Goal: Task Accomplishment & Management: Manage account settings

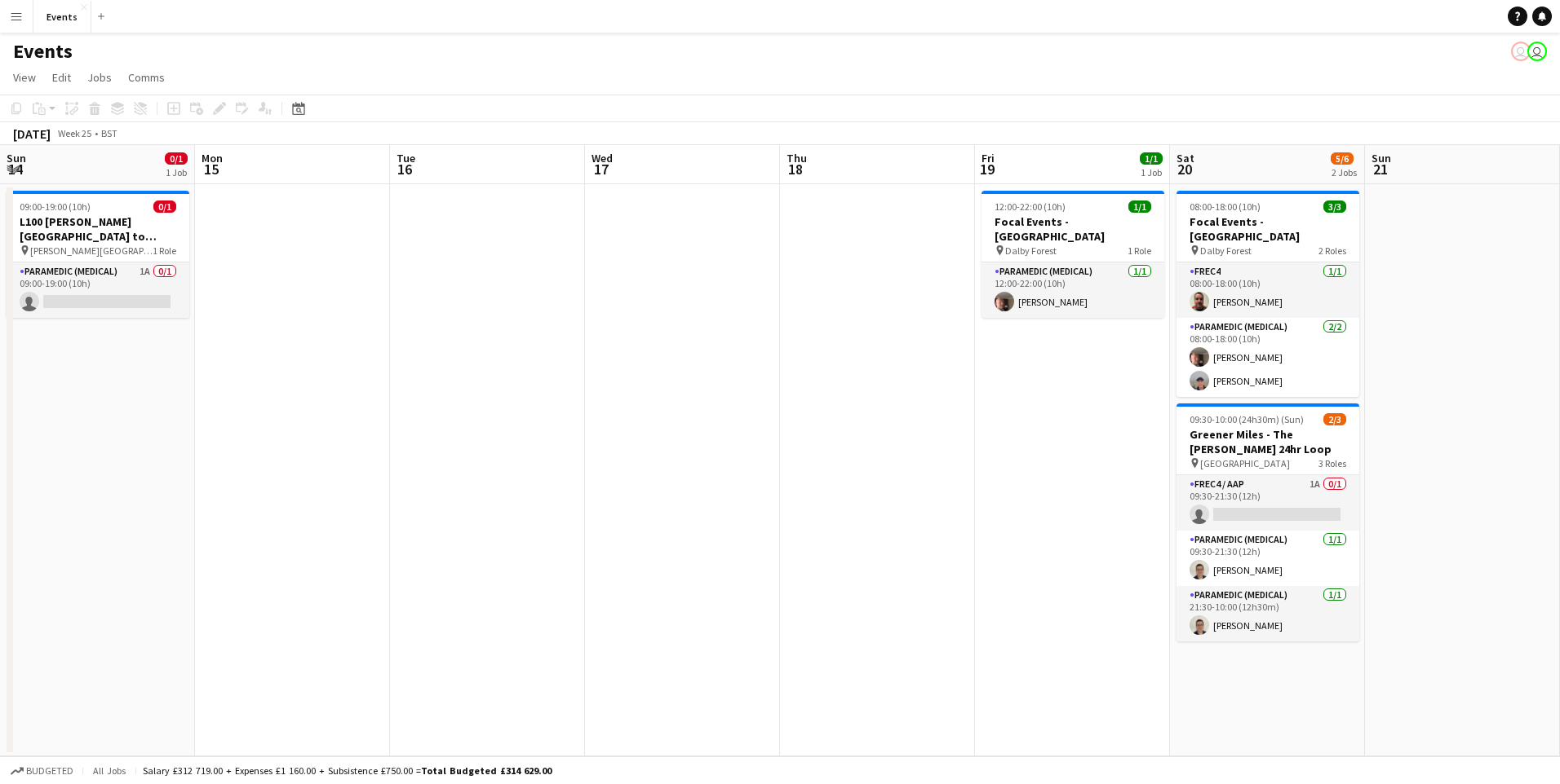
scroll to position [0, 560]
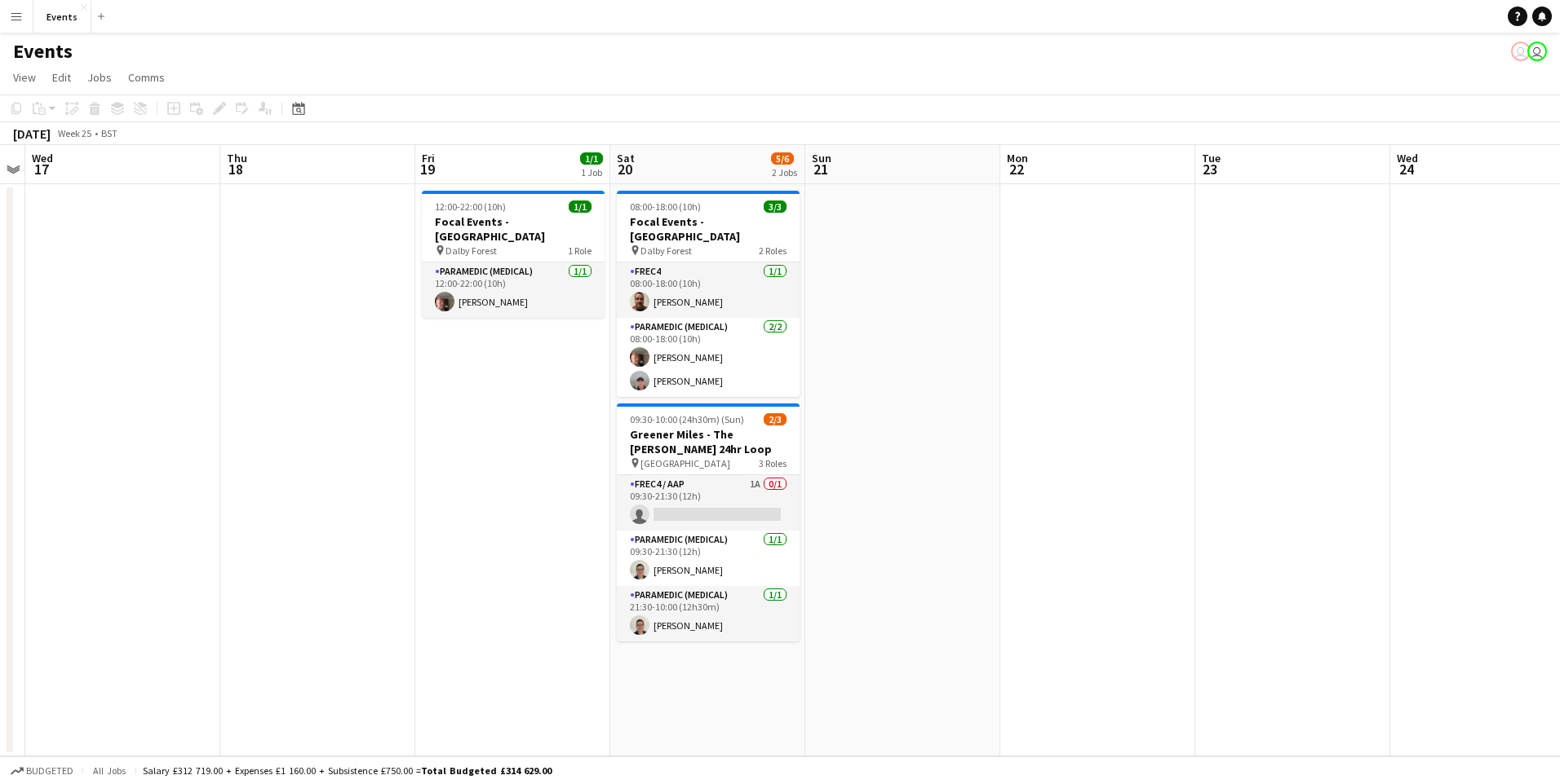
drag, startPoint x: 301, startPoint y: 105, endPoint x: 300, endPoint y: 147, distance: 42.0
click at [301, 106] on icon at bounding box center [299, 108] width 13 height 13
click at [384, 155] on span "Previous month" at bounding box center [398, 165] width 32 height 32
click at [390, 158] on span "Previous month" at bounding box center [398, 165] width 32 height 32
click at [391, 158] on span "Previous month" at bounding box center [398, 165] width 32 height 32
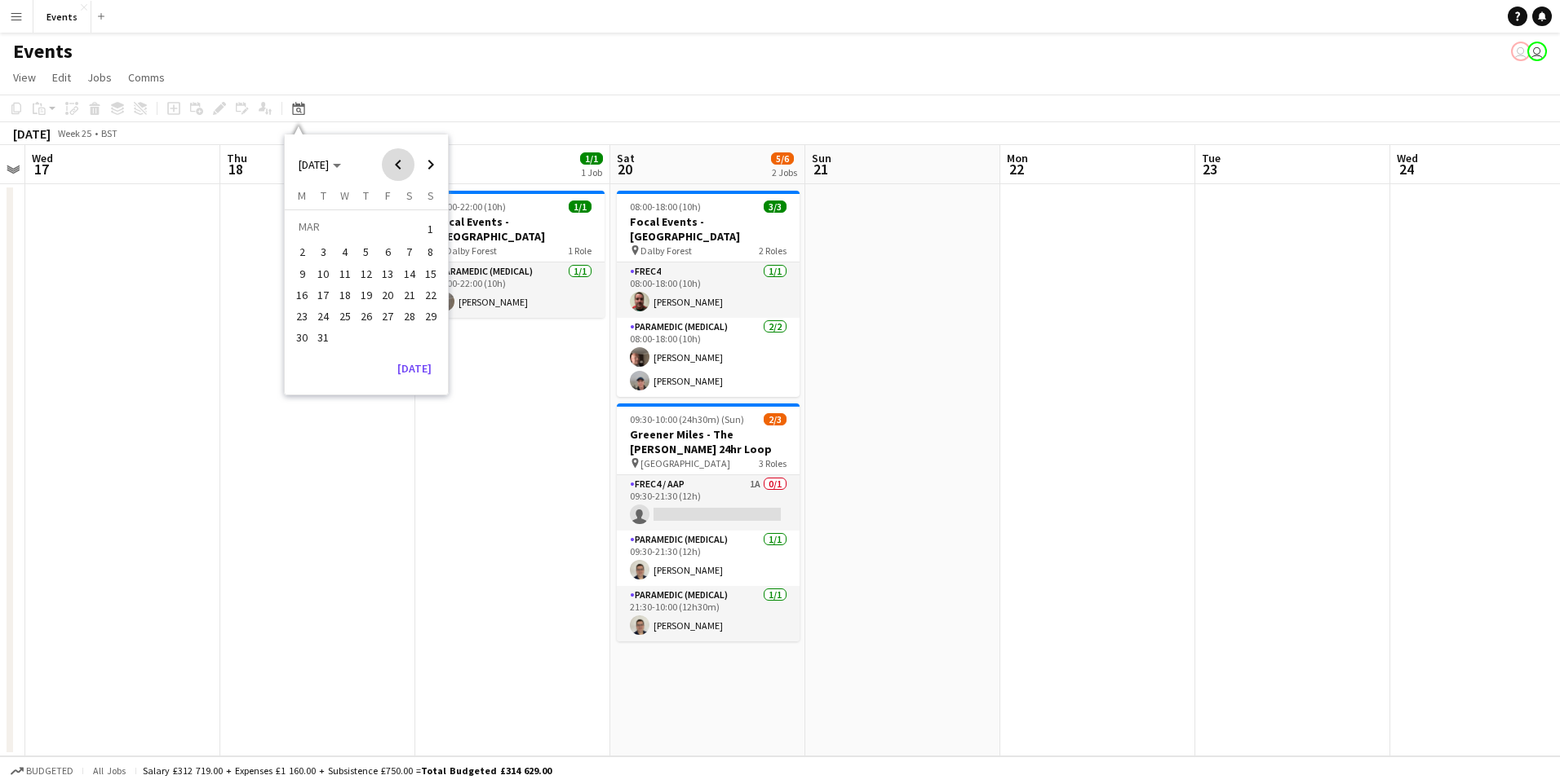
click at [391, 158] on span "Previous month" at bounding box center [398, 165] width 32 height 32
drag, startPoint x: 426, startPoint y: 170, endPoint x: 399, endPoint y: 210, distance: 48.3
click at [425, 170] on span "Next month" at bounding box center [431, 165] width 32 height 32
click at [405, 281] on span "14" at bounding box center [409, 274] width 20 height 20
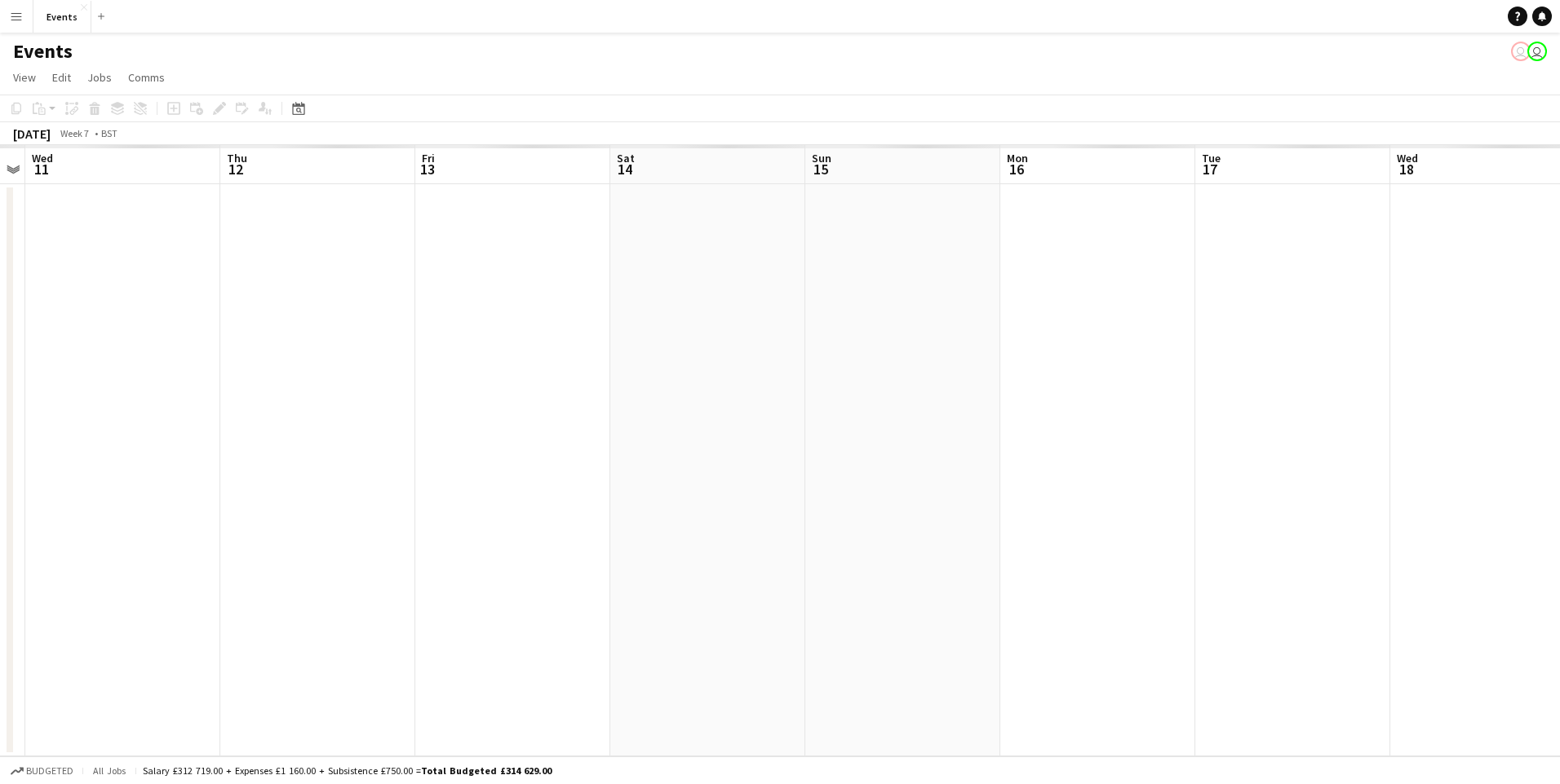
scroll to position [0, 561]
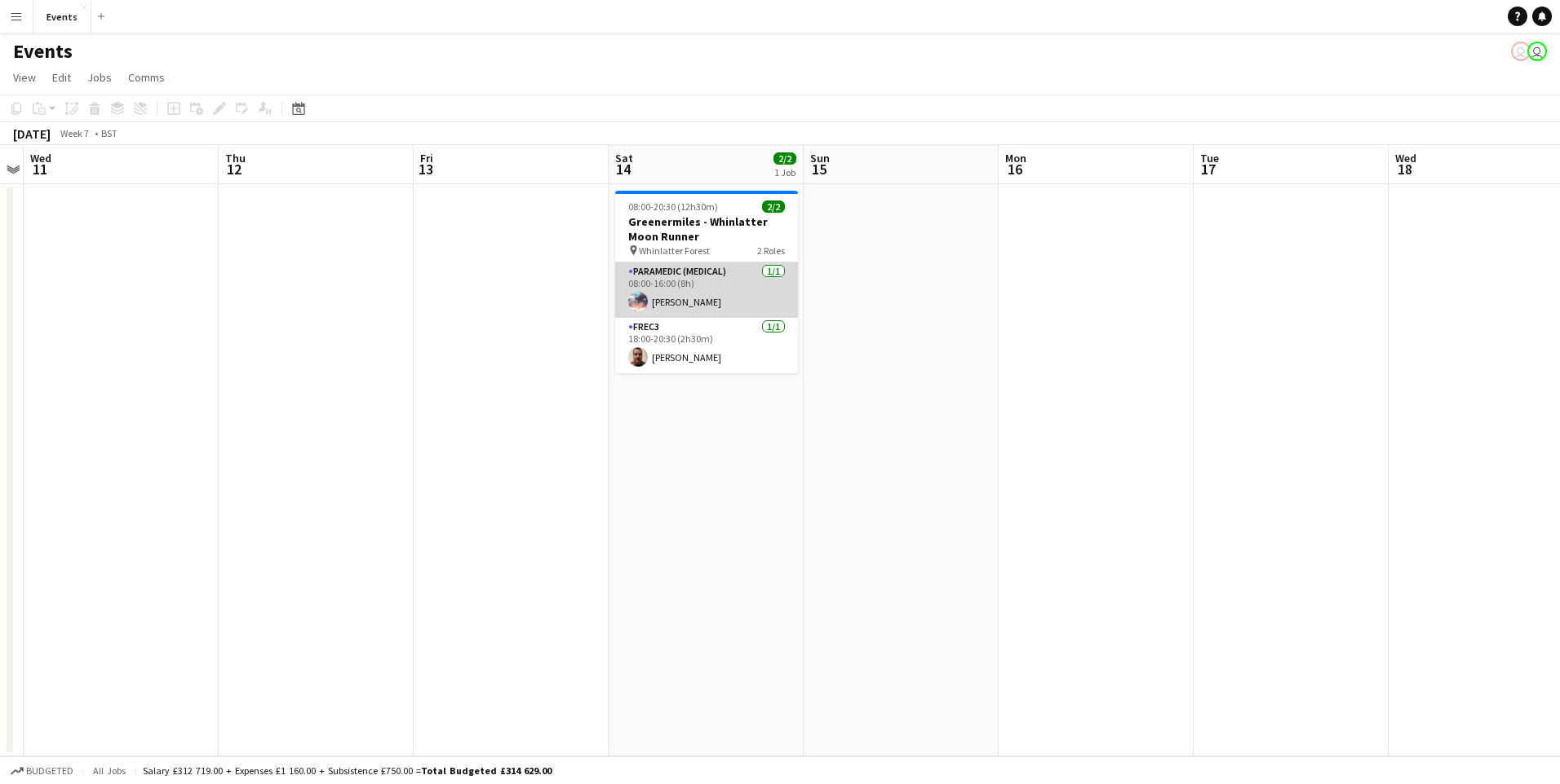
click at [681, 284] on app-card-role "Paramedic (Medical) 1/1 08:00-16:00 (8h) Niall Armsden" at bounding box center [706, 290] width 183 height 56
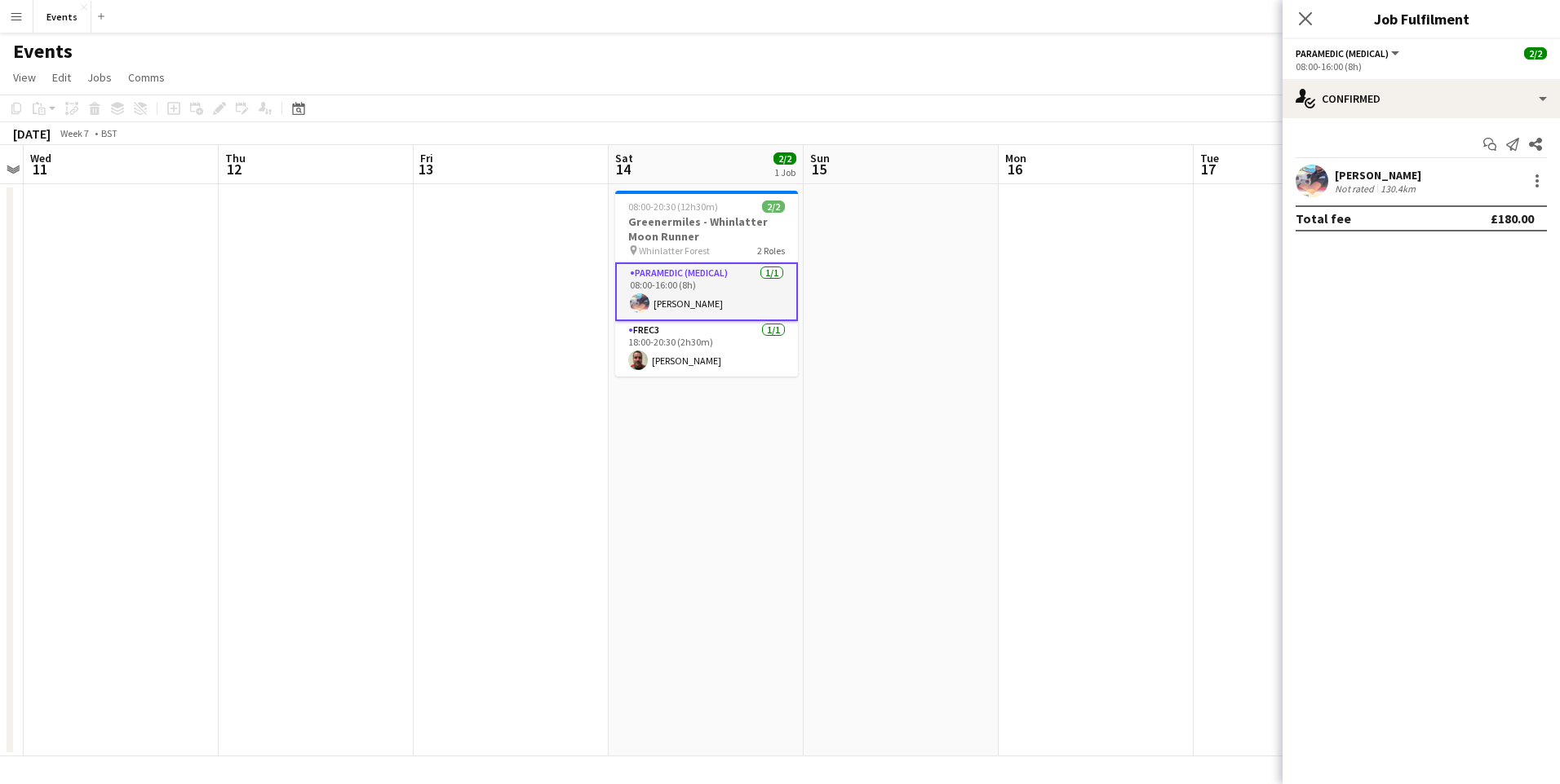
click at [1534, 196] on div "Niall Armsden Not rated 130.4km" at bounding box center [1421, 181] width 277 height 32
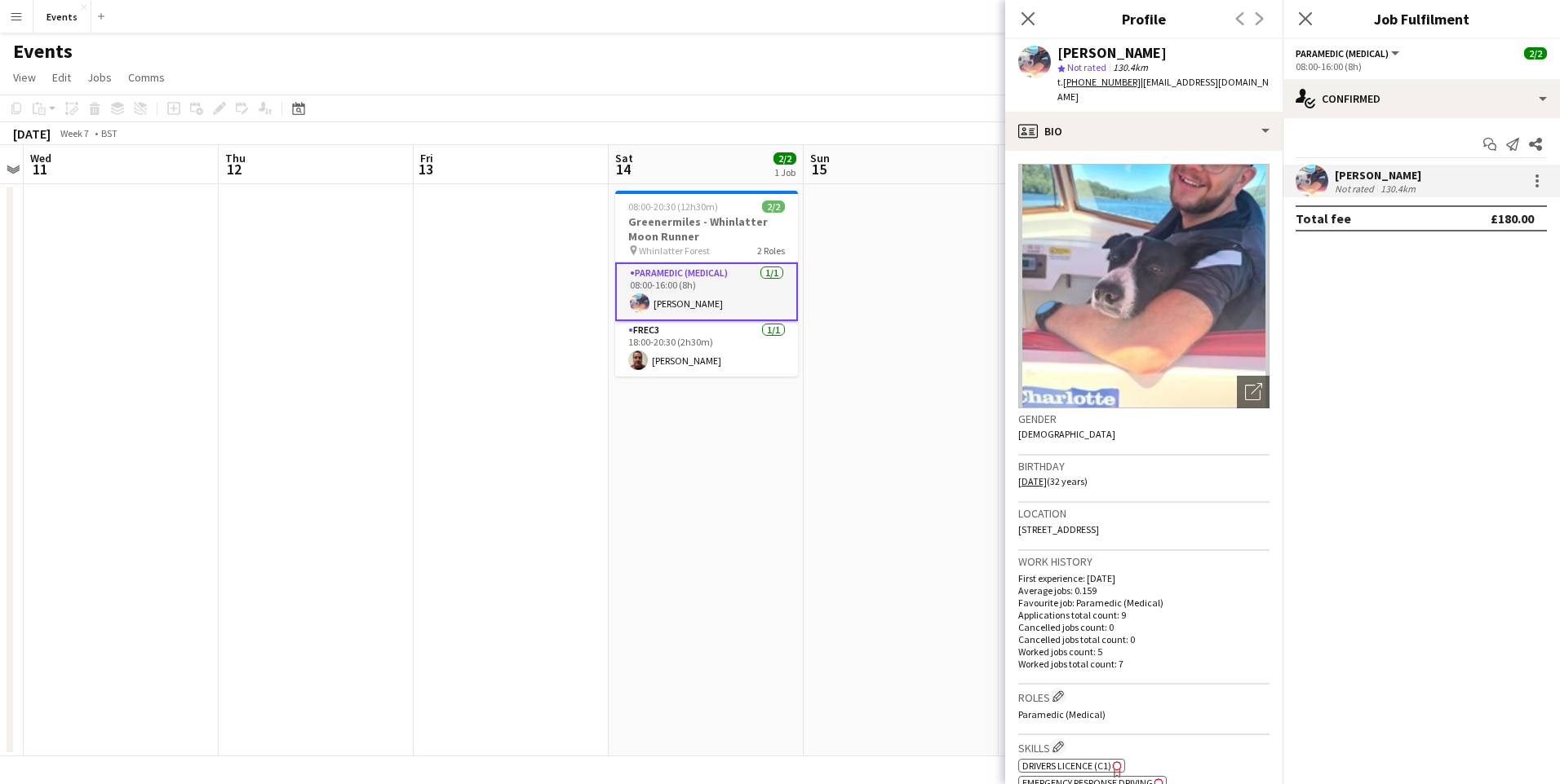
click at [1526, 183] on div at bounding box center [1535, 181] width 22 height 20
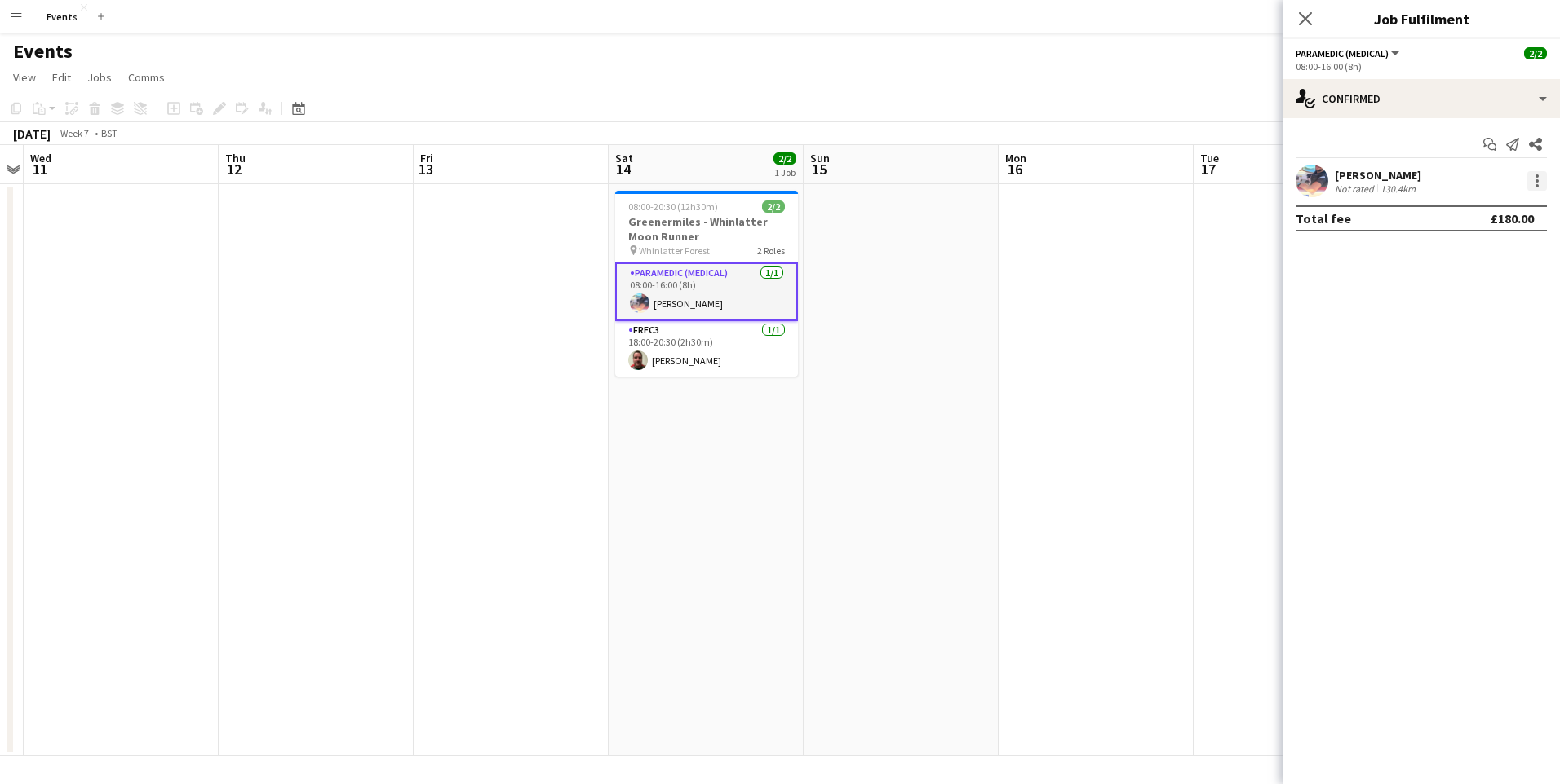
click at [1533, 183] on div at bounding box center [1538, 181] width 20 height 20
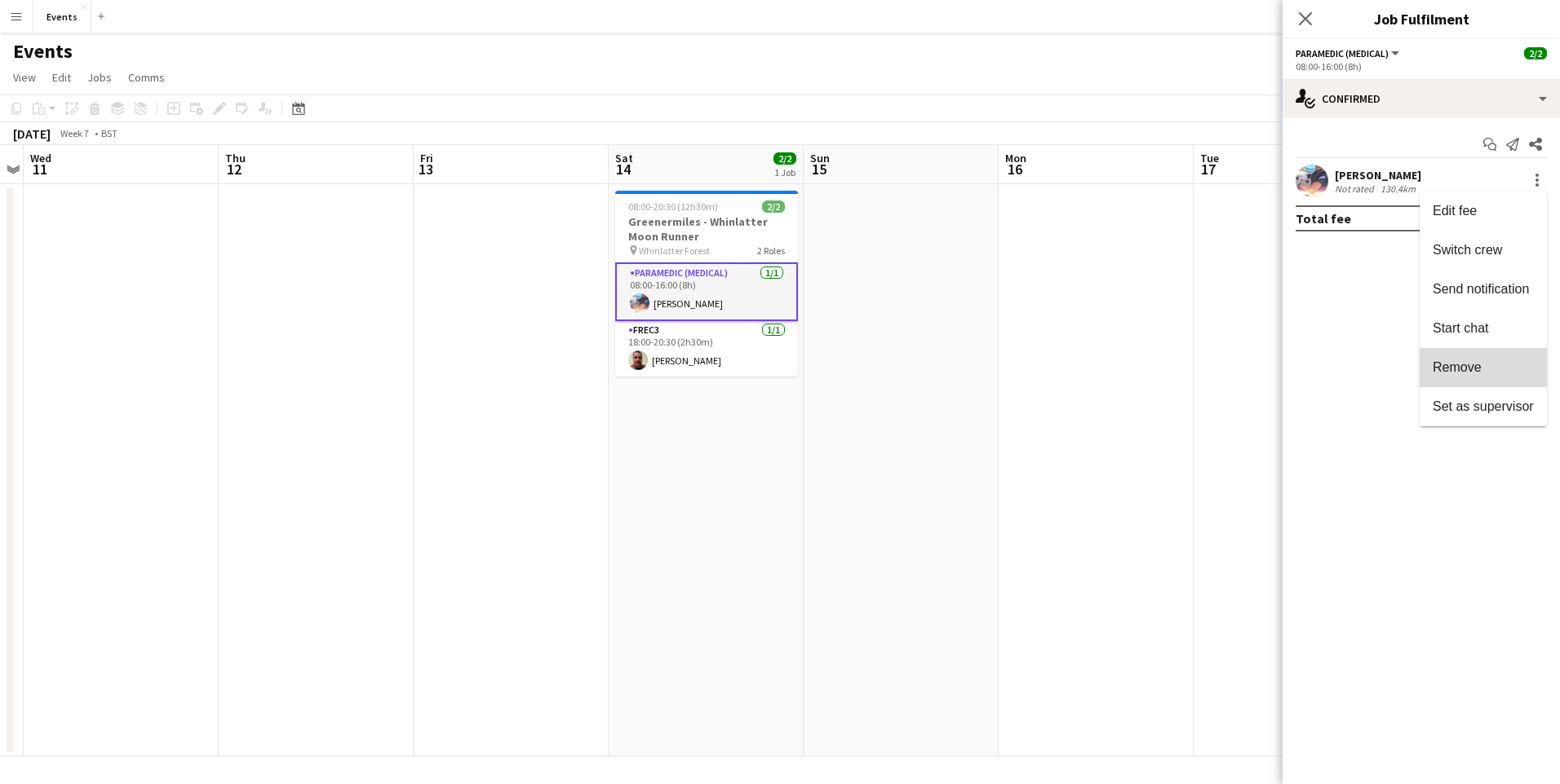
click at [1466, 358] on button "Remove" at bounding box center [1483, 368] width 127 height 40
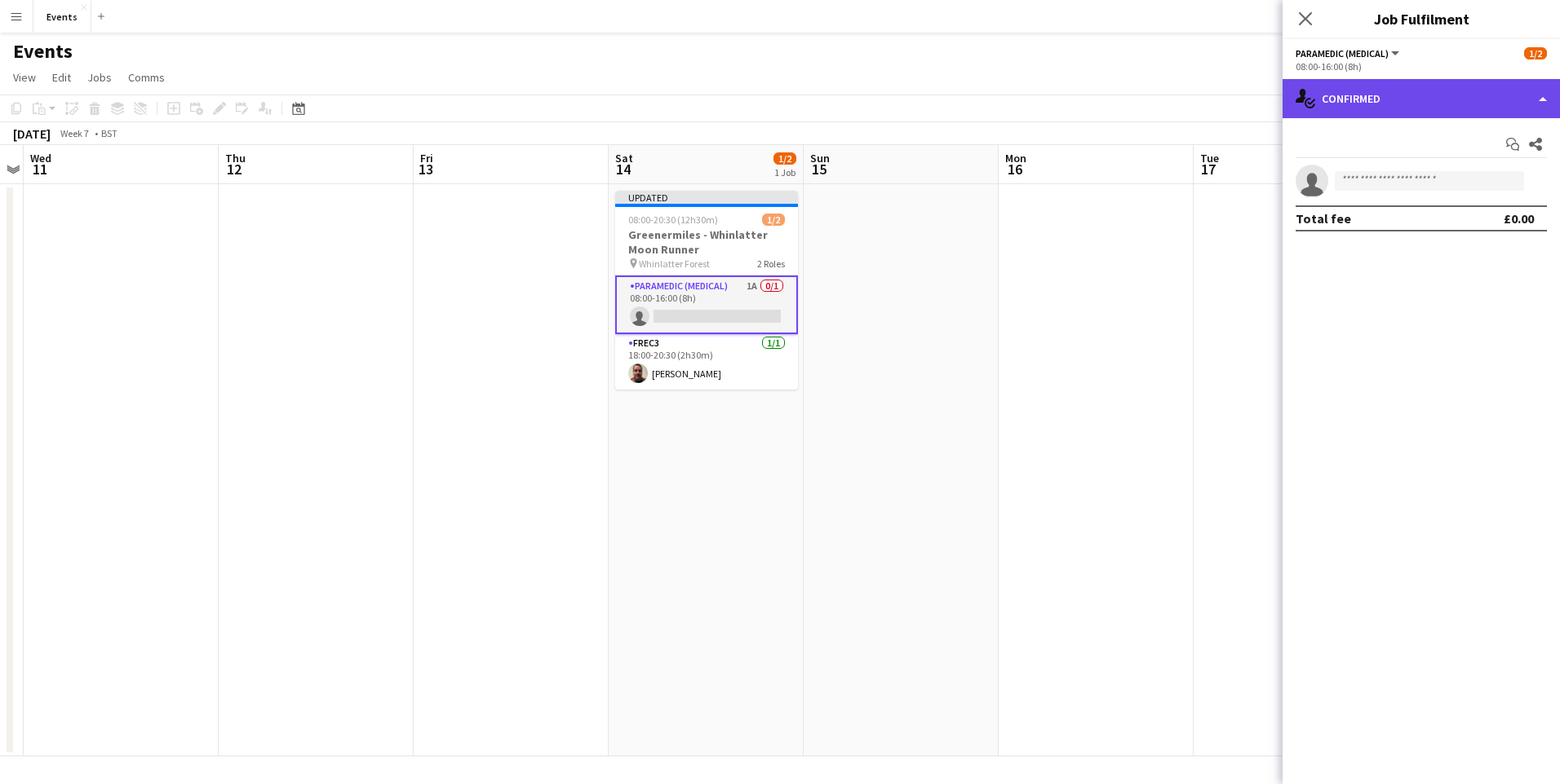
click at [1392, 101] on div "single-neutral-actions-check-2 Confirmed" at bounding box center [1421, 99] width 277 height 40
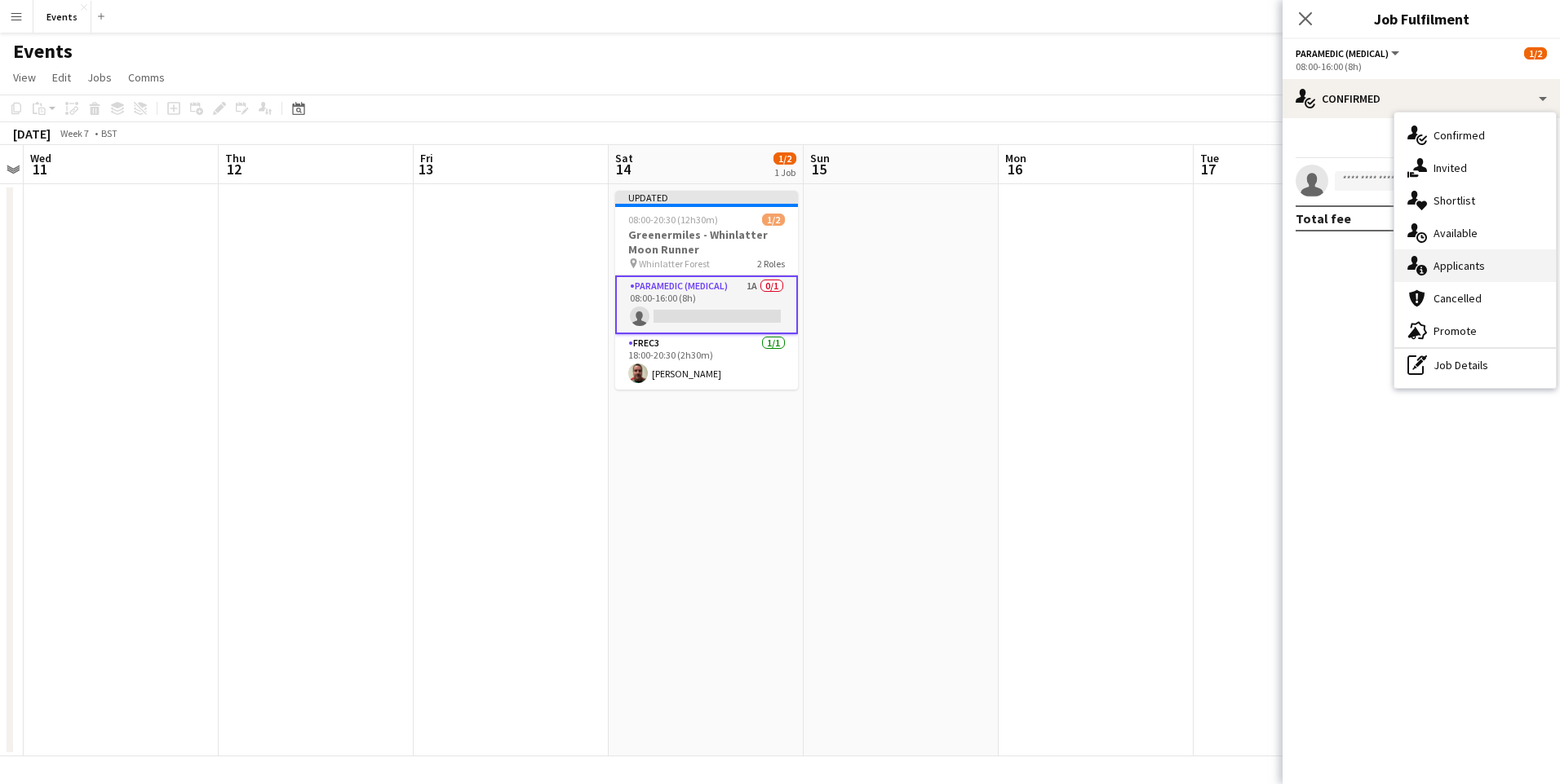
click at [1457, 263] on span "Applicants" at bounding box center [1458, 265] width 51 height 14
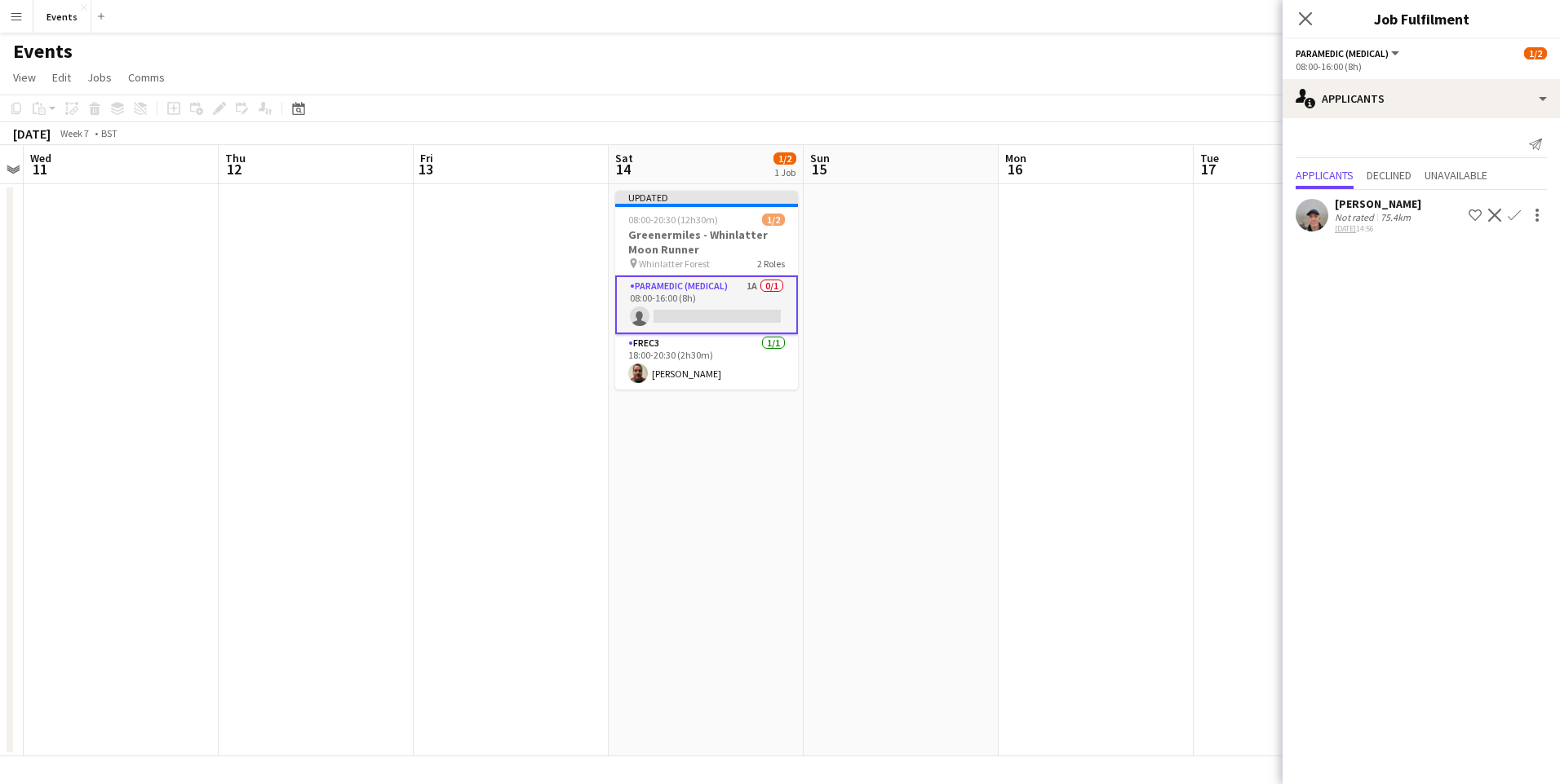
click at [1511, 214] on app-icon "Confirm" at bounding box center [1514, 215] width 13 height 13
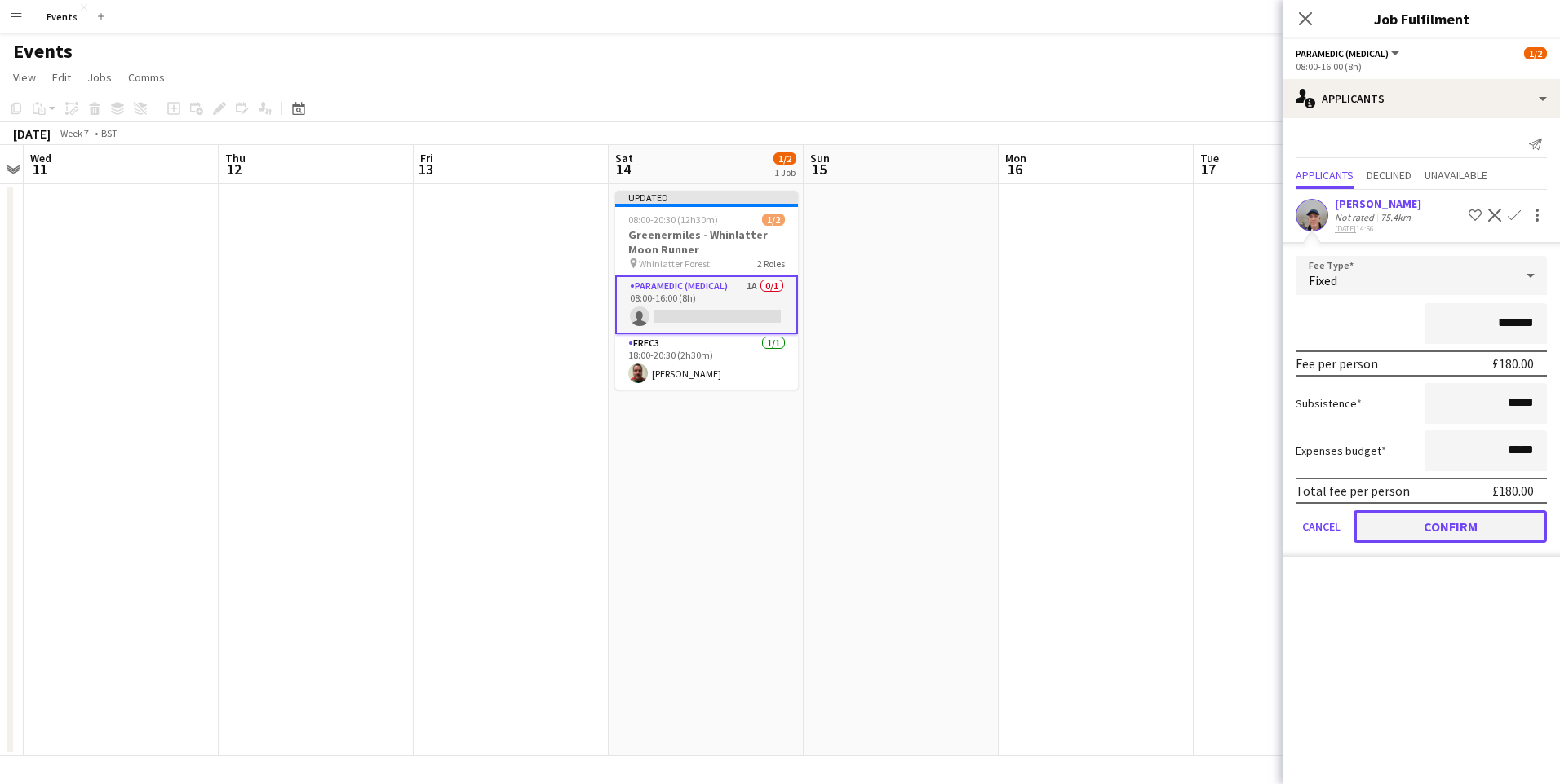
click at [1463, 525] on button "Confirm" at bounding box center [1449, 527] width 193 height 32
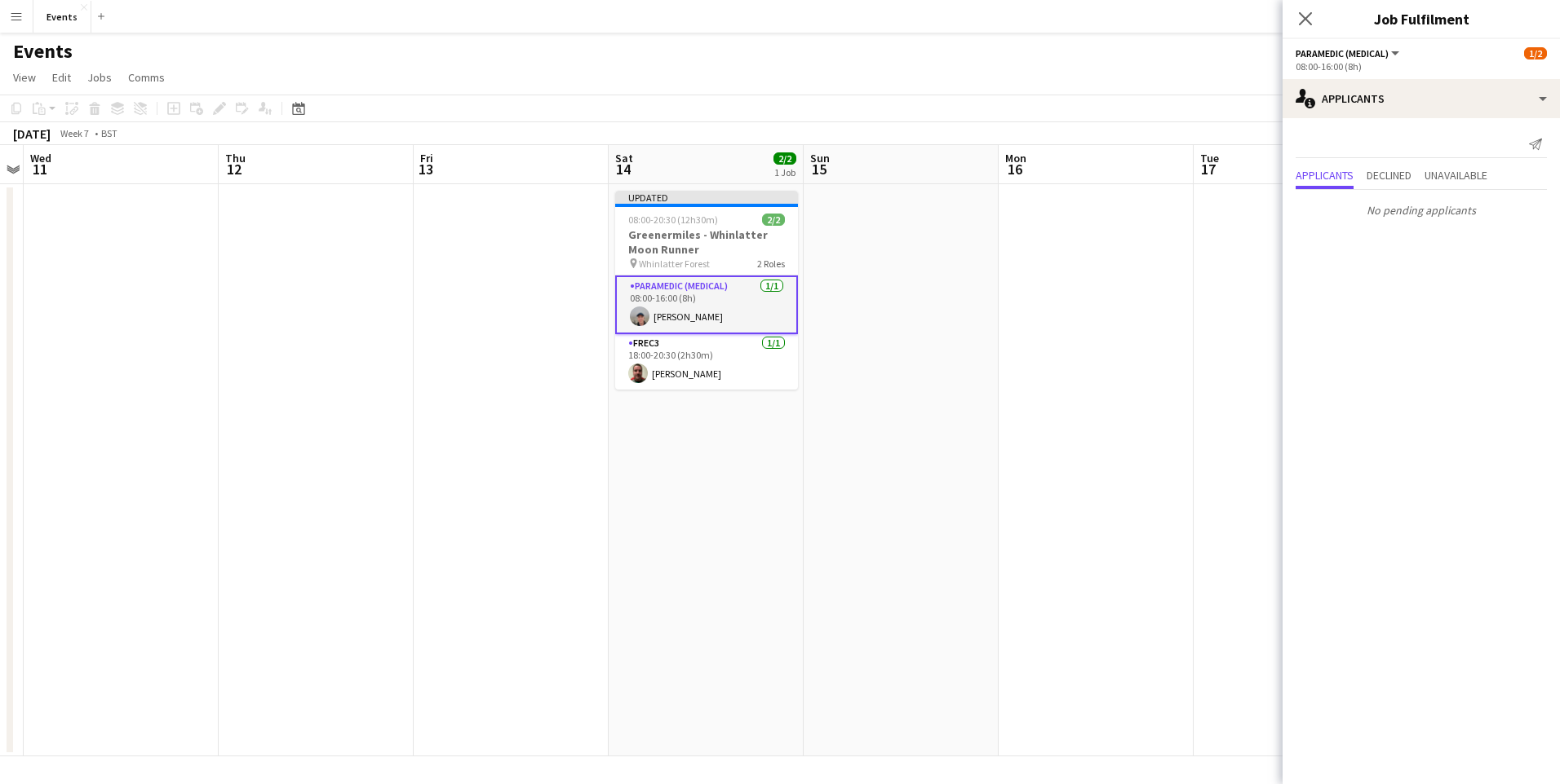
click at [1308, 22] on icon at bounding box center [1305, 19] width 13 height 13
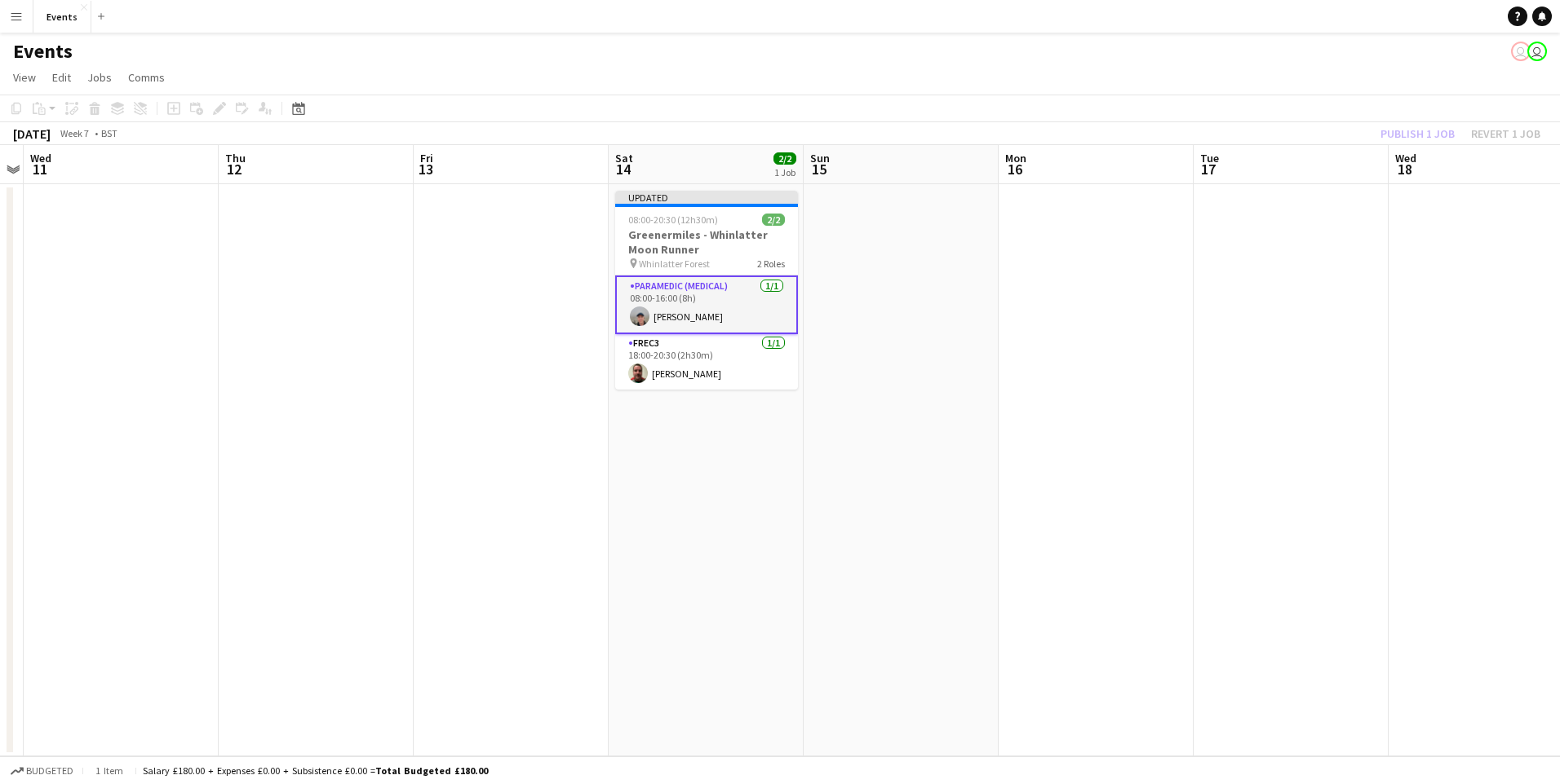
click at [1409, 133] on div "Publish 1 job Revert 1 job" at bounding box center [1460, 134] width 199 height 22
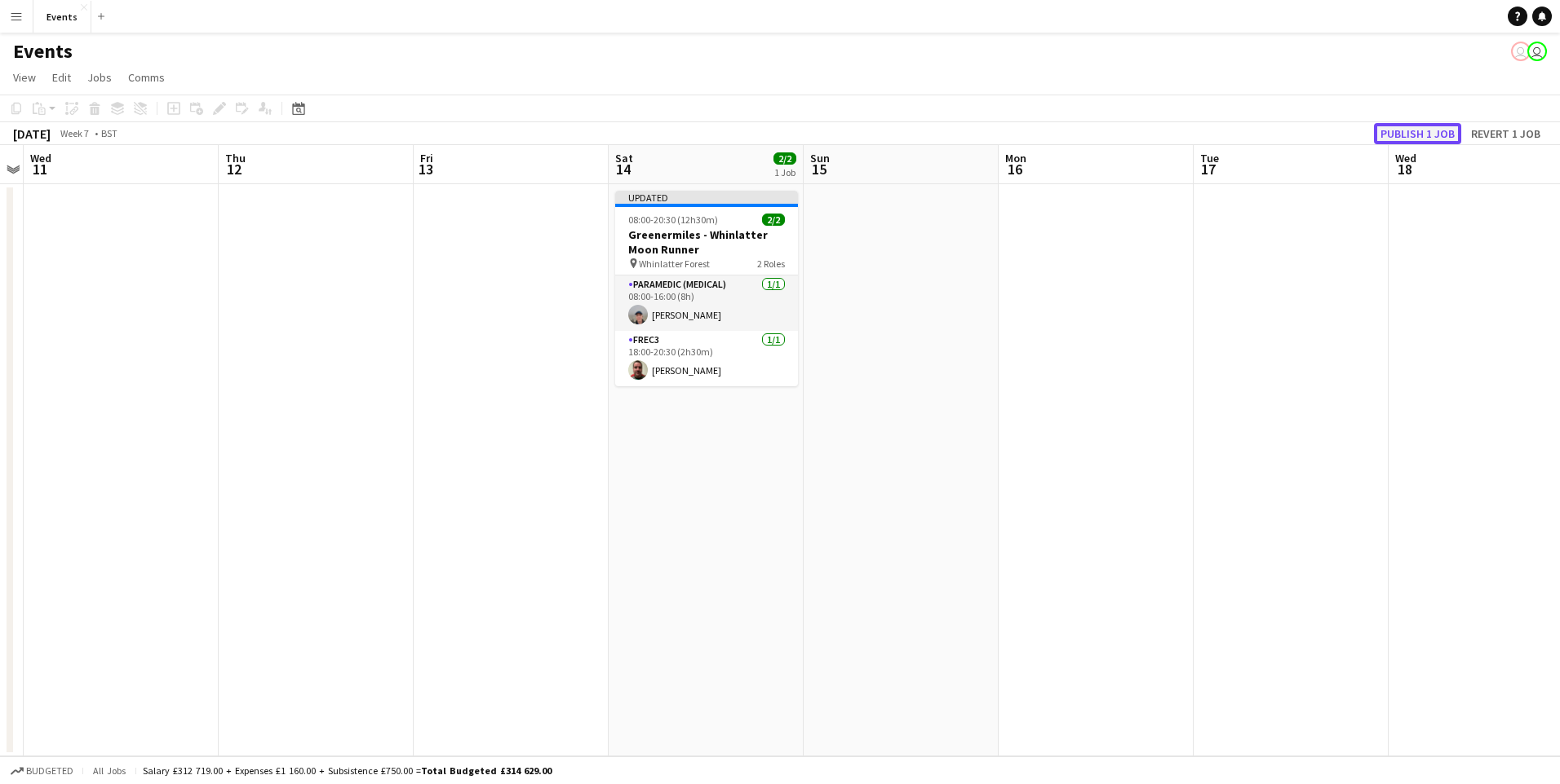
click at [1409, 136] on button "Publish 1 job" at bounding box center [1417, 134] width 87 height 22
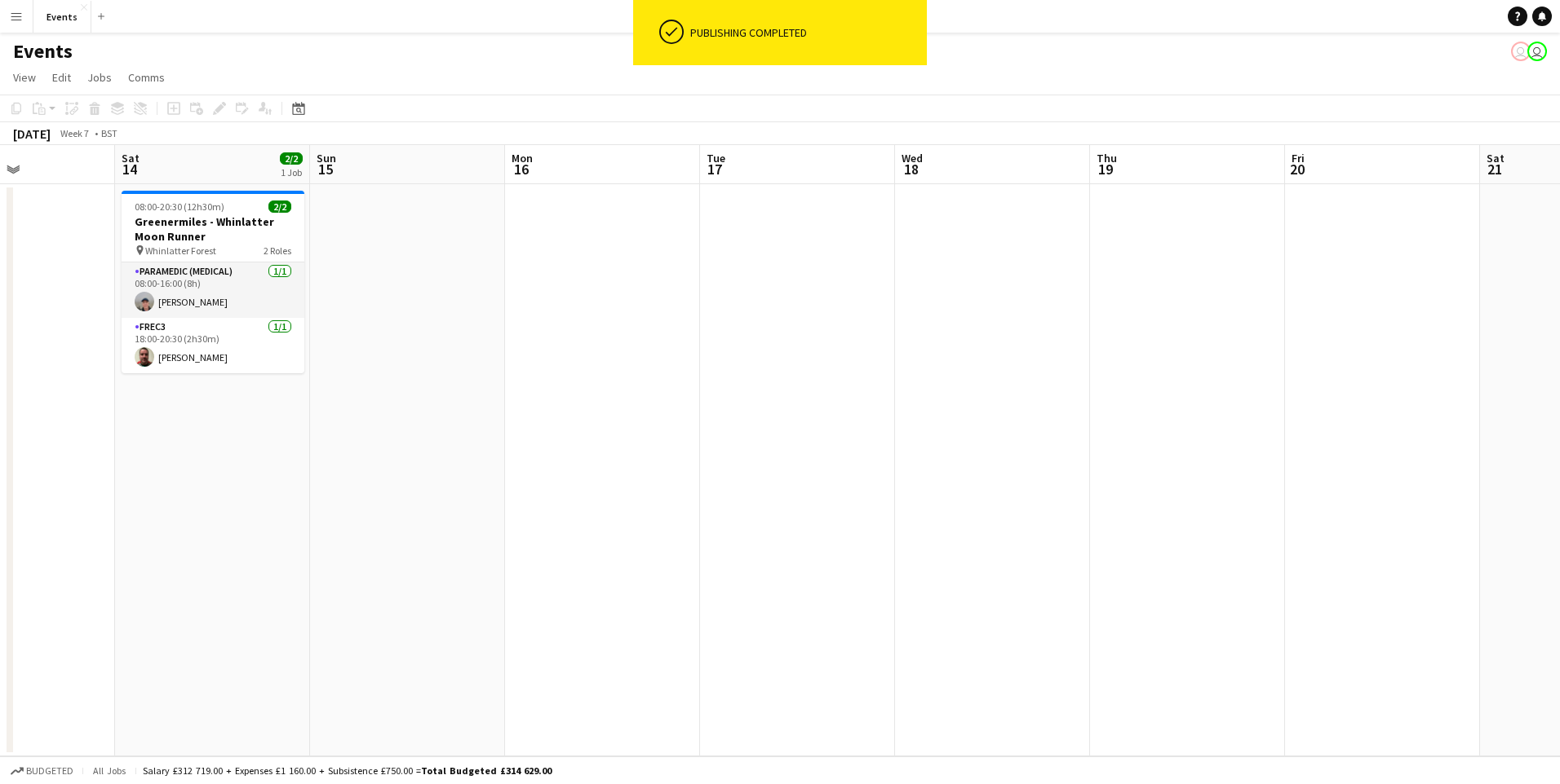
scroll to position [0, 495]
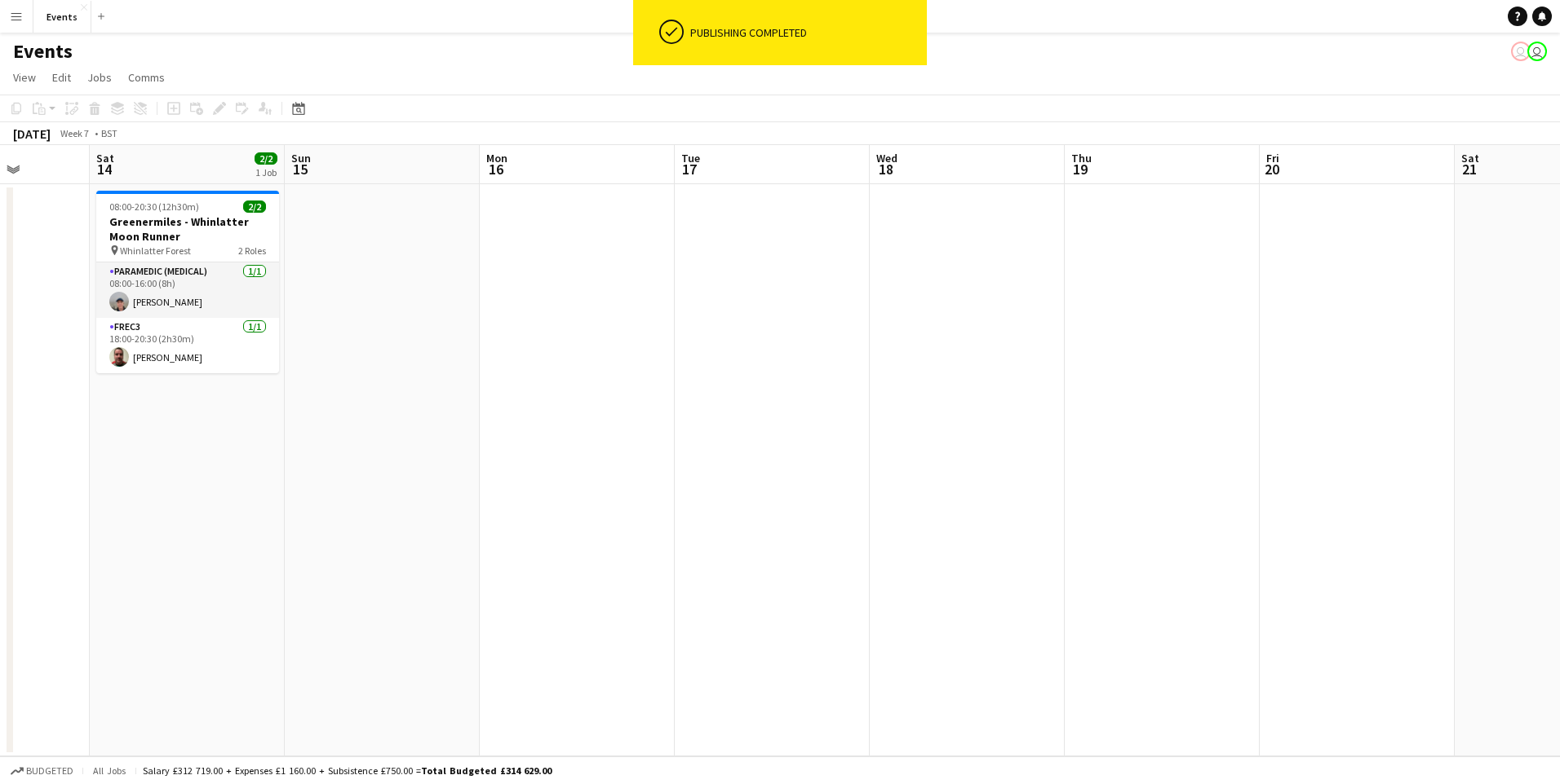
drag, startPoint x: 1119, startPoint y: 512, endPoint x: 600, endPoint y: 499, distance: 519.2
click at [600, 499] on app-calendar-viewport "Wed 11 Thu 12 Fri 13 Sat 14 2/2 1 Job Sun 15 Mon 16 Tue 17 Wed 18 Thu 19 Fri 20…" at bounding box center [780, 450] width 1560 height 611
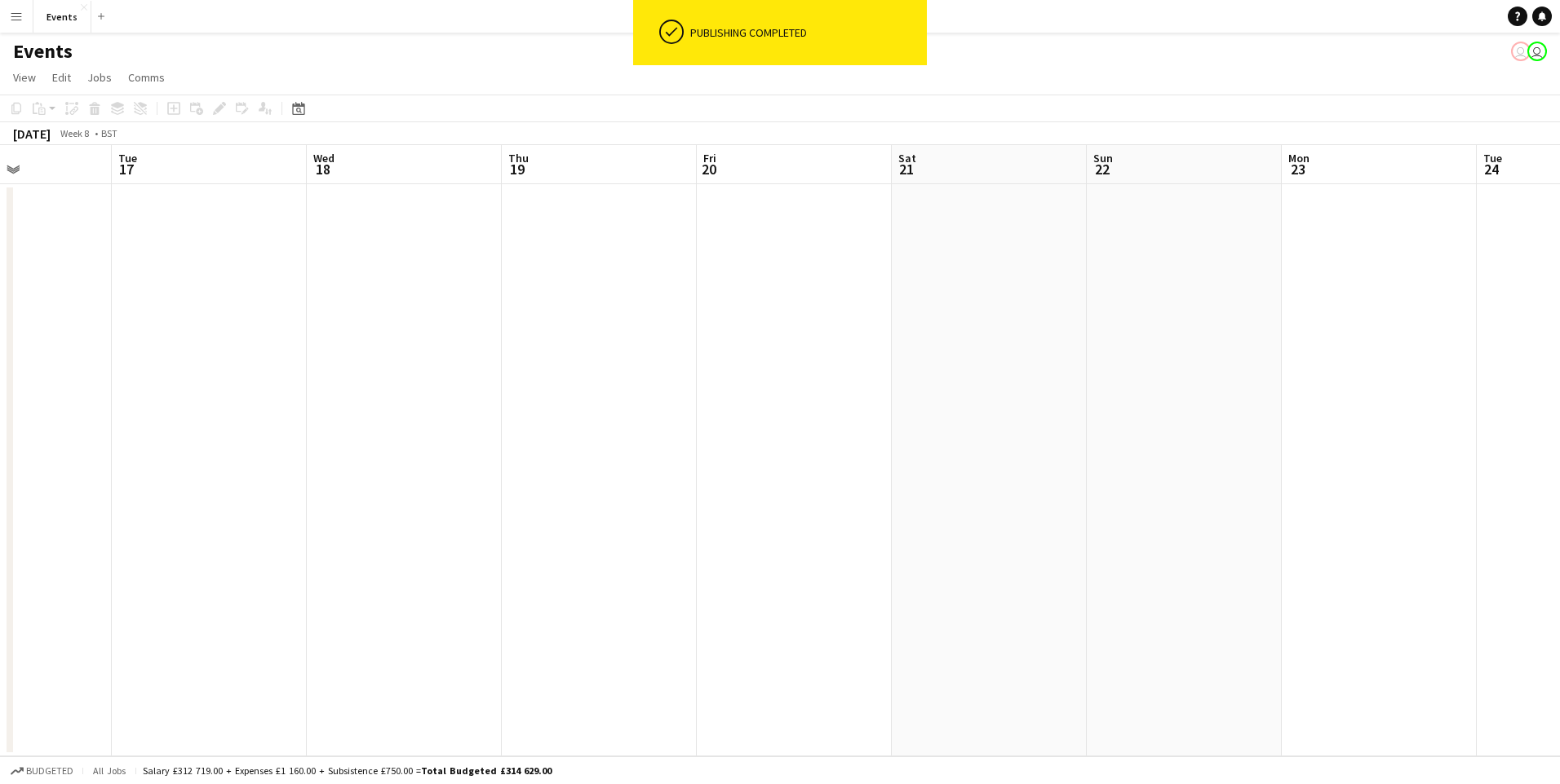
drag, startPoint x: 1160, startPoint y: 431, endPoint x: 651, endPoint y: 280, distance: 530.9
click at [609, 326] on app-calendar-viewport "Fri 13 Sat 14 2/2 1 Job Sun 15 Mon 16 Tue 17 Wed 18 Thu 19 Fri 20 Sat 21 Sun 22…" at bounding box center [780, 450] width 1560 height 611
drag, startPoint x: 276, startPoint y: 96, endPoint x: 284, endPoint y: 105, distance: 12.0
click at [276, 100] on app-toolbar "Copy Paste Paste Ctrl+V Paste with crew Ctrl+Shift+V Paste linked Job Delete Gr…" at bounding box center [780, 108] width 1560 height 28
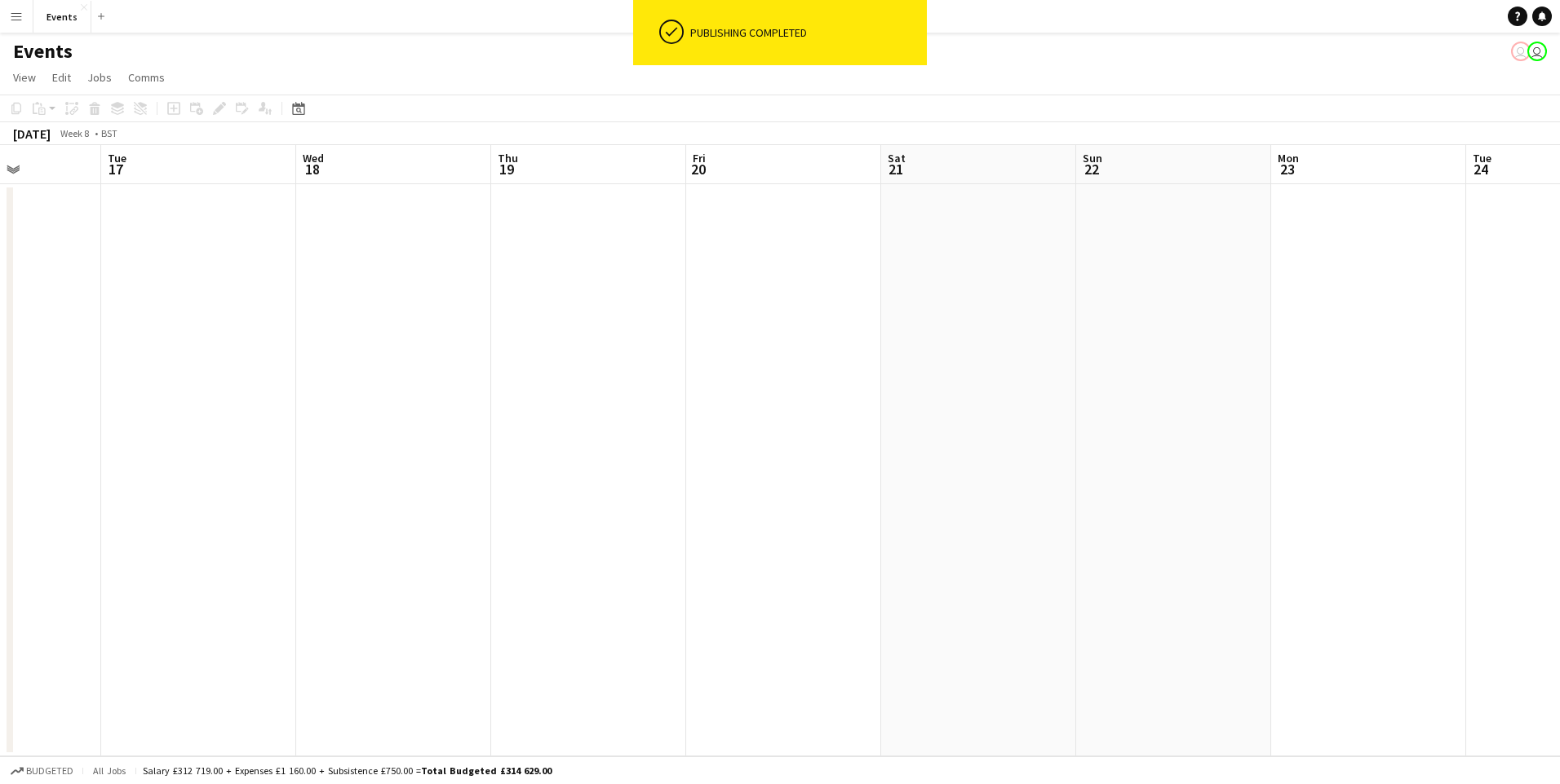
click at [286, 107] on div "Date picker FEB 2026 FEB 2026 Monday M Tuesday T Wednesday W Thursday T Friday …" at bounding box center [293, 109] width 37 height 20
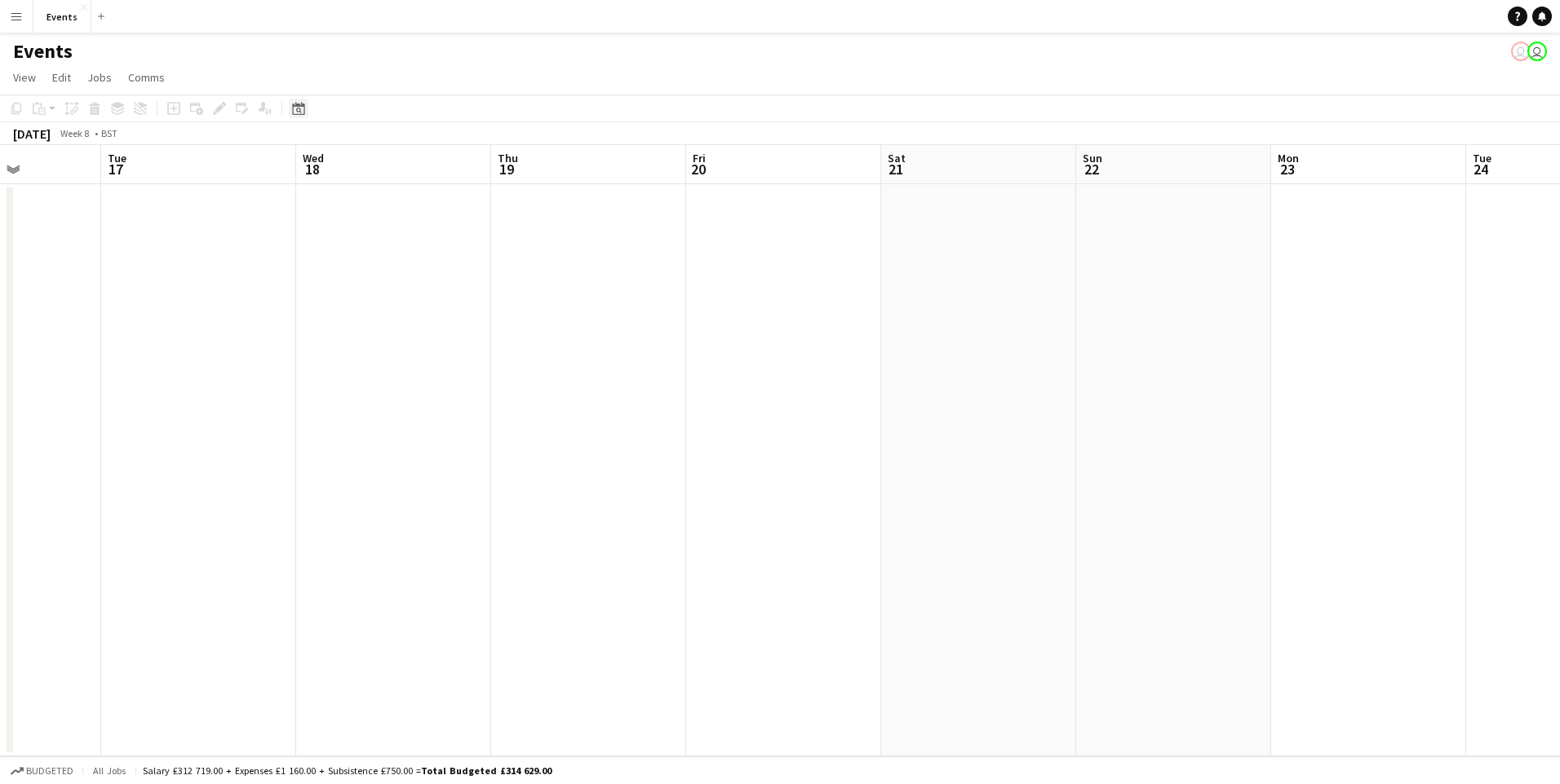
click at [296, 110] on icon "Date picker" at bounding box center [299, 108] width 13 height 13
click at [426, 170] on span "Next month" at bounding box center [431, 165] width 32 height 32
click at [408, 293] on span "21" at bounding box center [409, 295] width 20 height 20
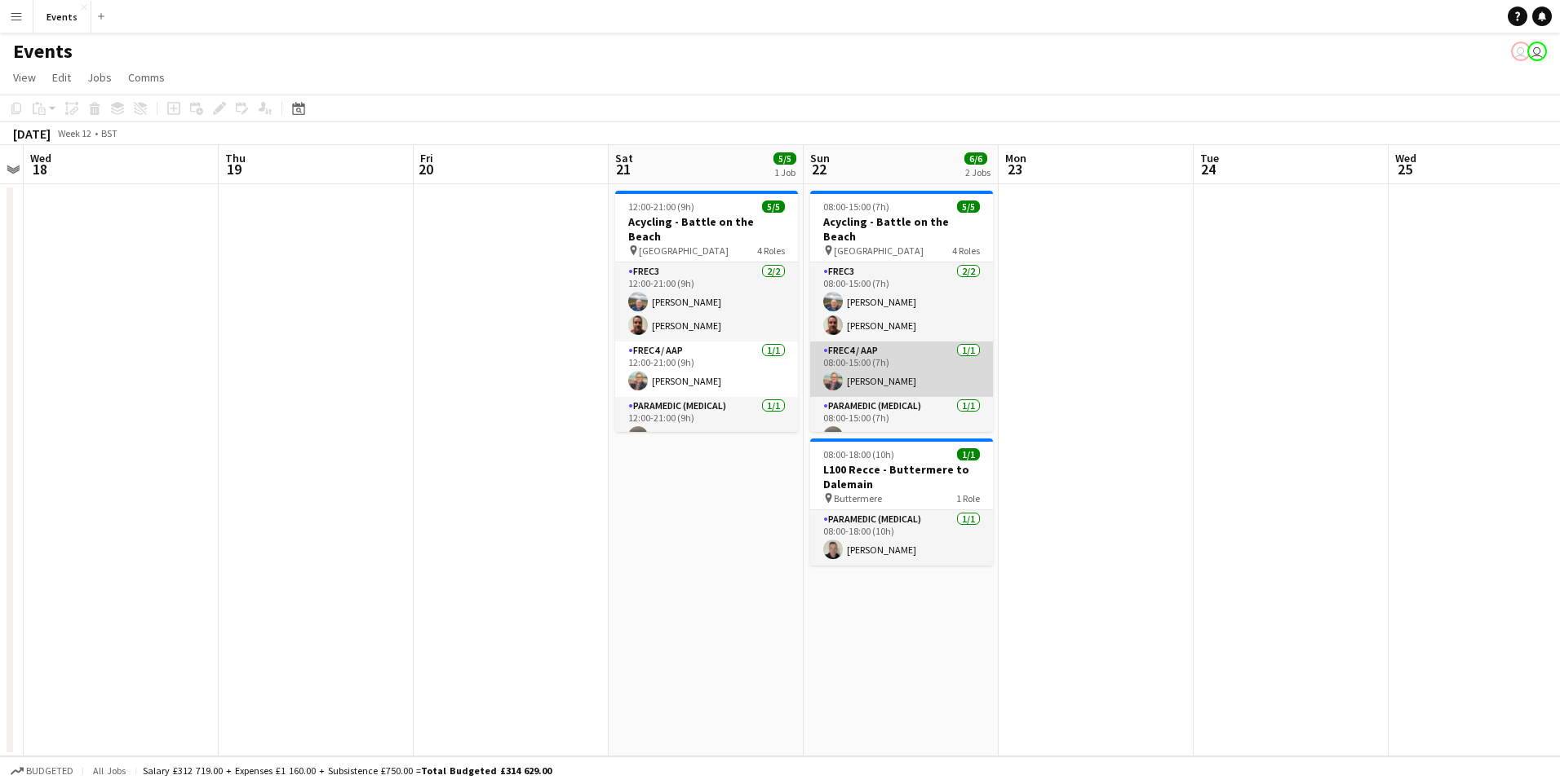
scroll to position [61, 0]
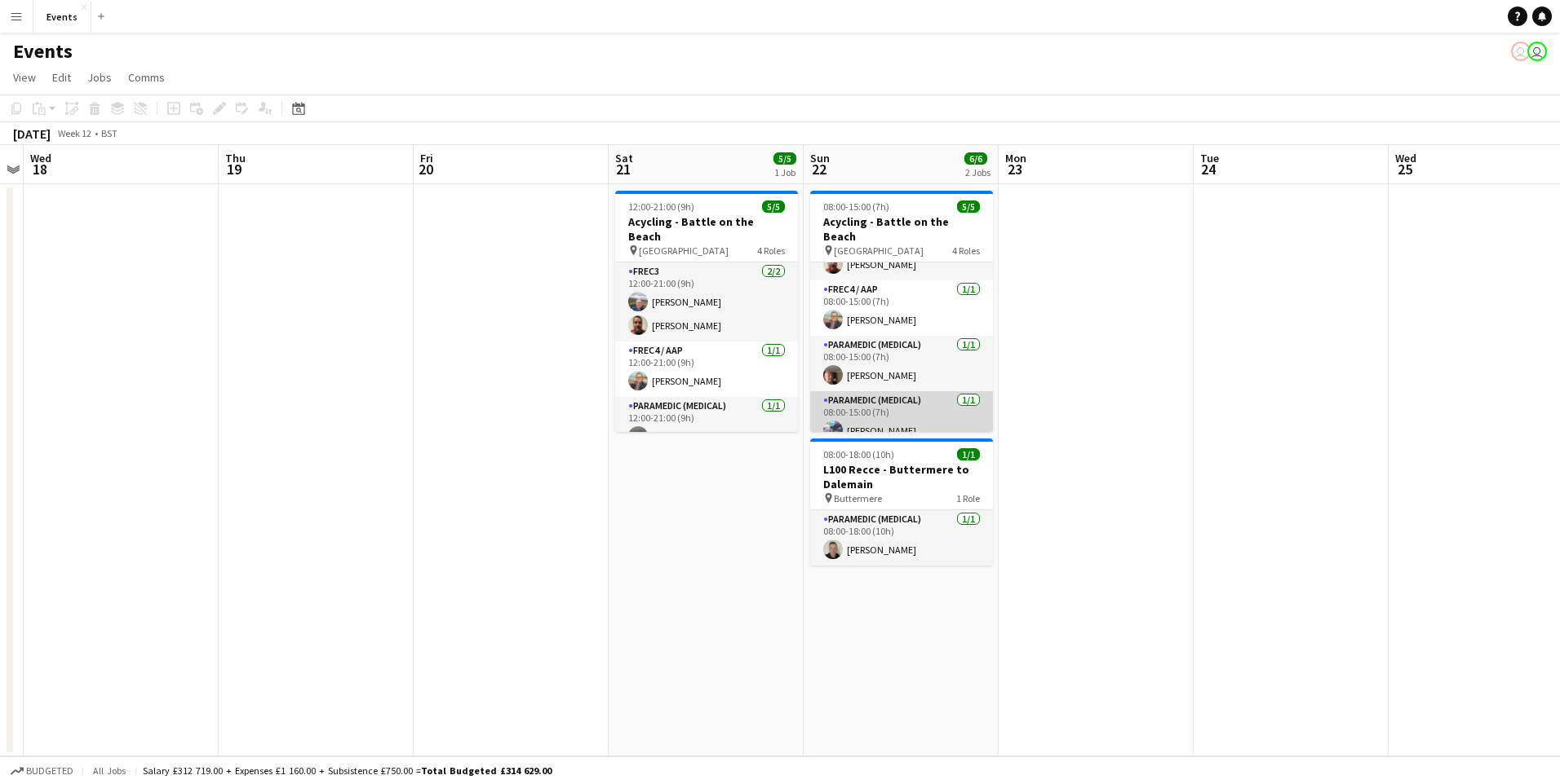
click at [889, 413] on app-card-role "Paramedic (Medical) 1/1 08:00-15:00 (7h) Niall Armsden" at bounding box center [901, 419] width 183 height 56
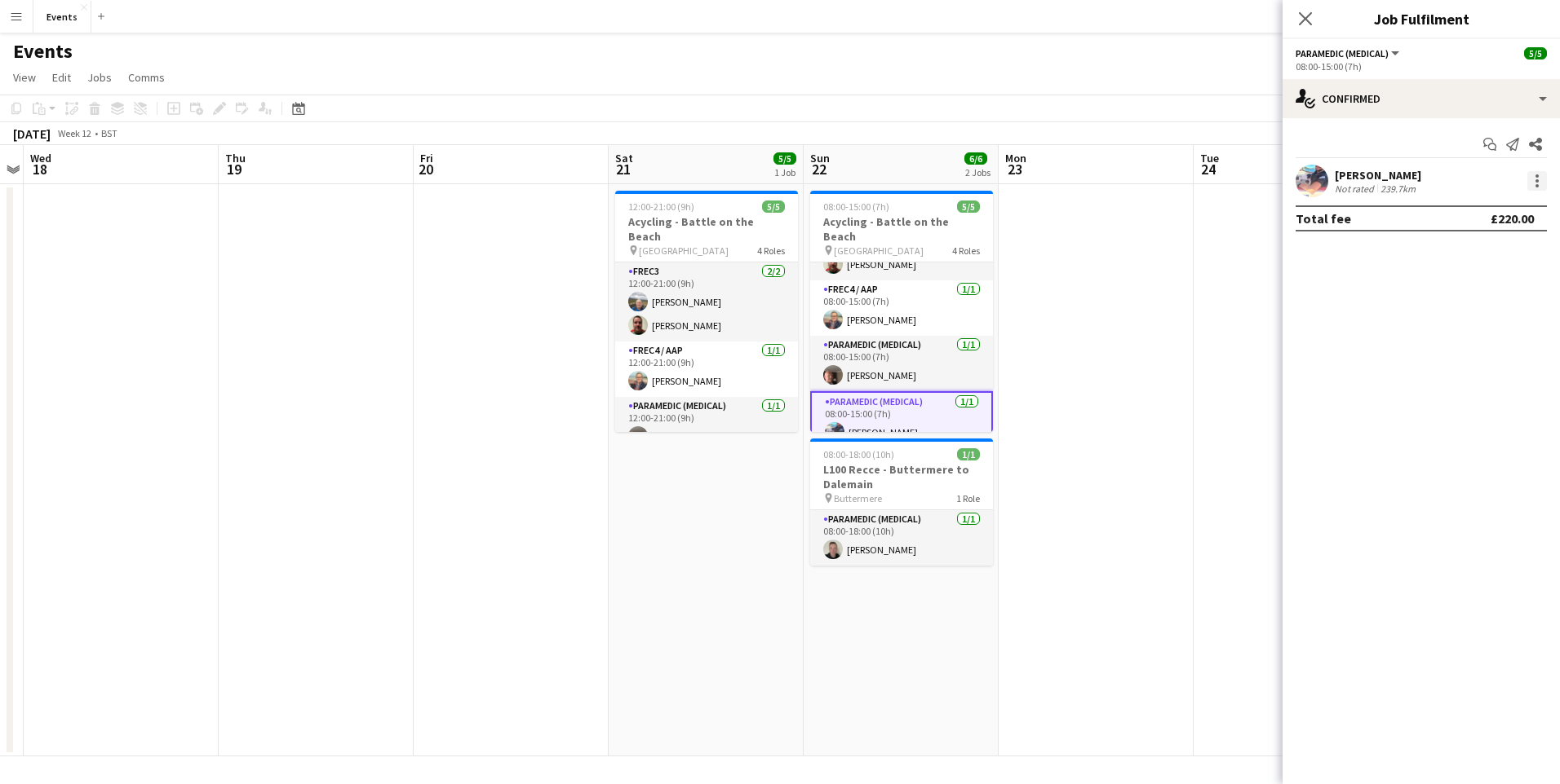
click at [1531, 179] on div at bounding box center [1538, 181] width 20 height 20
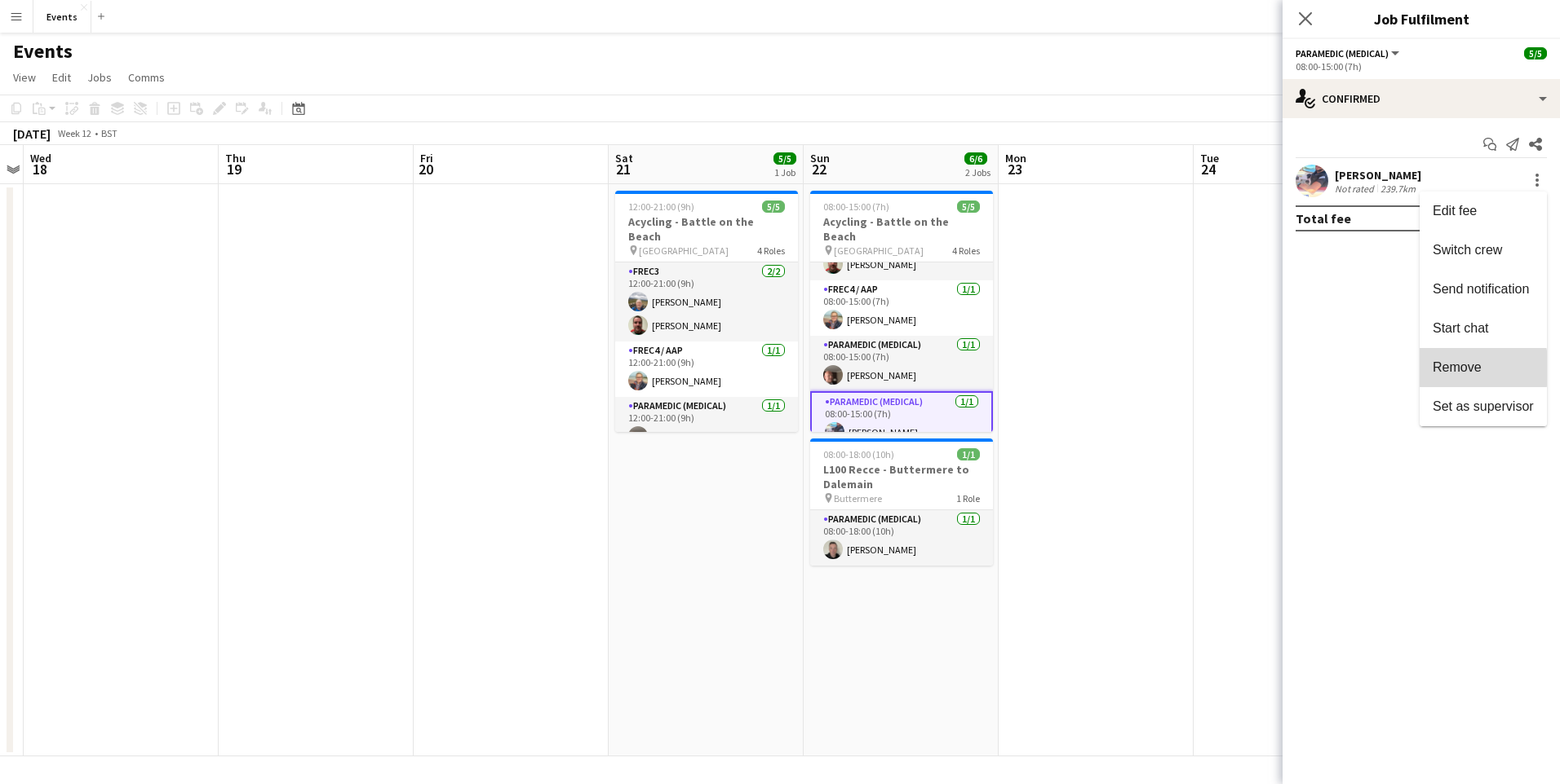
click at [1457, 369] on span "Remove" at bounding box center [1457, 367] width 49 height 13
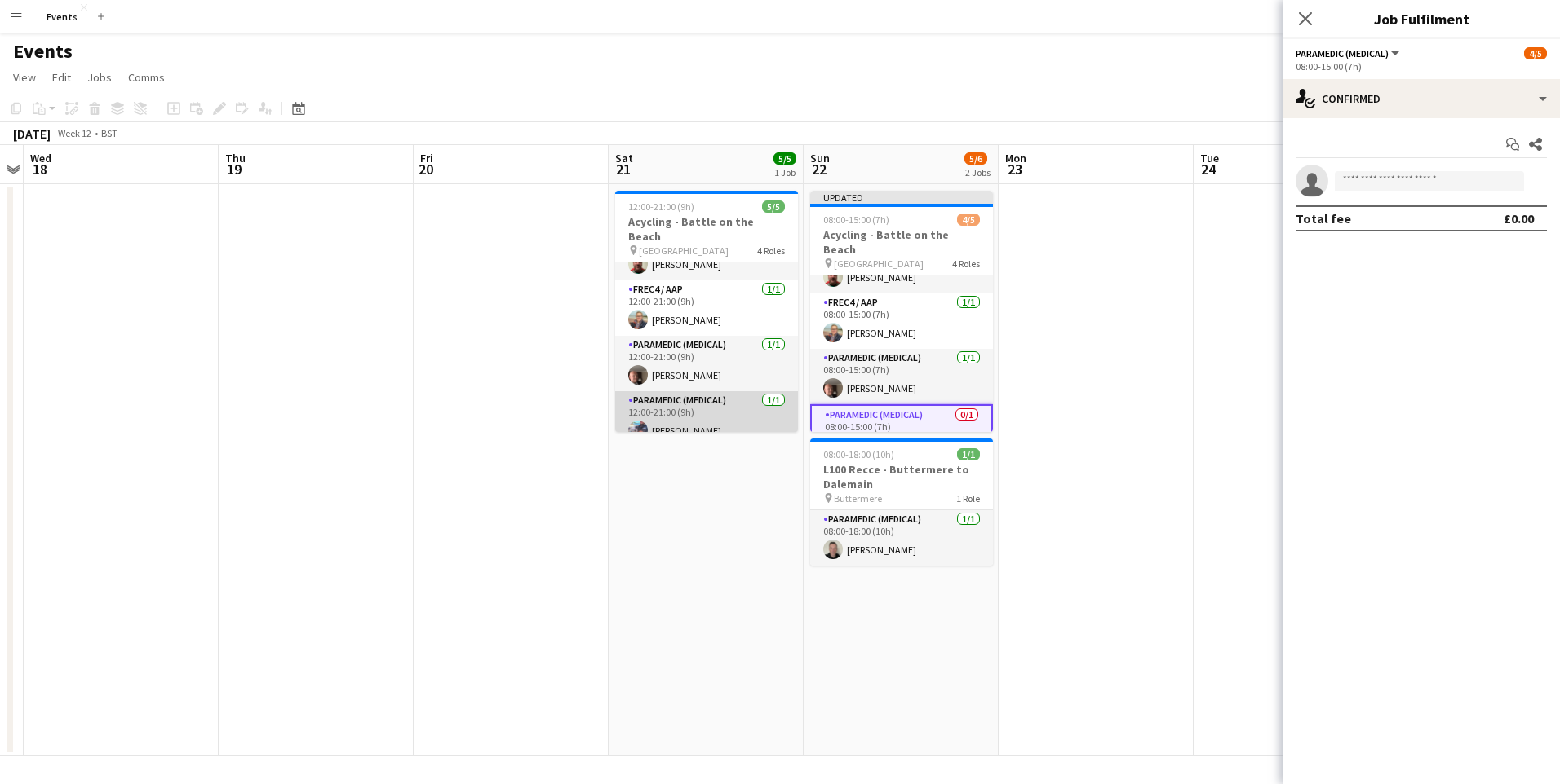
click at [689, 414] on app-card-role "Paramedic (Medical) 1/1 12:00-21:00 (9h) Niall Armsden" at bounding box center [706, 419] width 183 height 56
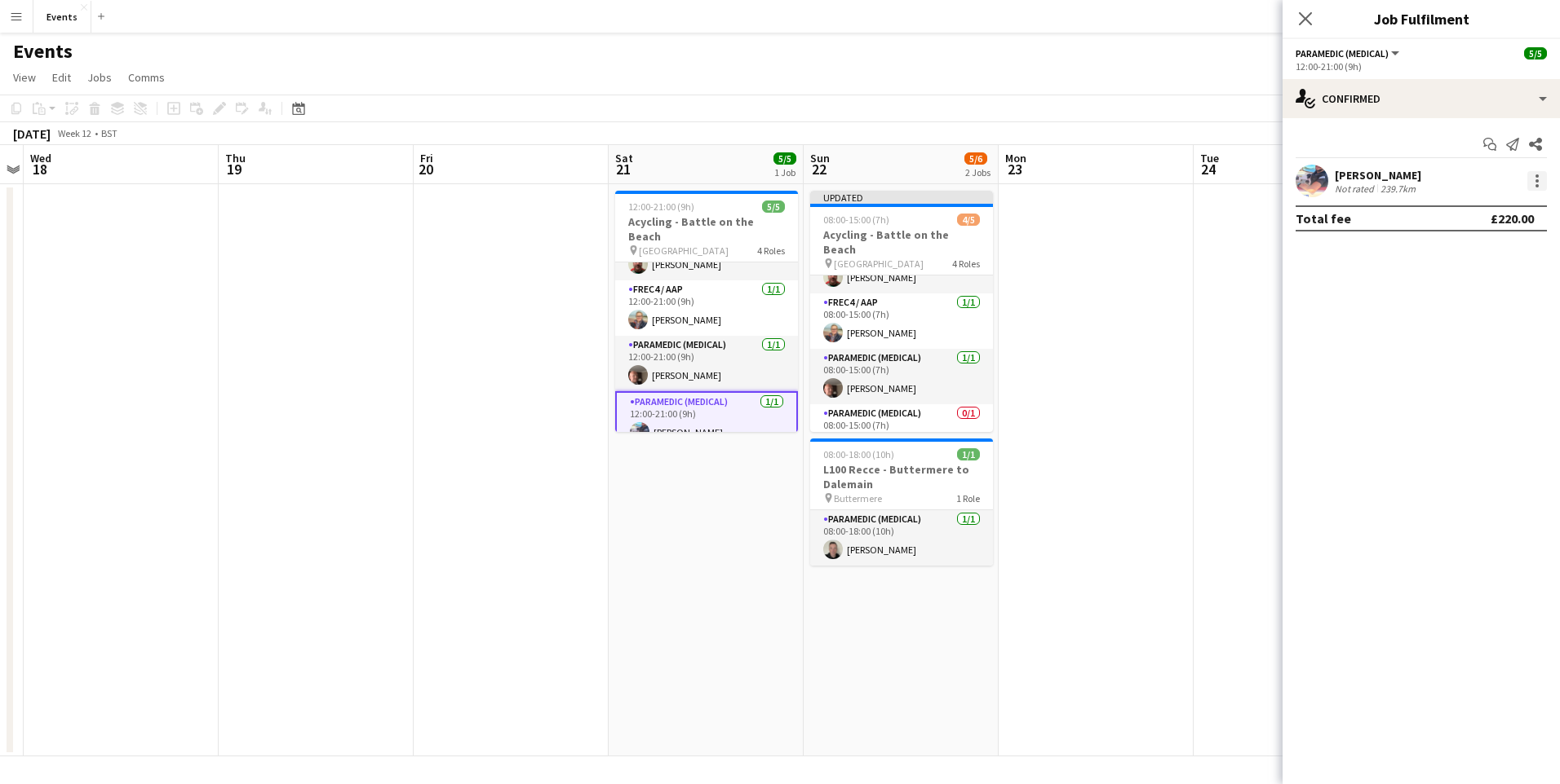
click at [1535, 180] on div at bounding box center [1538, 181] width 20 height 20
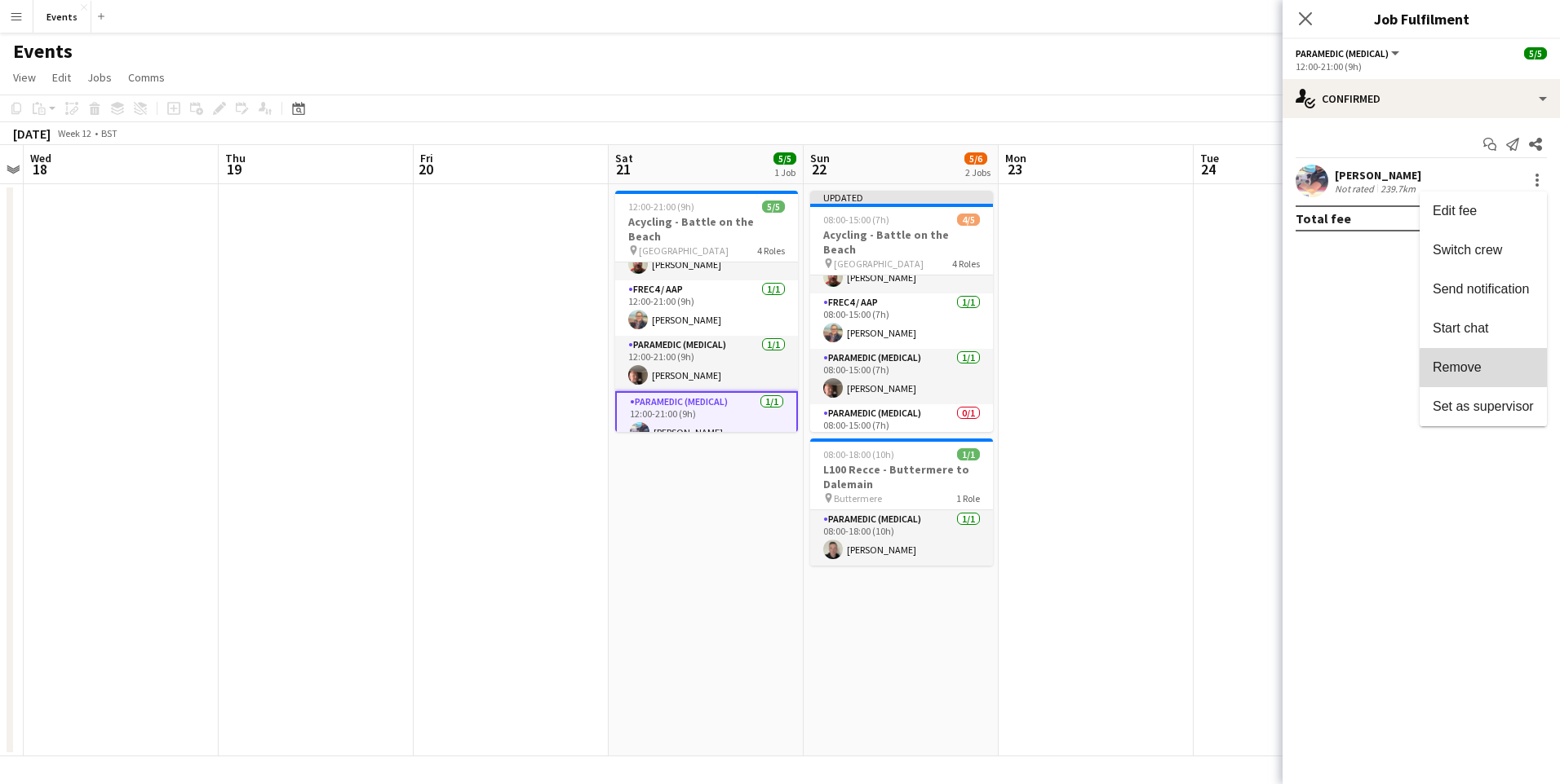
drag, startPoint x: 1491, startPoint y: 369, endPoint x: 1292, endPoint y: 75, distance: 355.0
click at [1490, 369] on span "Remove" at bounding box center [1483, 368] width 101 height 14
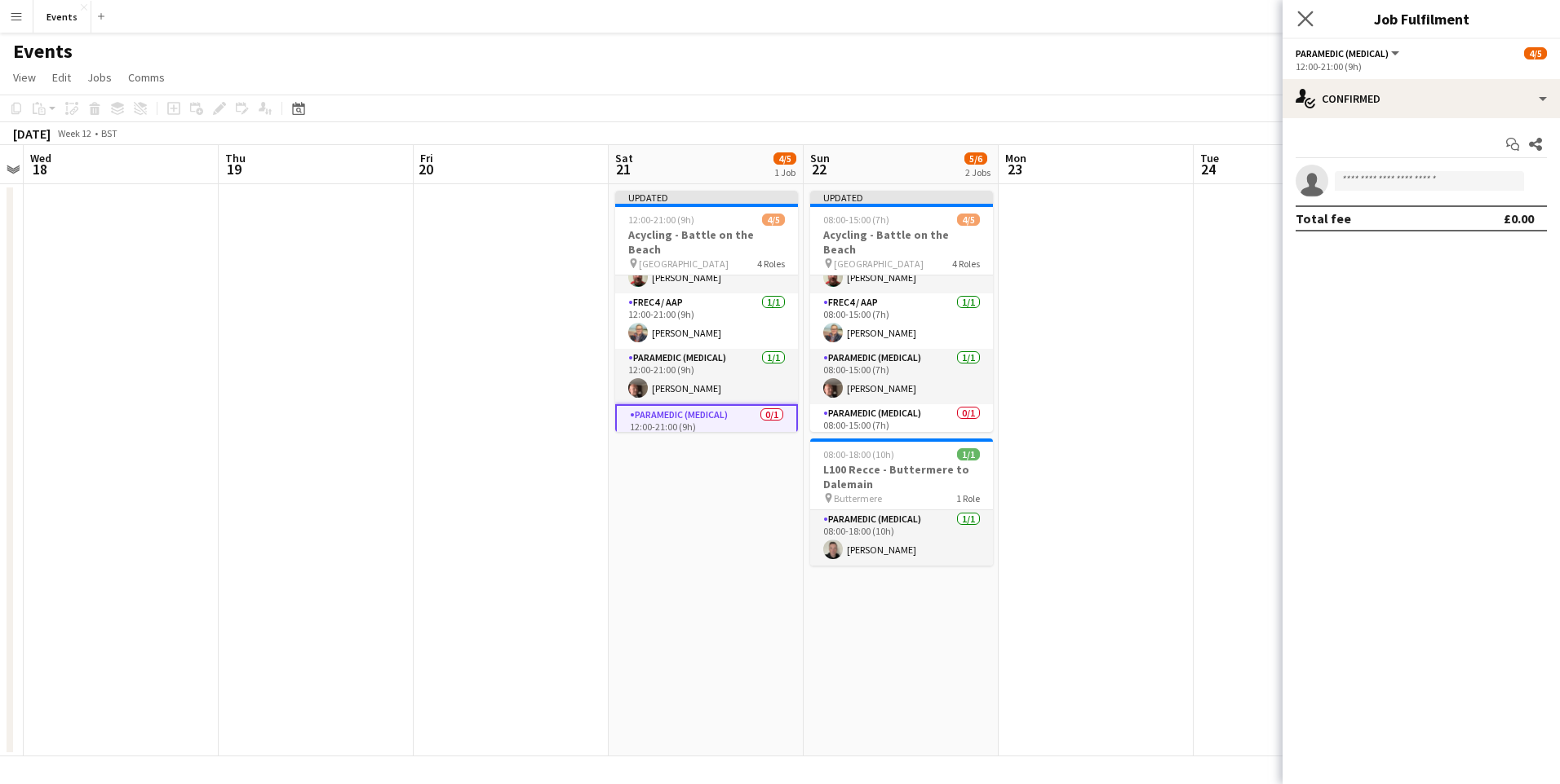
click at [1296, 14] on app-icon "Close pop-in" at bounding box center [1305, 19] width 23 height 23
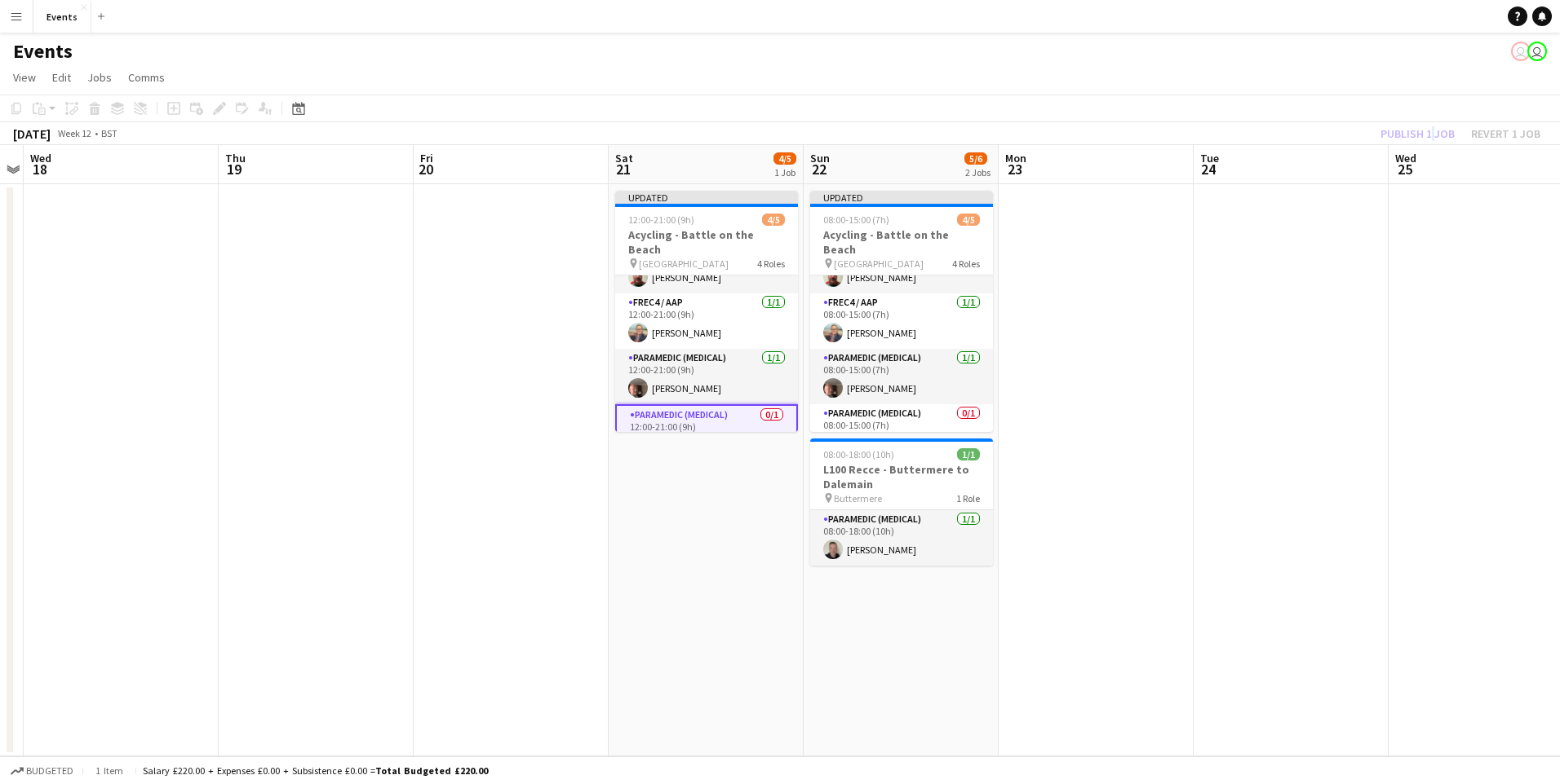
drag, startPoint x: 1429, startPoint y: 126, endPoint x: 1426, endPoint y: 136, distance: 10.4
click at [1430, 127] on div "Publish 1 job Revert 1 job" at bounding box center [1460, 134] width 199 height 22
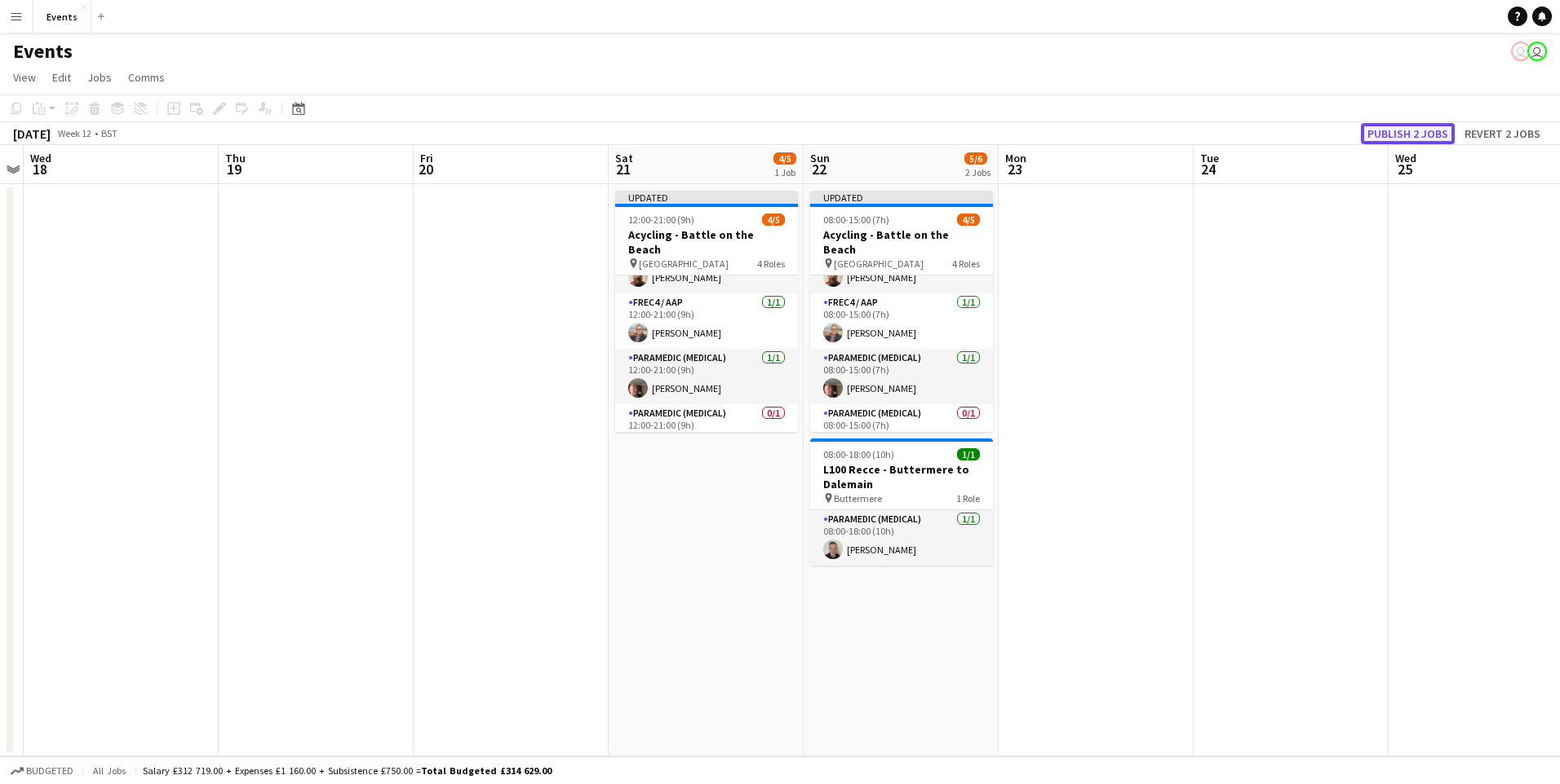
click at [1426, 136] on button "Publish 2 jobs" at bounding box center [1408, 134] width 94 height 22
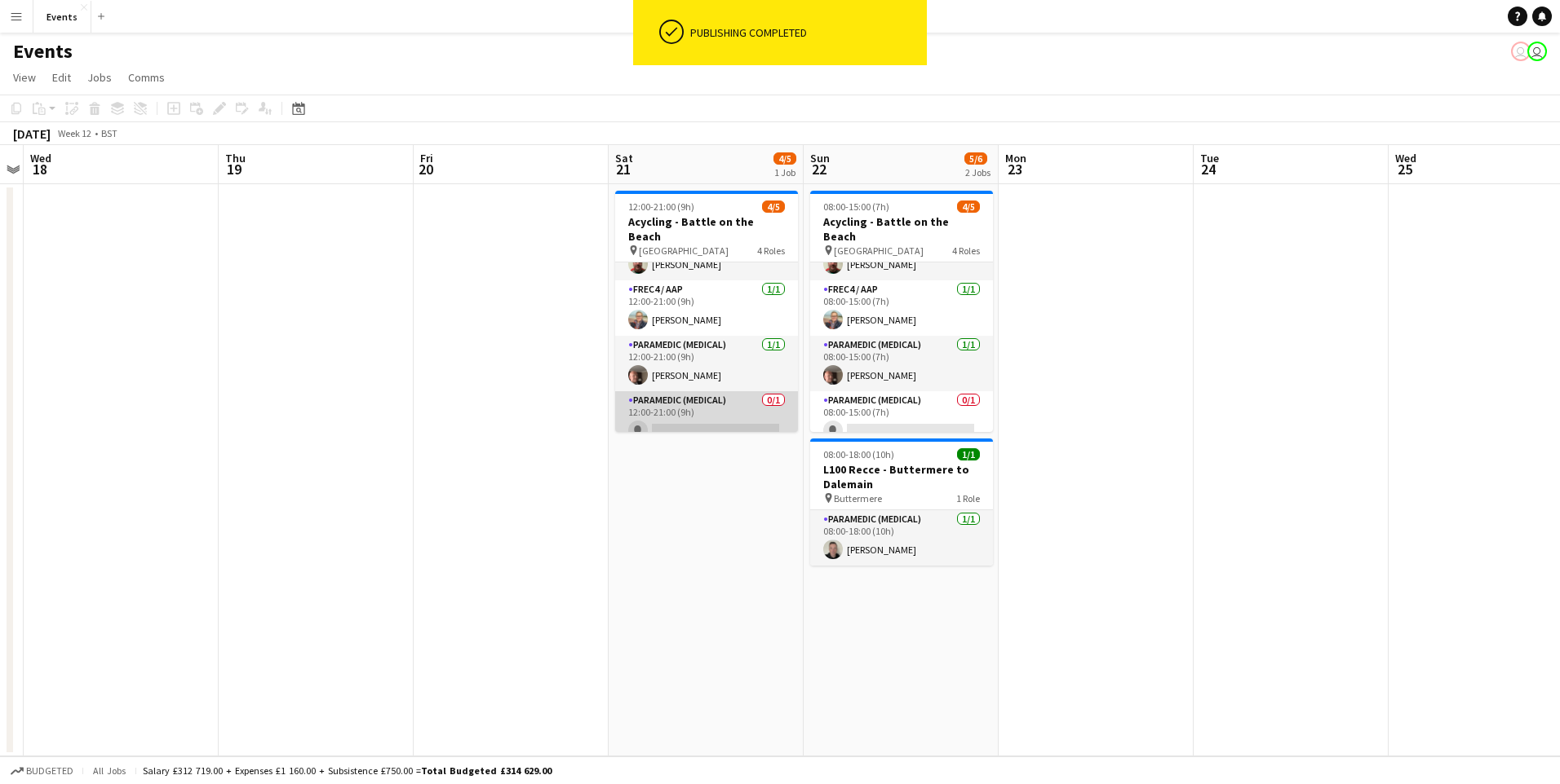
click at [702, 411] on app-card-role "Paramedic (Medical) 0/1 12:00-21:00 (9h) single-neutral-actions" at bounding box center [706, 419] width 183 height 56
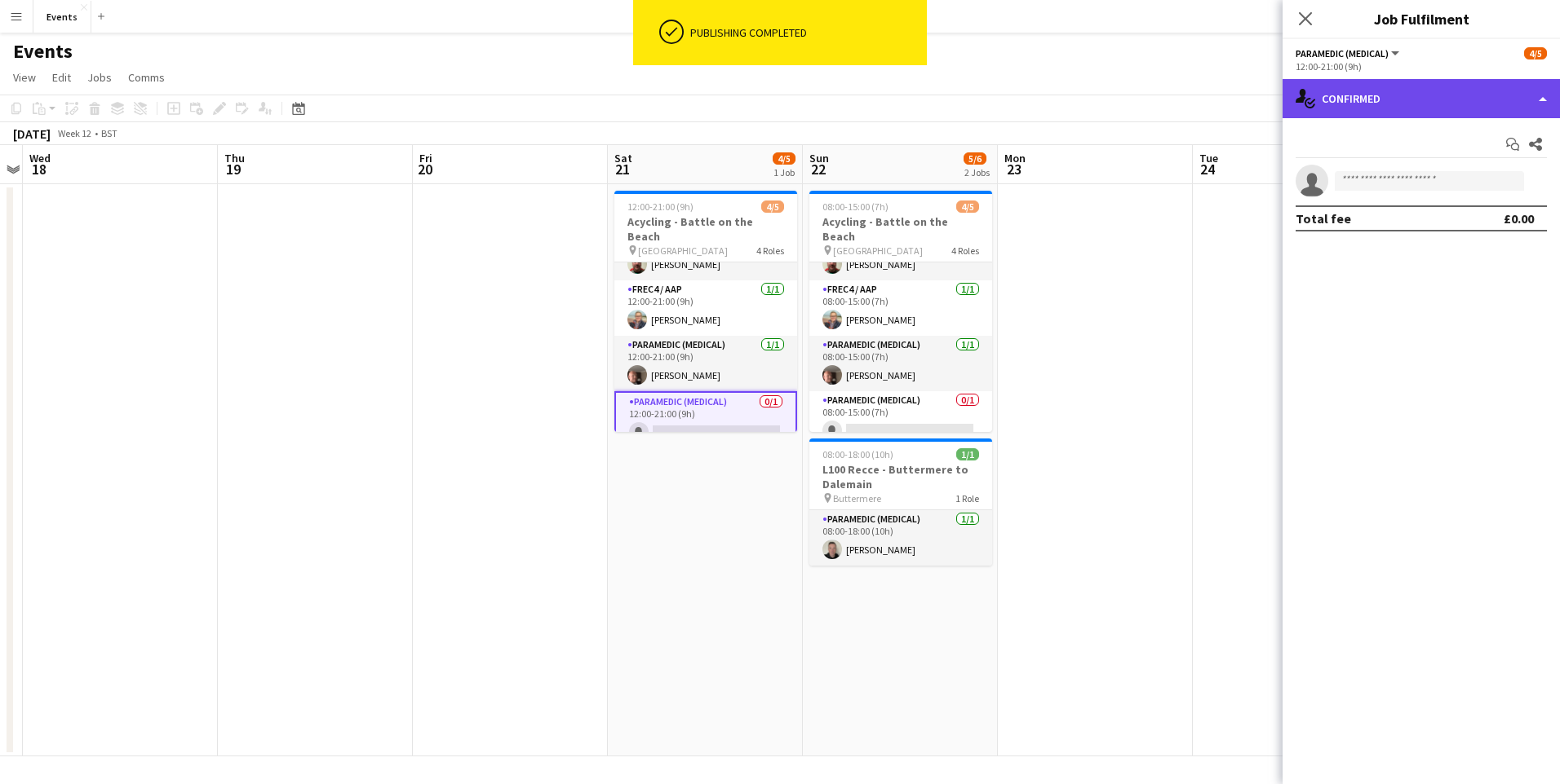
click at [1404, 110] on div "single-neutral-actions-check-2 Confirmed" at bounding box center [1421, 99] width 277 height 40
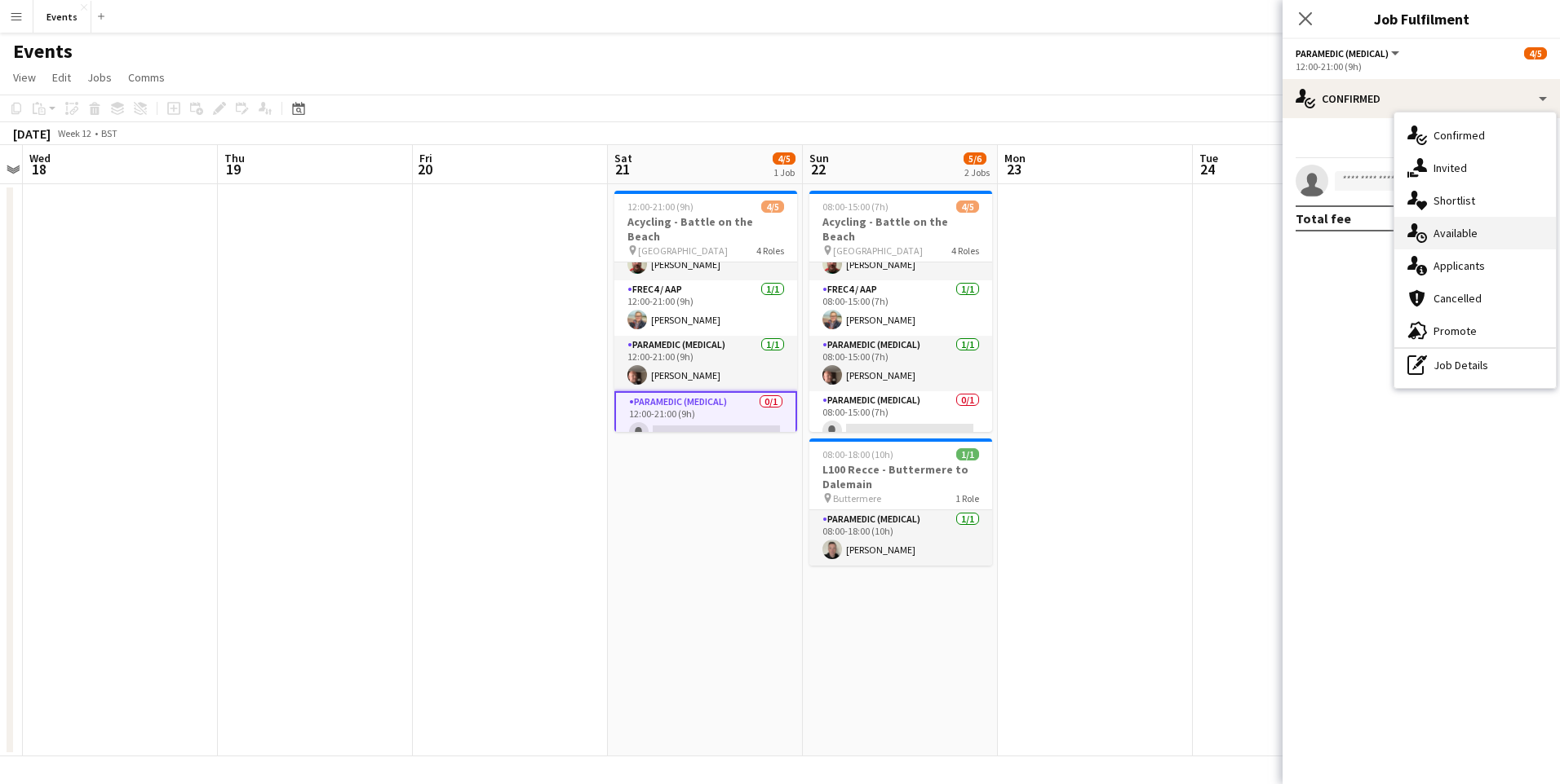
click at [1475, 247] on div "single-neutral-actions-upload Available" at bounding box center [1475, 233] width 162 height 32
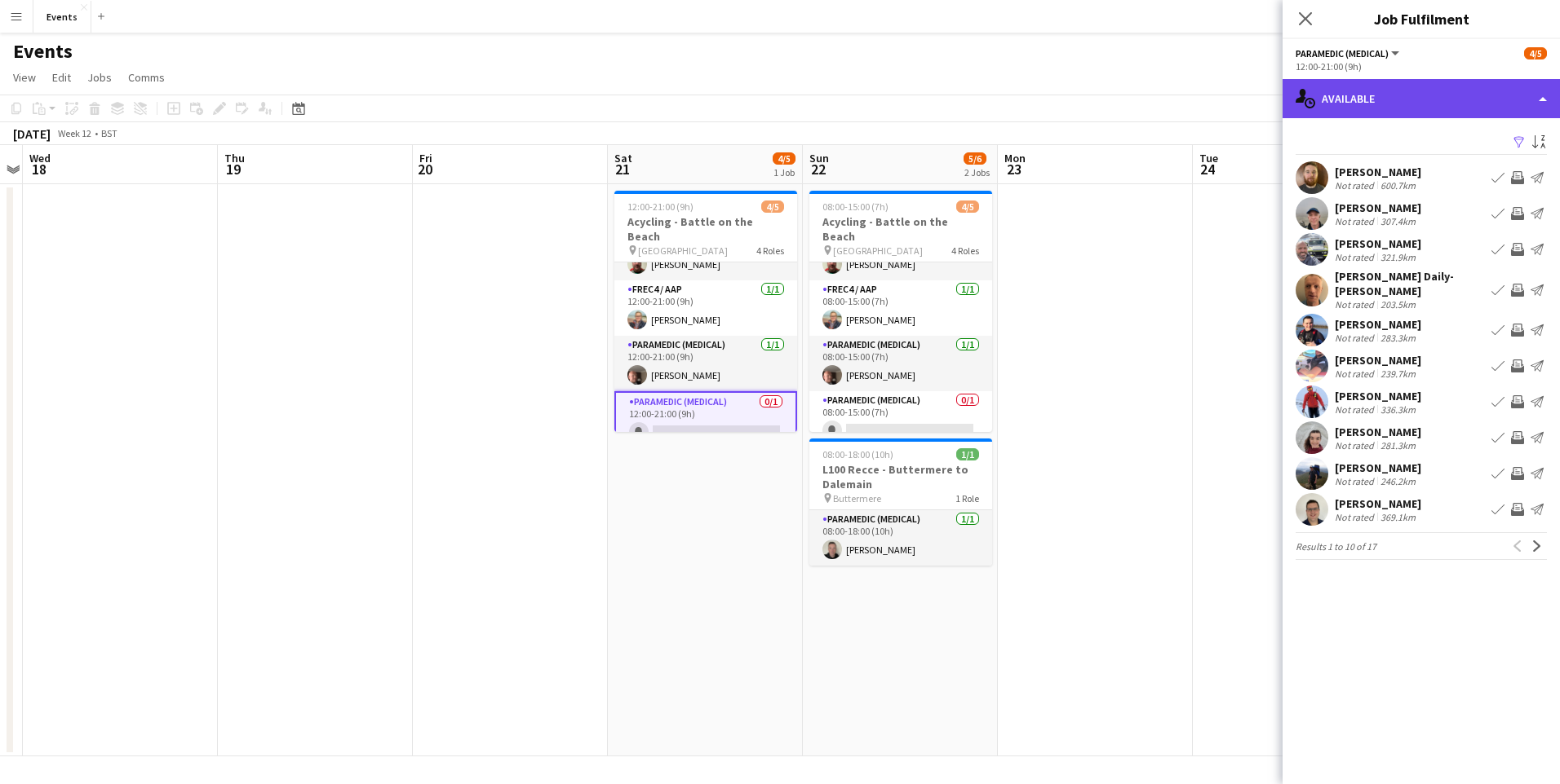
click at [1433, 103] on div "single-neutral-actions-upload Available" at bounding box center [1421, 99] width 277 height 40
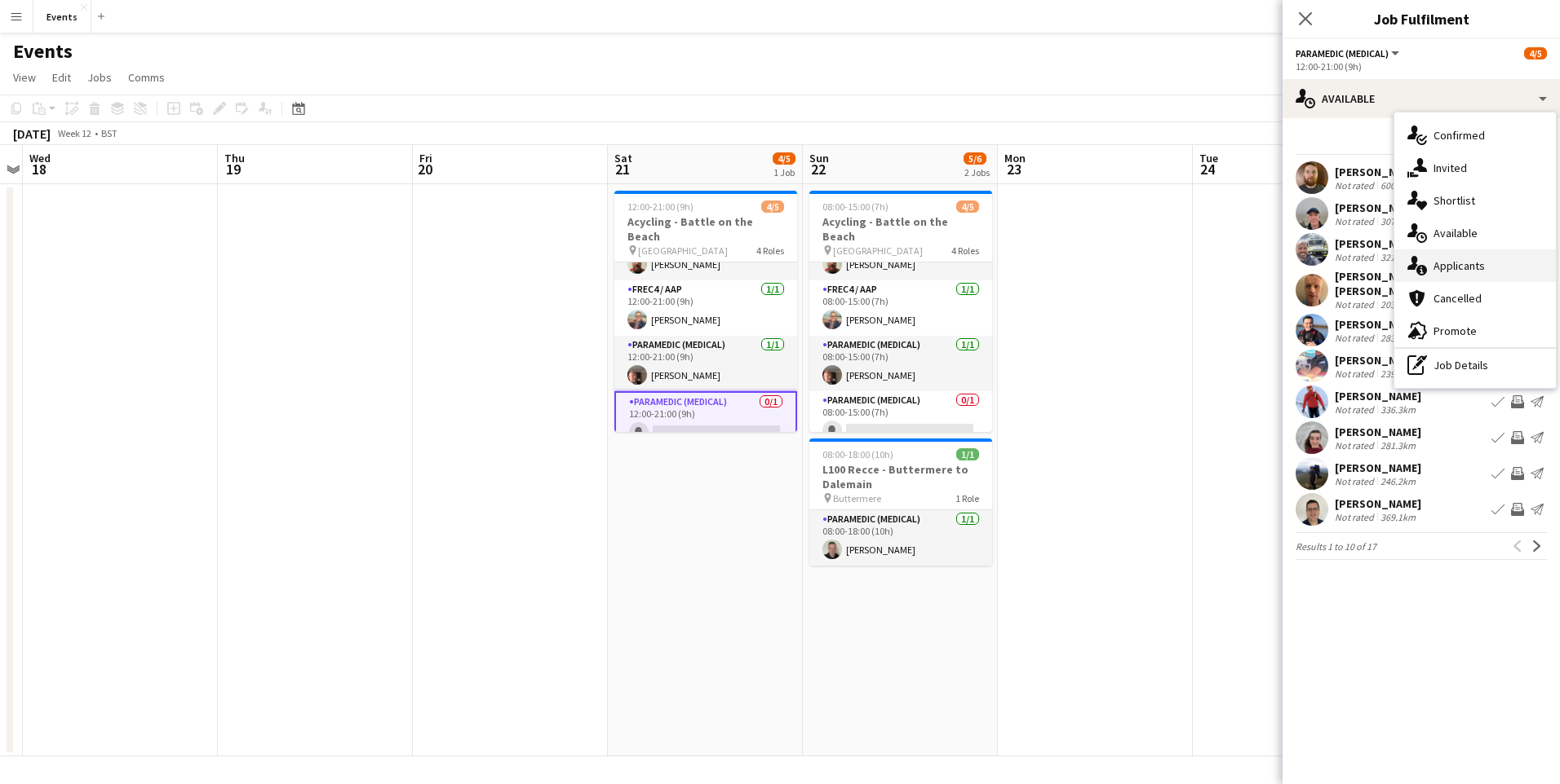
click at [1475, 271] on span "Applicants" at bounding box center [1458, 265] width 51 height 14
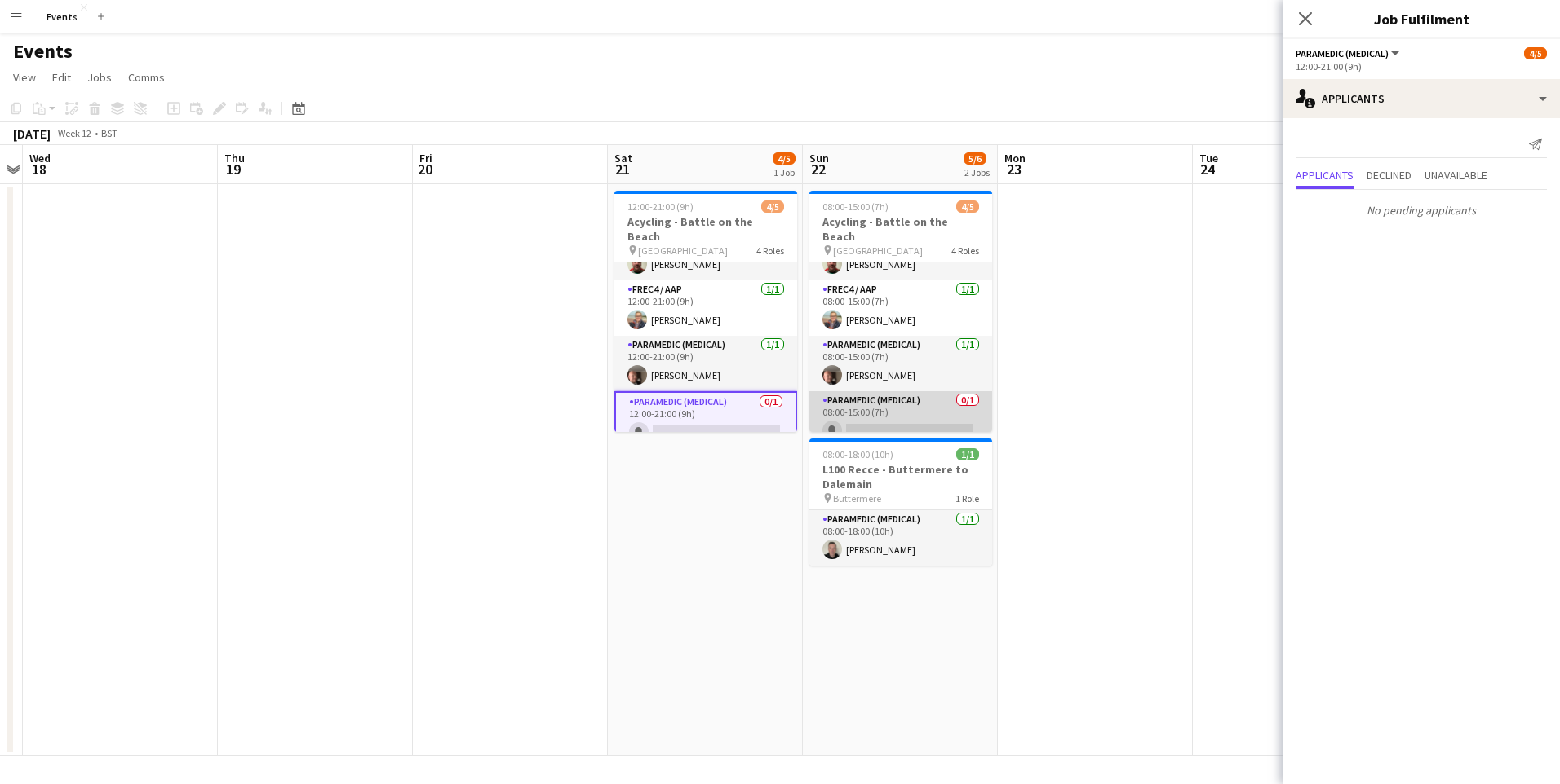
click at [921, 415] on app-card-role "Paramedic (Medical) 0/1 08:00-15:00 (7h) single-neutral-actions" at bounding box center [901, 419] width 183 height 56
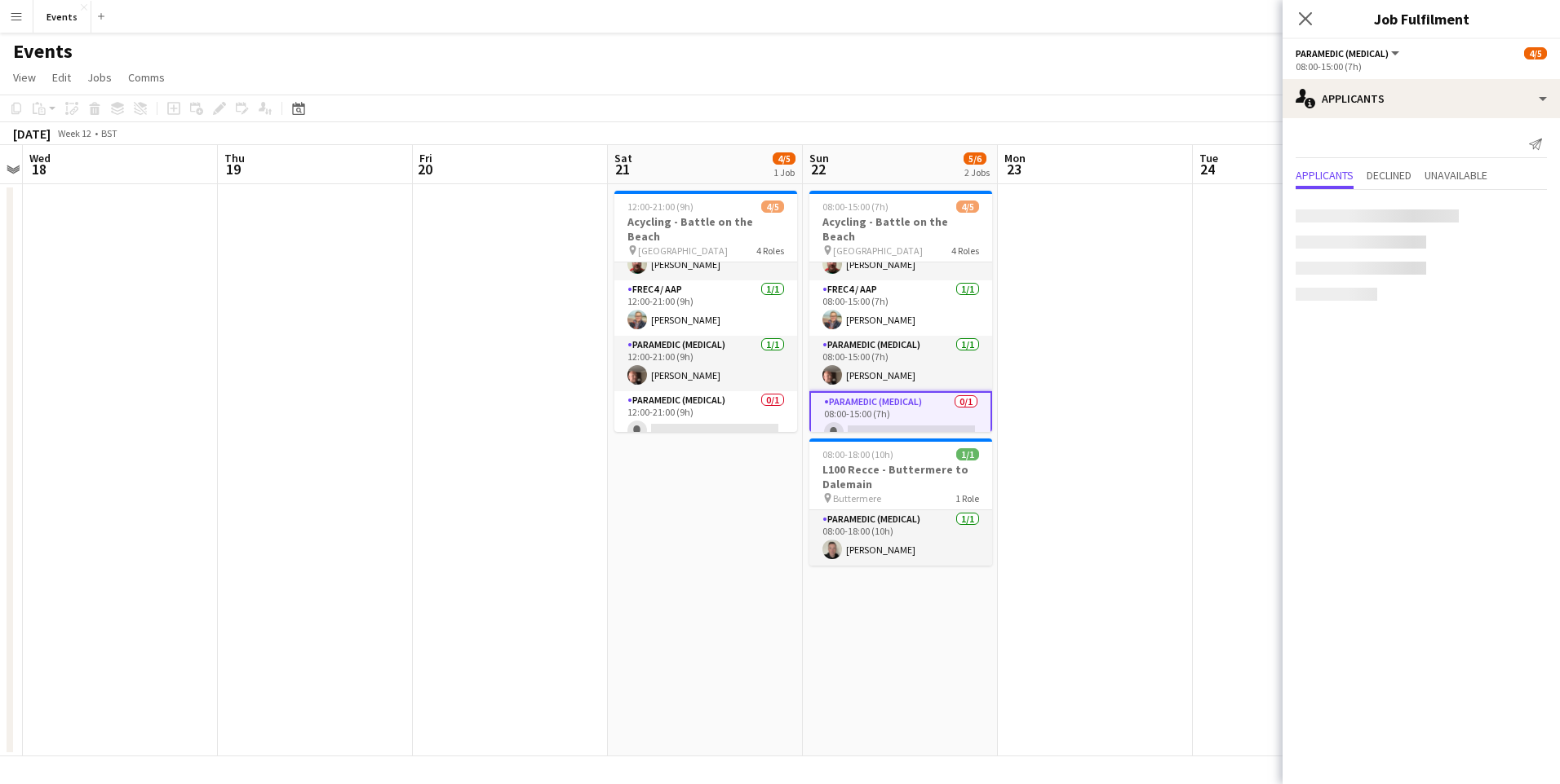
scroll to position [0, 563]
click at [1304, 17] on icon at bounding box center [1304, 18] width 15 height 15
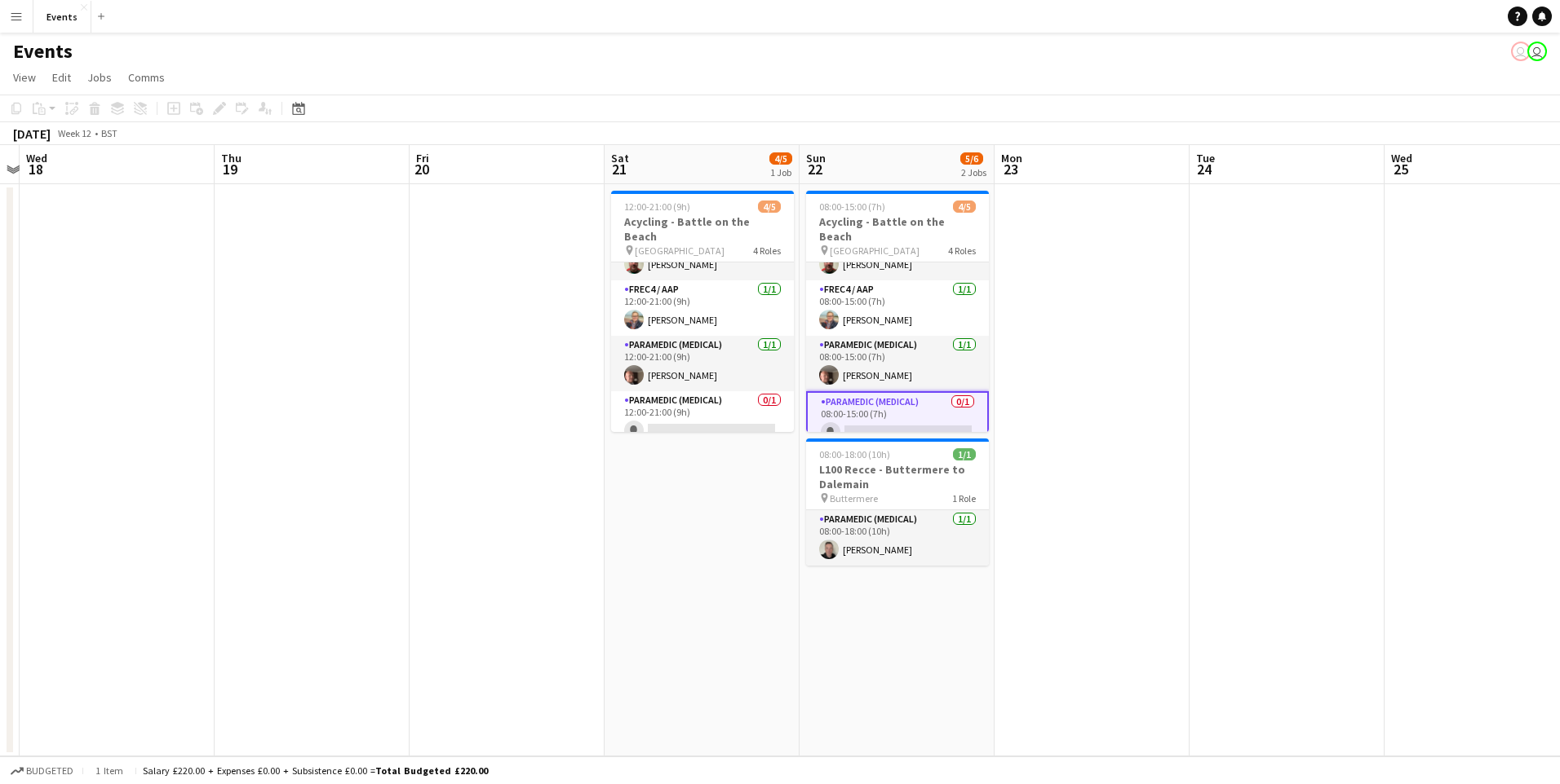
drag, startPoint x: 1323, startPoint y: 597, endPoint x: 578, endPoint y: 554, distance: 746.2
click at [531, 574] on app-calendar-viewport "Sun 15 Mon 16 Tue 17 Wed 18 Thu 19 Fri 20 Sat 21 4/5 1 Job Sun 22 5/6 2 Jobs Mo…" at bounding box center [780, 450] width 1560 height 611
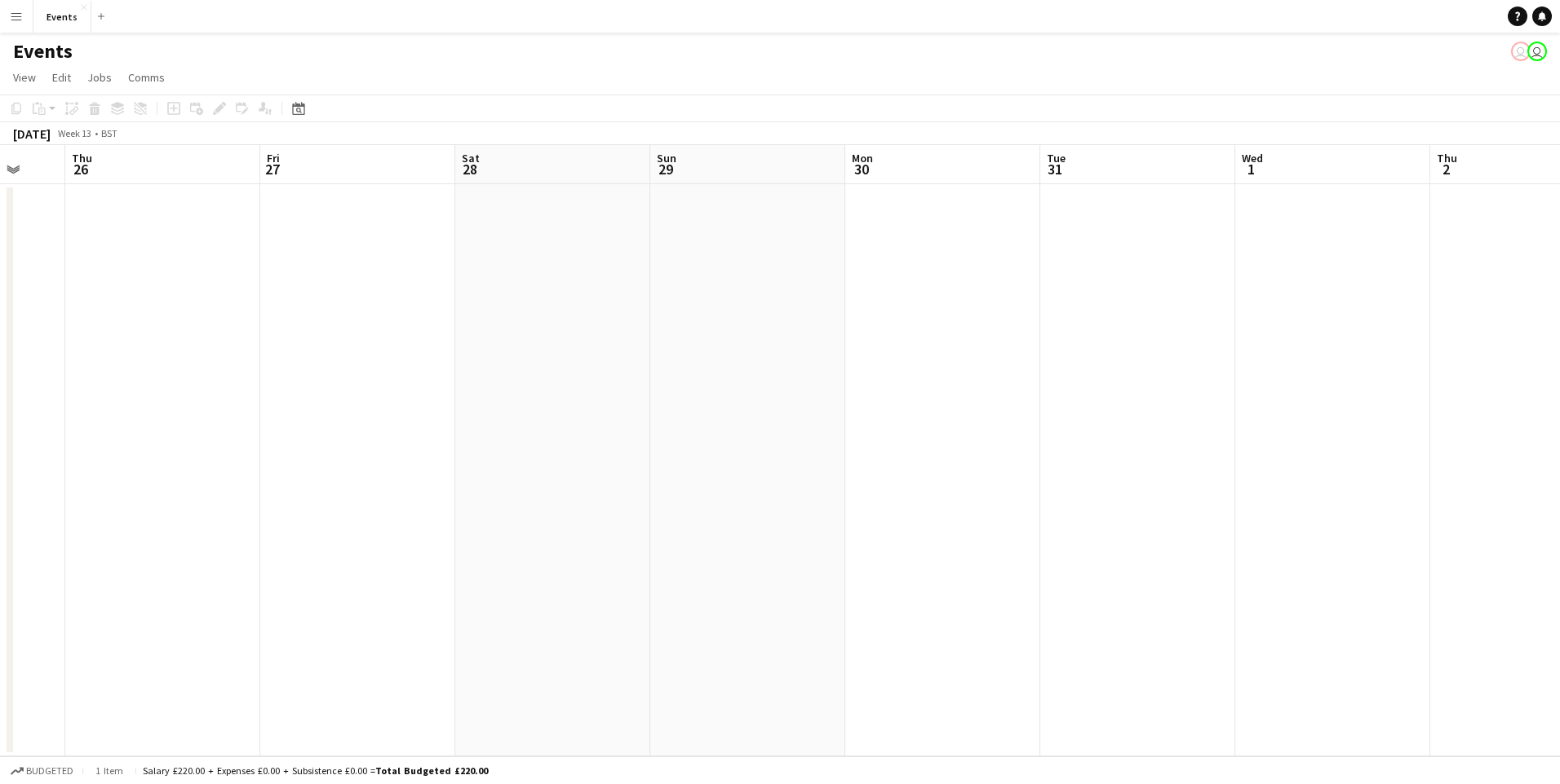
drag, startPoint x: 1304, startPoint y: 584, endPoint x: 390, endPoint y: 563, distance: 914.2
click at [390, 563] on app-calendar-viewport "Mon 23 Tue 24 Wed 25 Thu 26 Fri 27 Sat 28 Sun 29 Mon 30 Tue 31 Wed 1 Thu 2 Fri …" at bounding box center [780, 450] width 1560 height 611
drag, startPoint x: 127, startPoint y: 591, endPoint x: 103, endPoint y: 596, distance: 24.5
click at [106, 596] on app-calendar-viewport "Tue 24 Wed 25 Thu 26 Fri 27 Sat 28 Sun 29 Mon 30 Tue 31 Wed 1 Thu 2 Fri 3 Sat 4…" at bounding box center [780, 450] width 1560 height 611
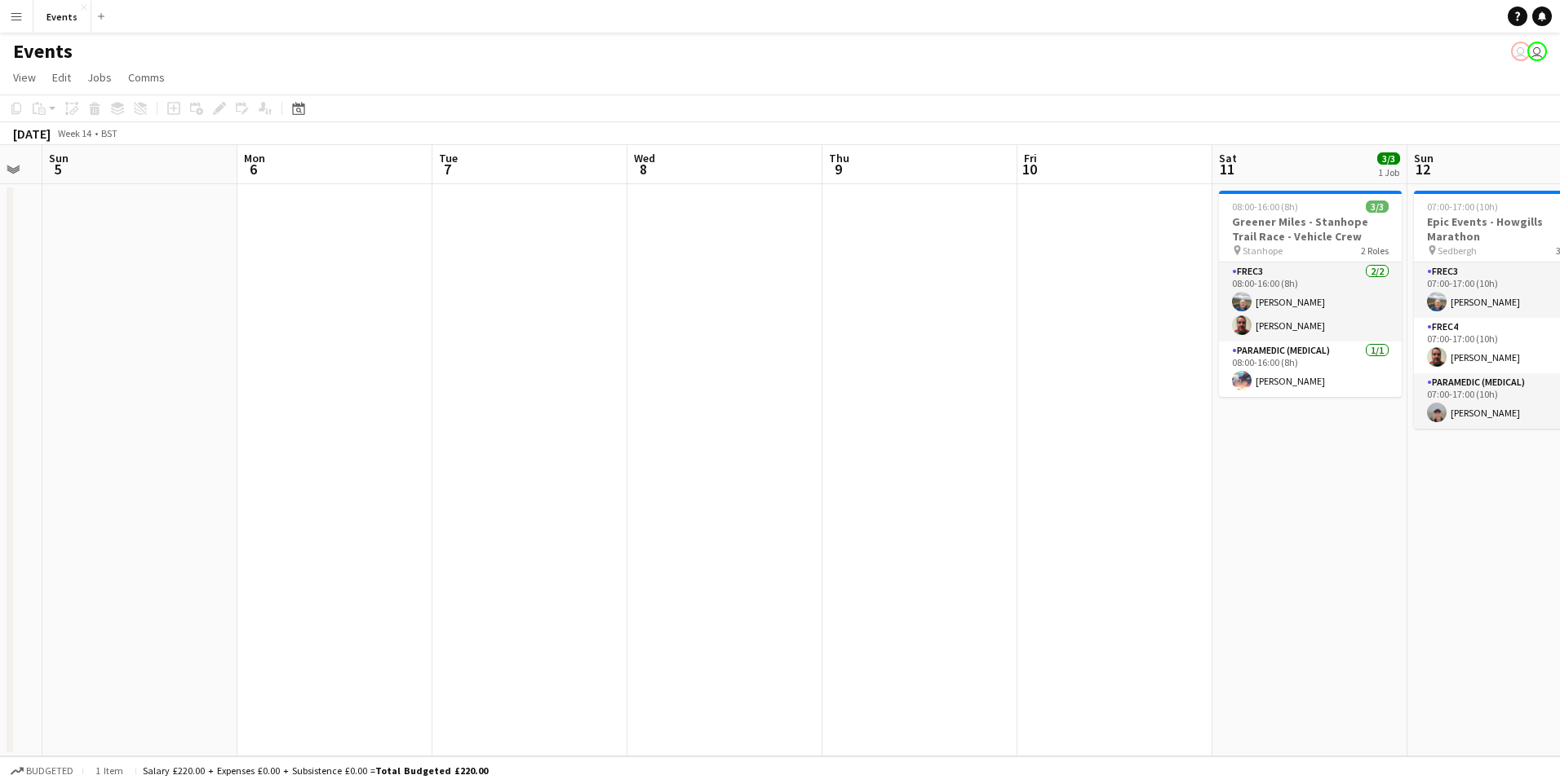
click at [1, 622] on app-calendar-viewport "Thu 2 Fri 3 Sat 4 Sun 5 Mon 6 Tue 7 Wed 8 Thu 9 Fri 10 Sat 11 3/3 1 Job Sun 12 …" at bounding box center [780, 450] width 1560 height 611
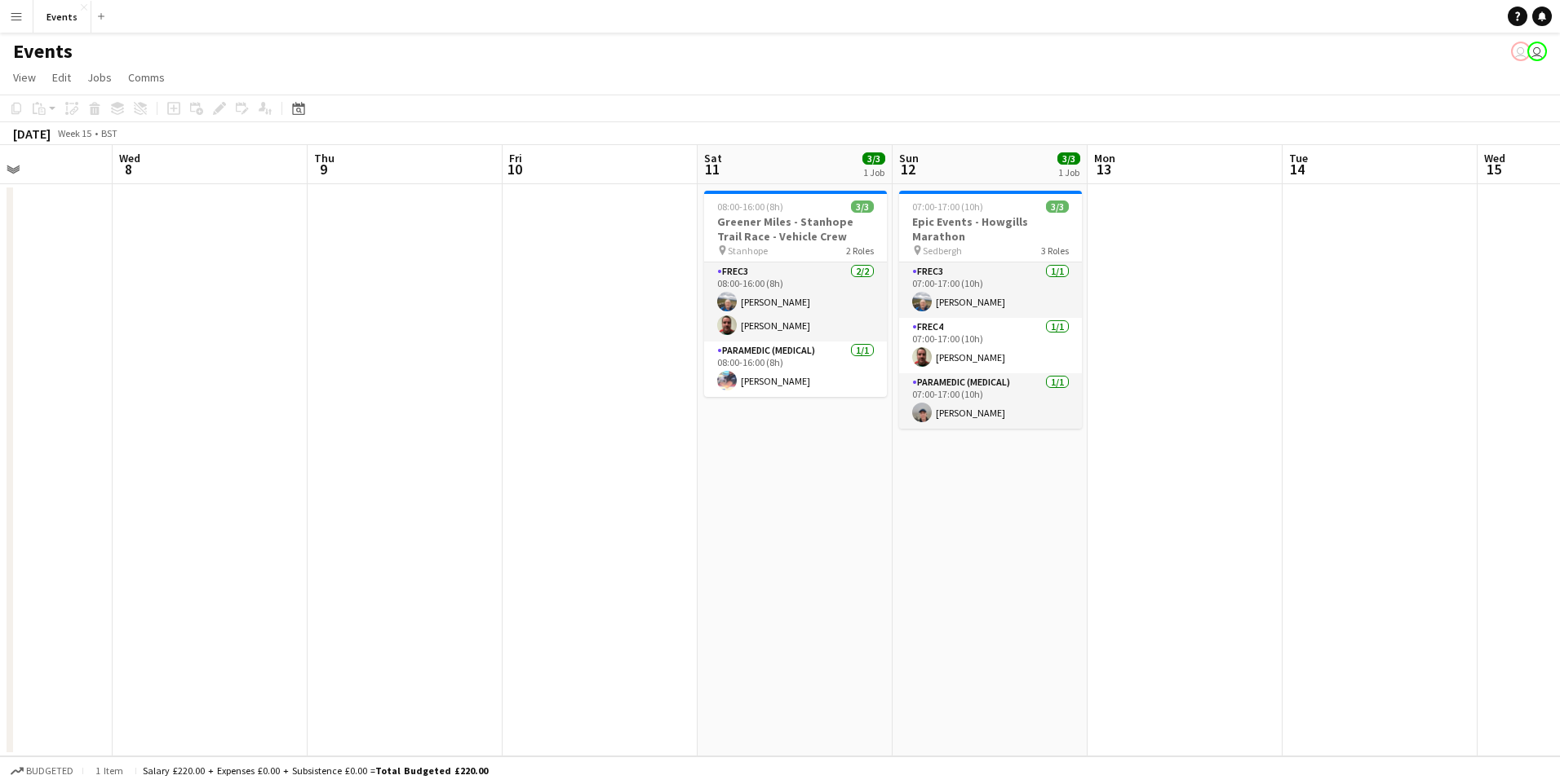
drag, startPoint x: 946, startPoint y: 721, endPoint x: 623, endPoint y: 696, distance: 324.0
click at [623, 704] on app-calendar-viewport "Sun 5 Mon 6 Tue 7 Wed 8 Thu 9 Fri 10 Sat 11 3/3 1 Job Sun 12 3/3 1 Job Mon 13 T…" at bounding box center [780, 450] width 1560 height 611
click at [776, 383] on app-card-role "Paramedic (Medical) 1/1 08:00-16:00 (8h) Niall Armsden" at bounding box center [793, 370] width 183 height 56
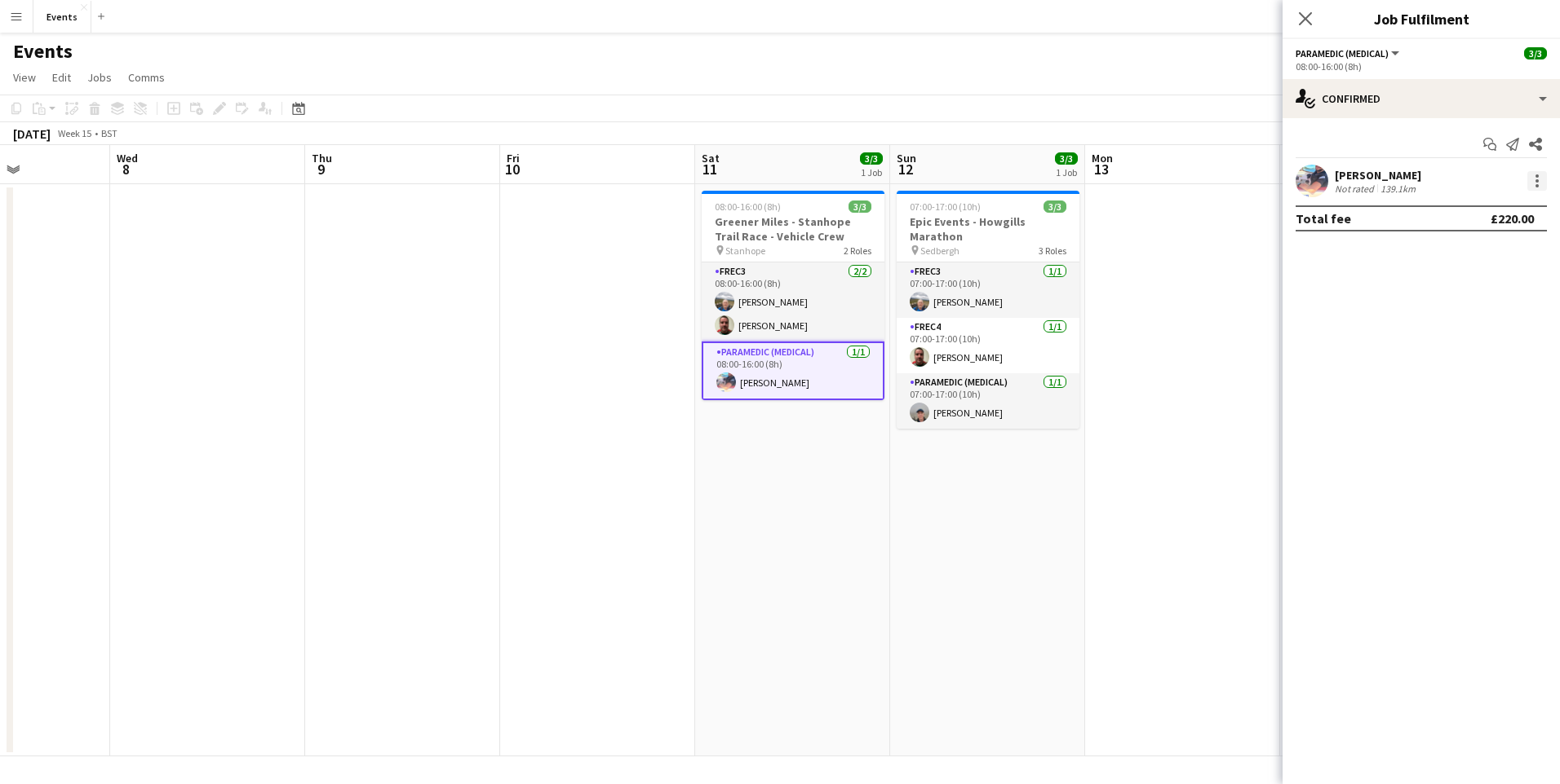
click at [1546, 185] on div "Niall Armsden Not rated 139.1km" at bounding box center [1421, 181] width 277 height 32
click at [1533, 188] on div at bounding box center [1538, 181] width 20 height 20
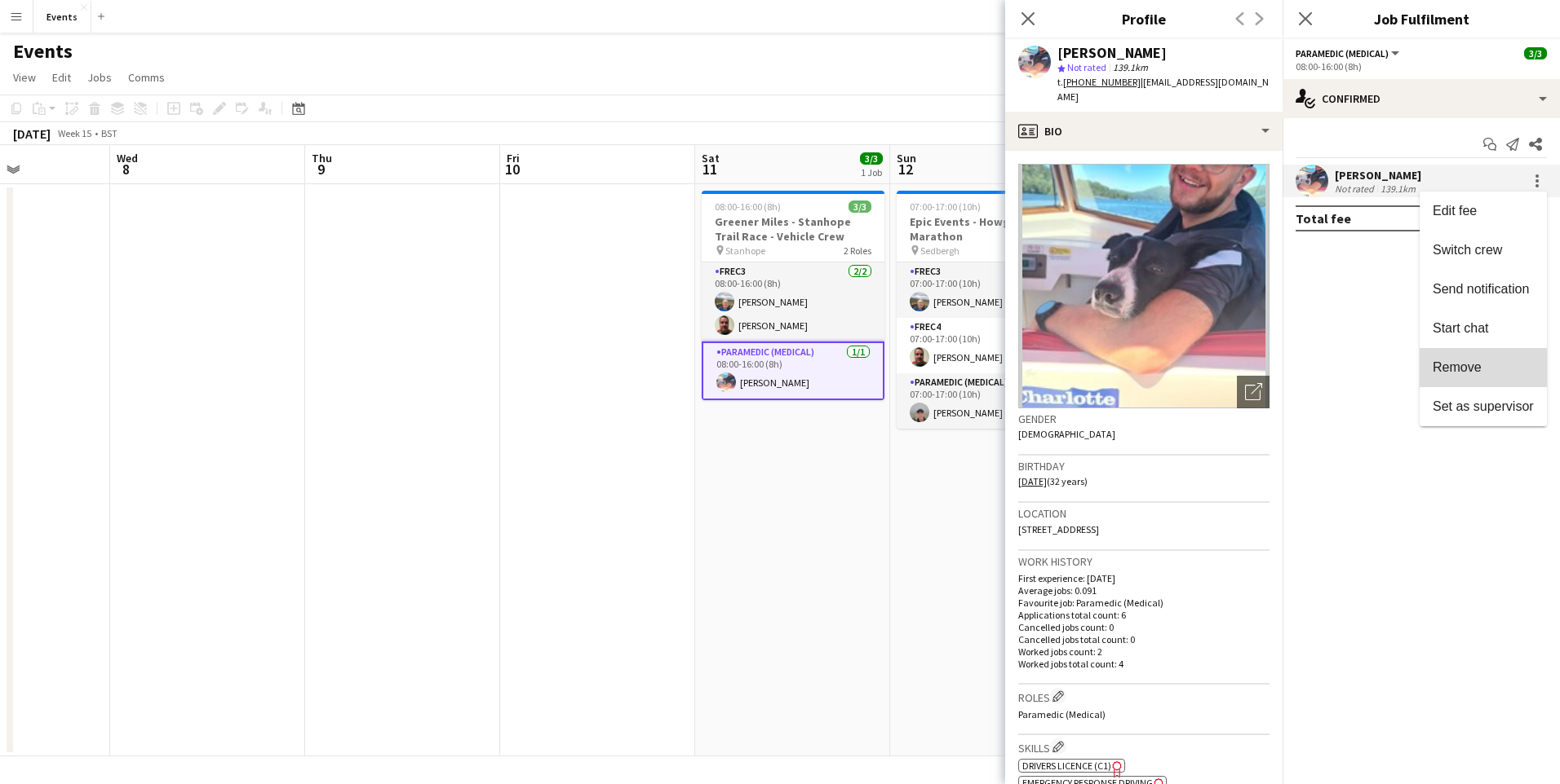
click at [1455, 354] on button "Remove" at bounding box center [1483, 368] width 127 height 40
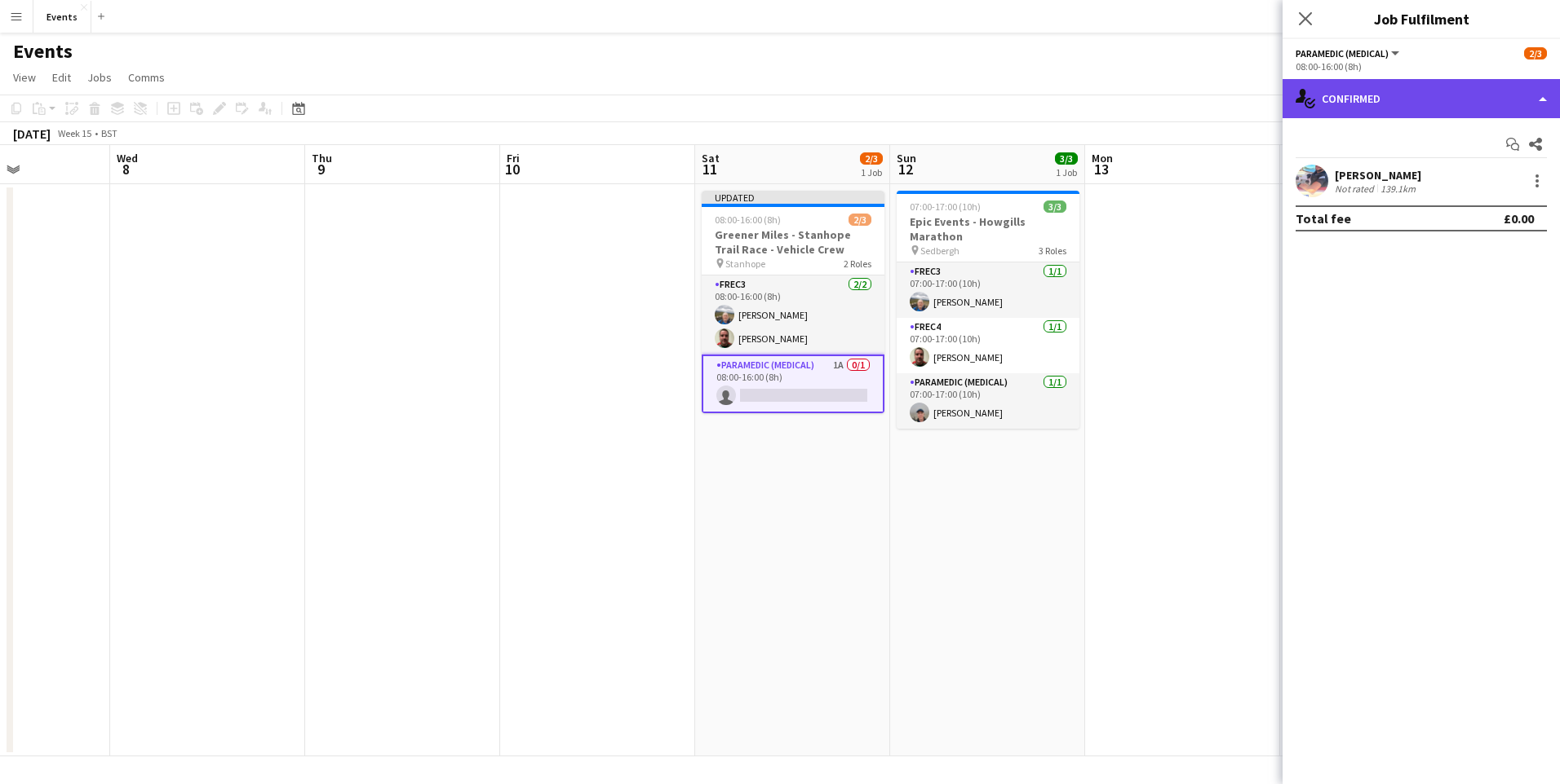
click at [1418, 105] on div "single-neutral-actions-check-2 Confirmed" at bounding box center [1421, 99] width 277 height 40
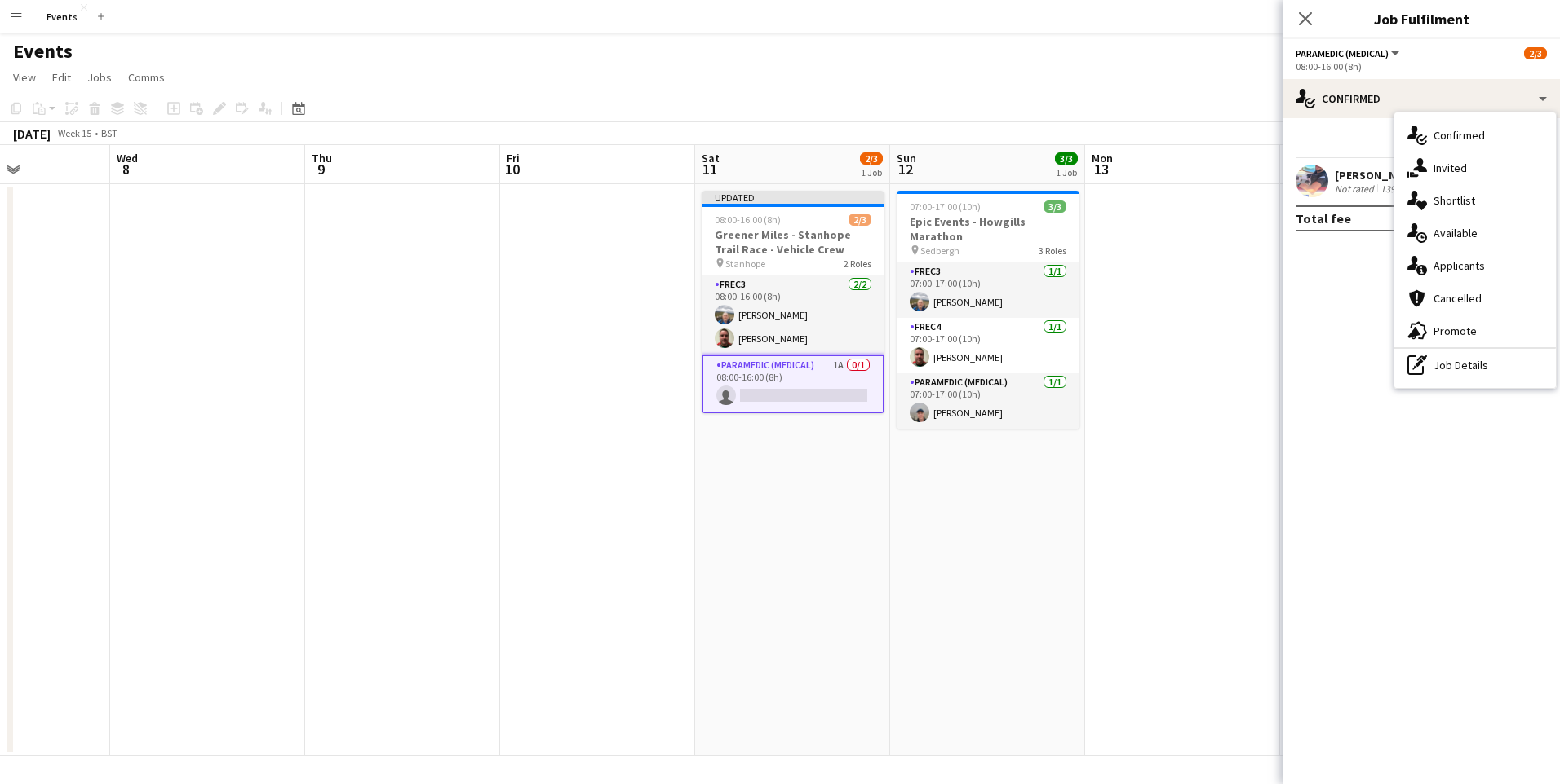
click at [1336, 188] on div "Niall Armsden Not rated 139.1km" at bounding box center [1421, 181] width 277 height 32
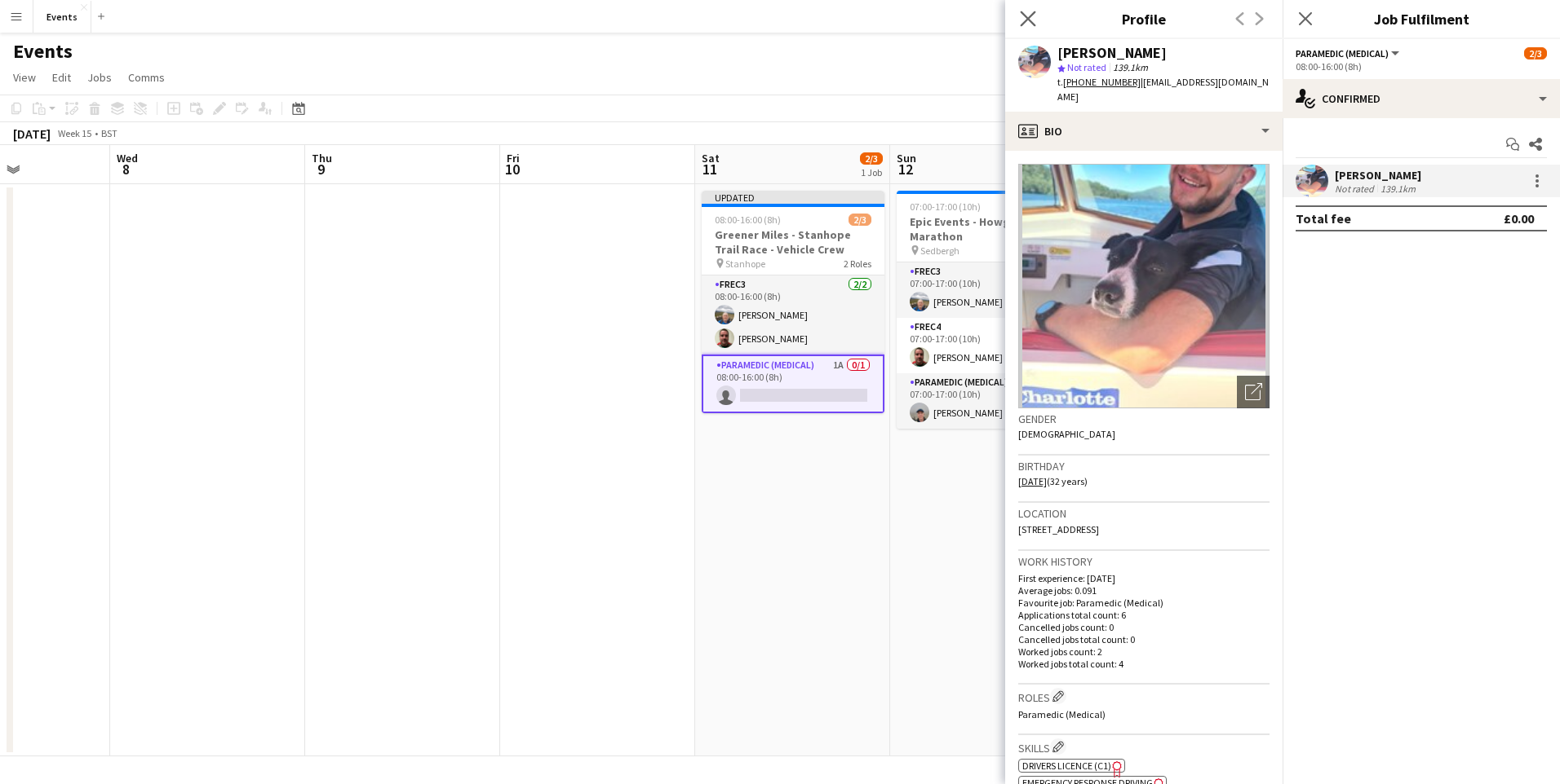
click at [1037, 21] on app-icon "Close pop-in" at bounding box center [1028, 19] width 23 height 23
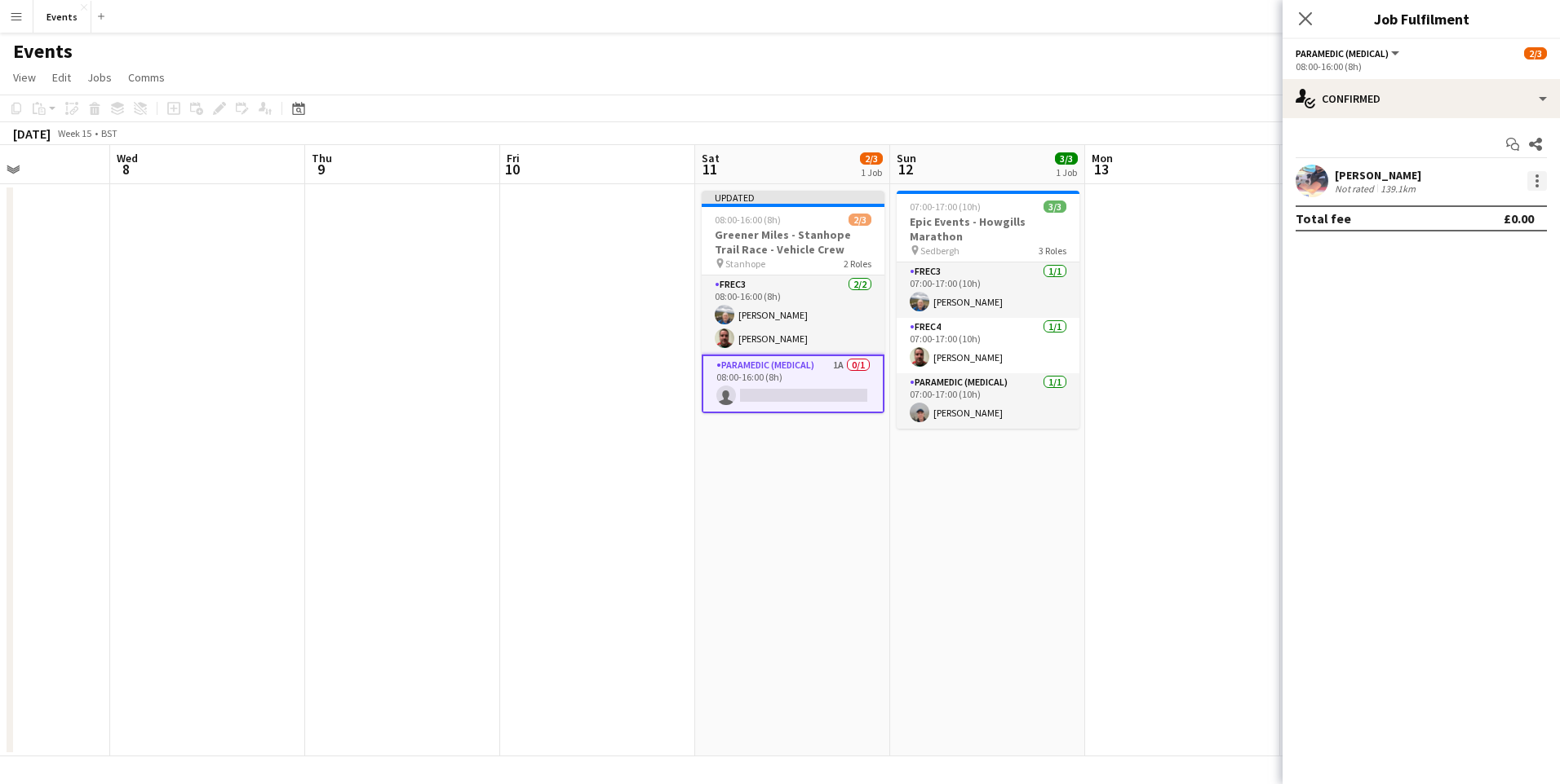
drag, startPoint x: 1551, startPoint y: 182, endPoint x: 1543, endPoint y: 177, distance: 9.4
click at [1544, 180] on div "Niall Armsden Not rated 139.1km" at bounding box center [1421, 181] width 277 height 32
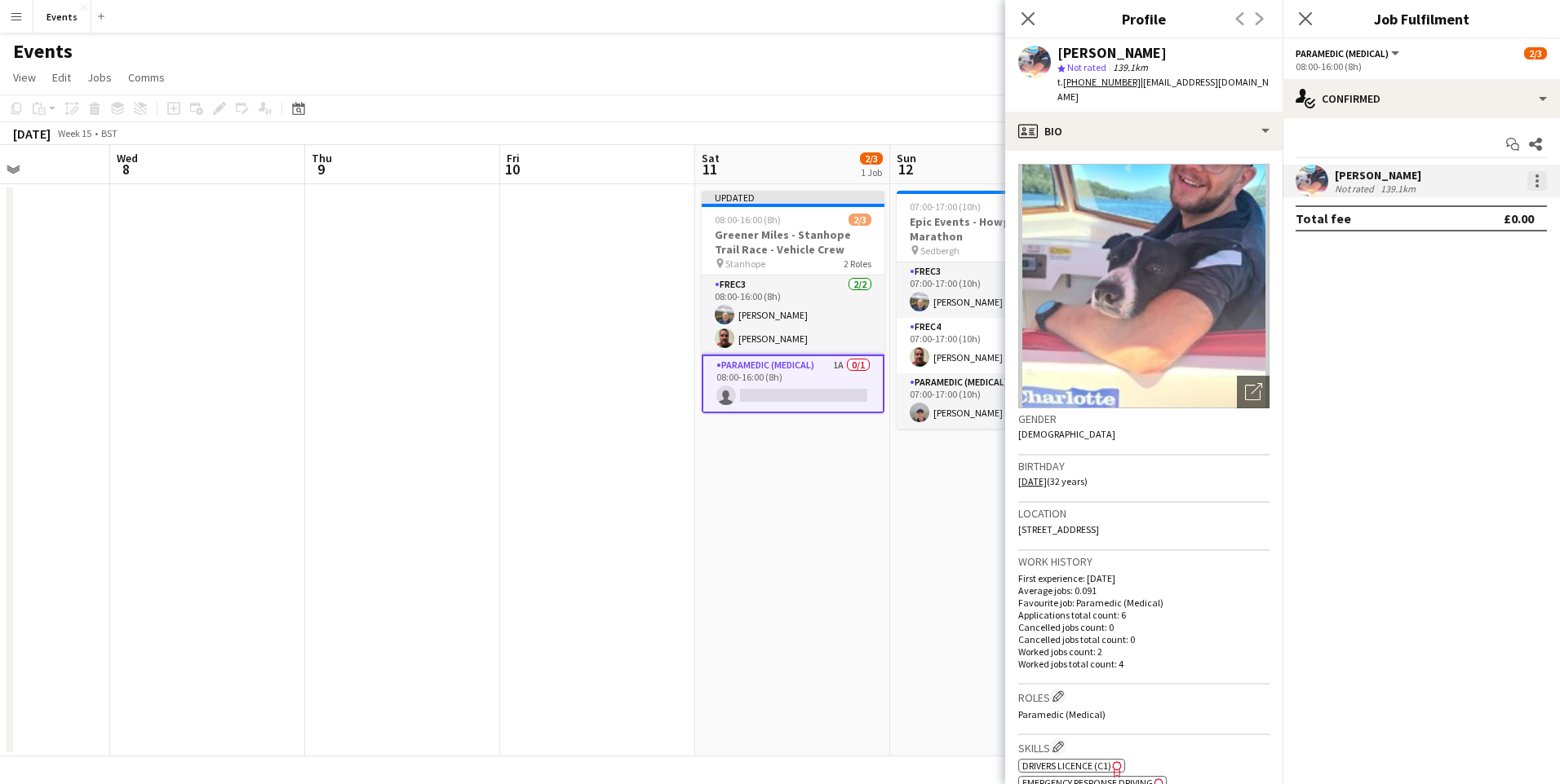
click at [1537, 178] on div at bounding box center [1538, 176] width 4 height 4
click at [1484, 368] on span "Remove" at bounding box center [1483, 368] width 101 height 14
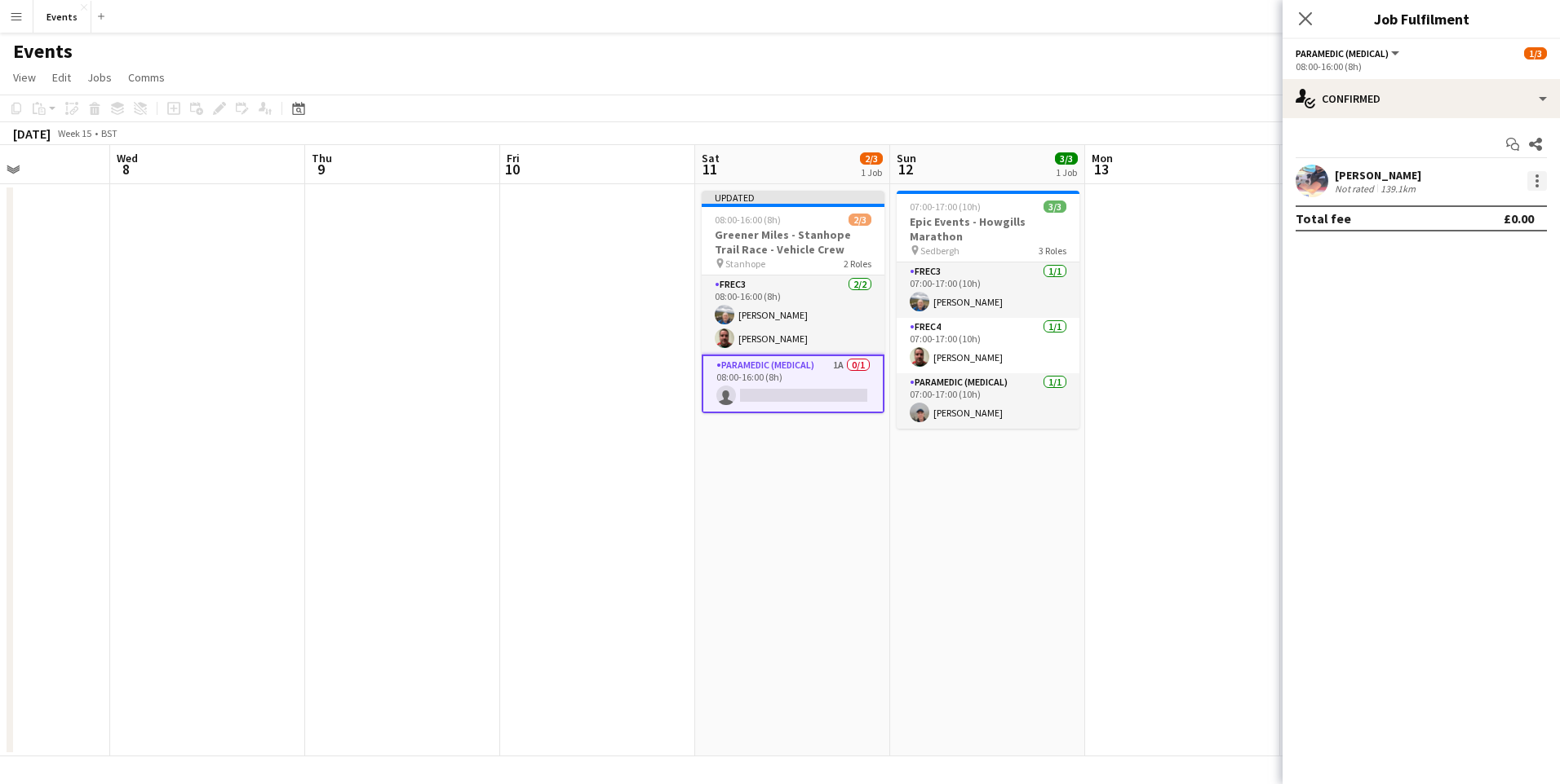
click at [1529, 172] on div at bounding box center [1538, 181] width 20 height 20
click at [1443, 370] on span "Remove" at bounding box center [1457, 367] width 49 height 13
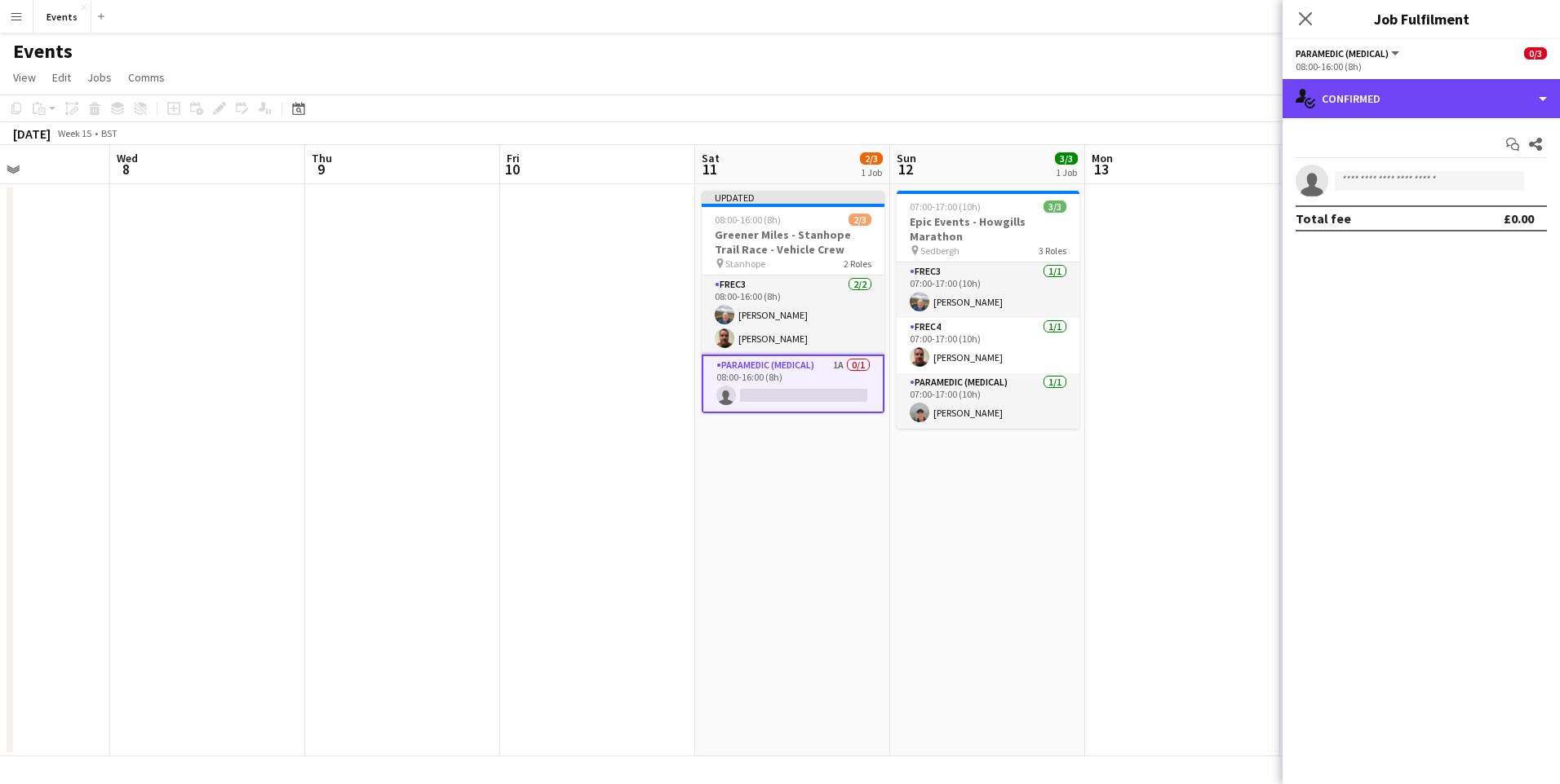
drag, startPoint x: 1529, startPoint y: 101, endPoint x: 1457, endPoint y: 145, distance: 84.4
click at [1527, 103] on div "single-neutral-actions-check-2 Confirmed" at bounding box center [1421, 99] width 277 height 40
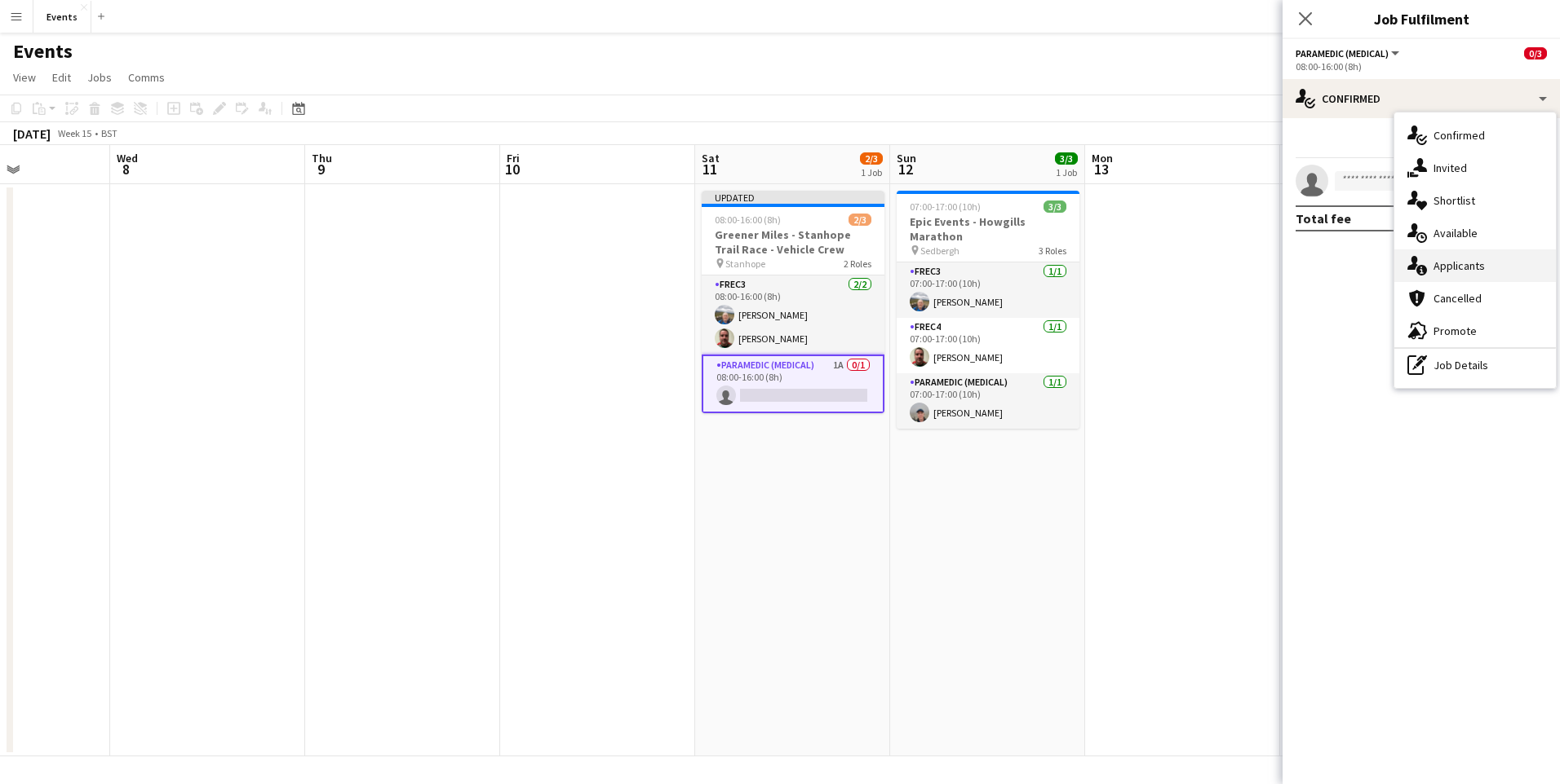
click at [1461, 277] on div "single-neutral-actions-information Applicants" at bounding box center [1475, 265] width 162 height 32
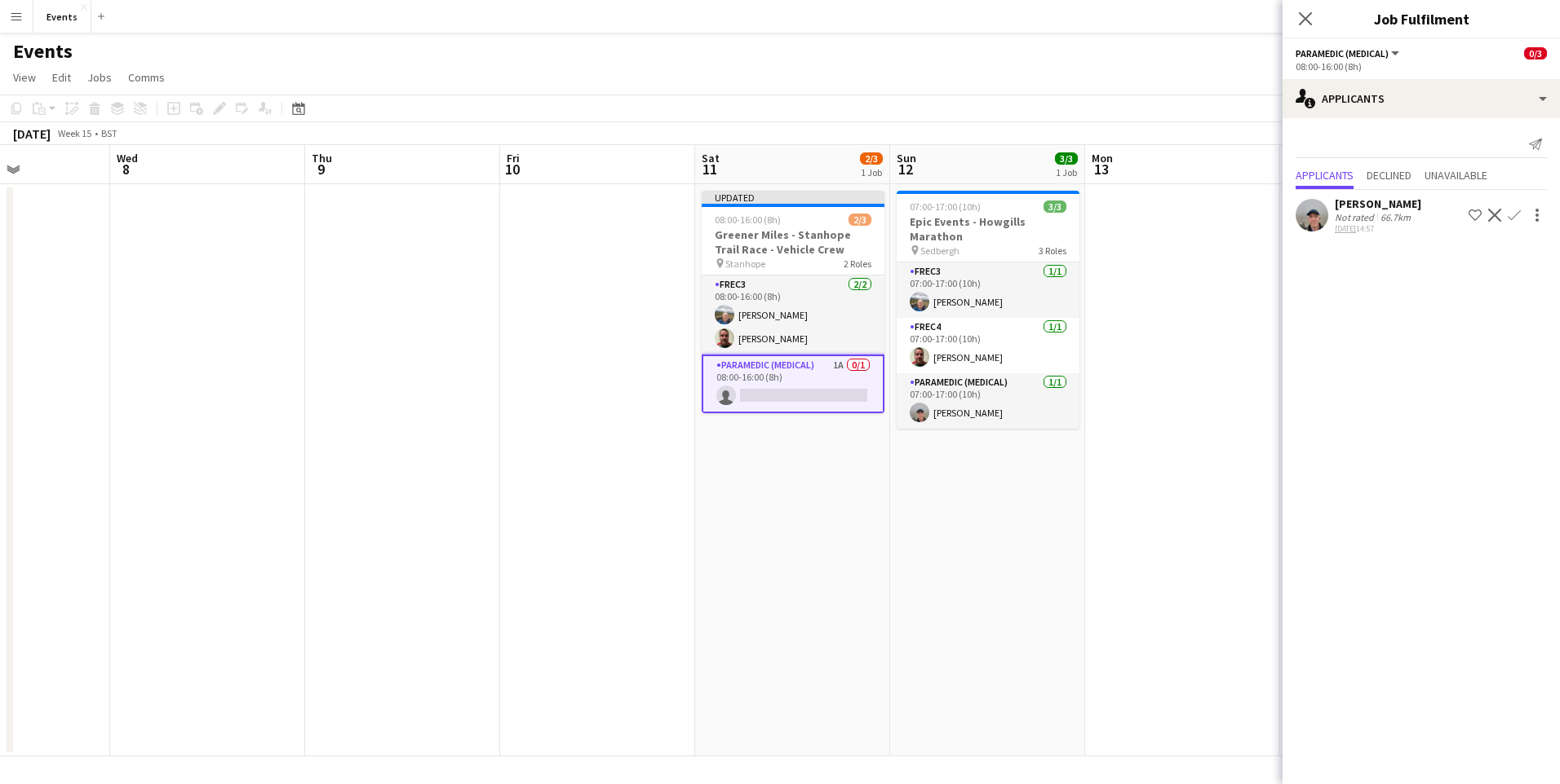
click at [1520, 220] on button "Confirm" at bounding box center [1514, 216] width 20 height 20
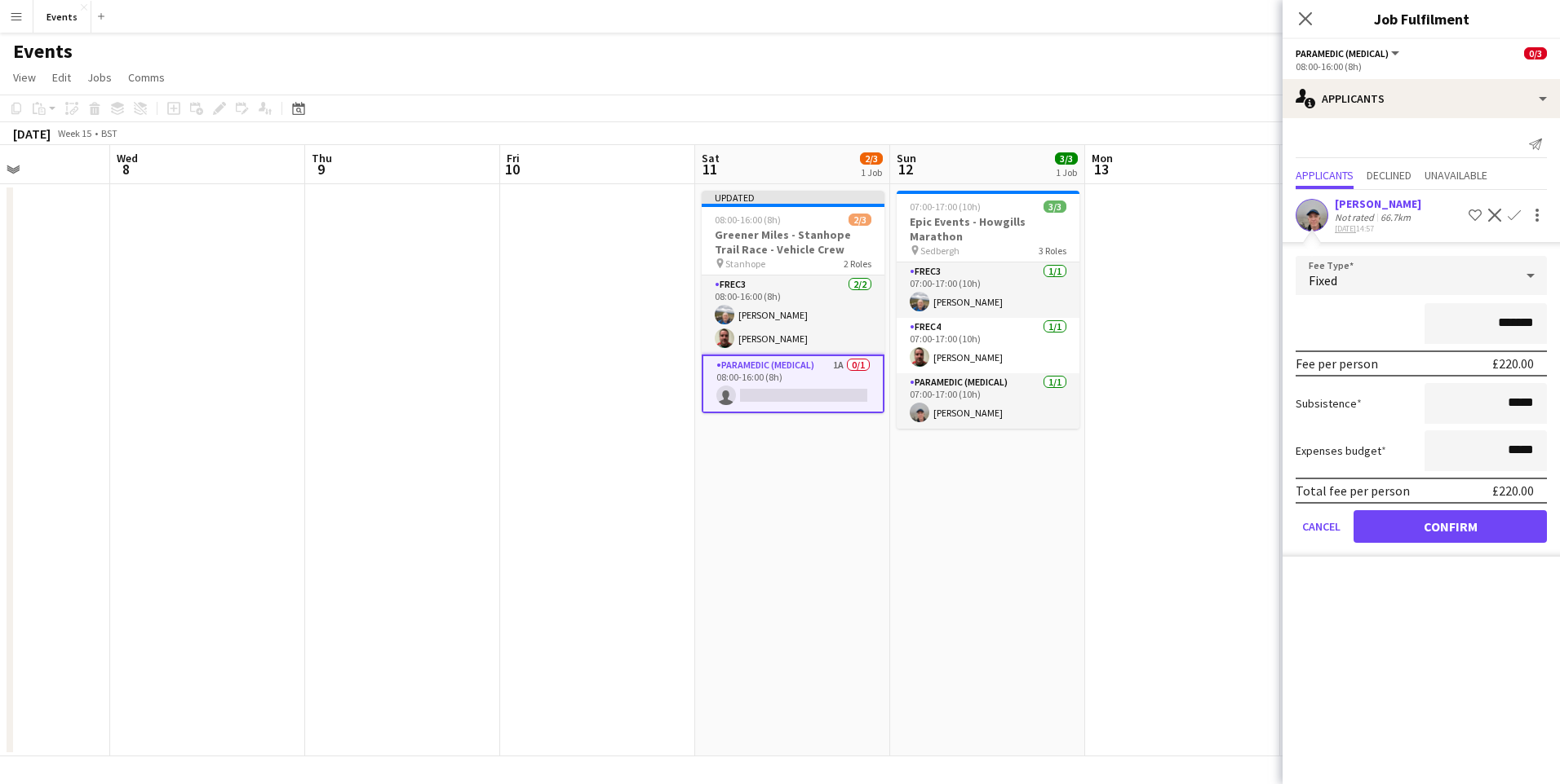
click at [1471, 484] on div "Total fee per person £220.00" at bounding box center [1421, 490] width 251 height 26
click at [1451, 547] on form "Fee Type Fixed ******* Fee per person £220.00 Subsistence ***** Expenses budget…" at bounding box center [1421, 406] width 277 height 301
click at [1441, 534] on button "Confirm" at bounding box center [1449, 527] width 193 height 32
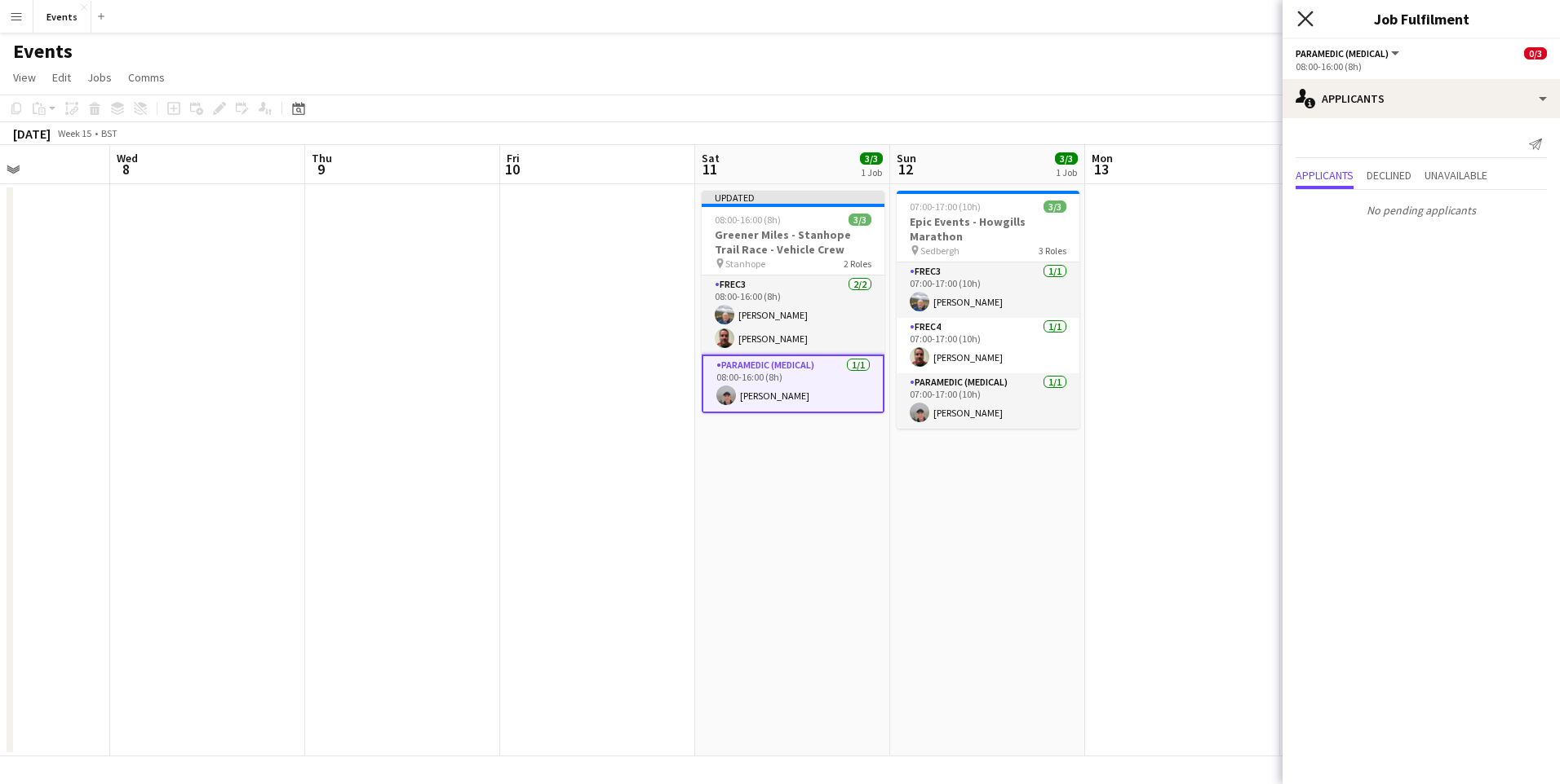
click at [1303, 15] on icon at bounding box center [1304, 18] width 15 height 15
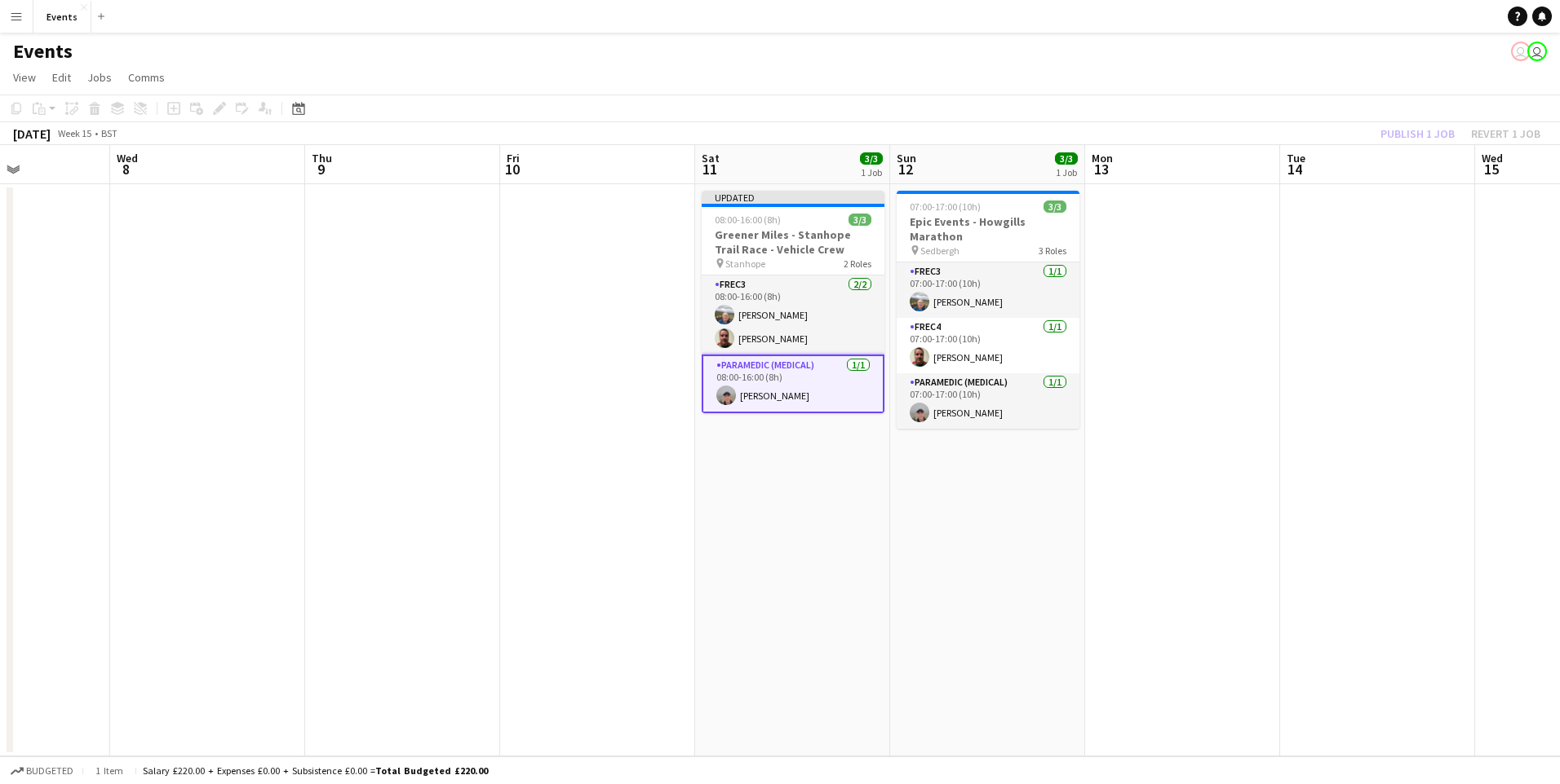
click at [1049, 594] on app-date-cell "07:00-17:00 (10h) 3/3 Epic Events - Howgills Marathon pin Sedbergh 3 Roles FREC…" at bounding box center [987, 470] width 195 height 573
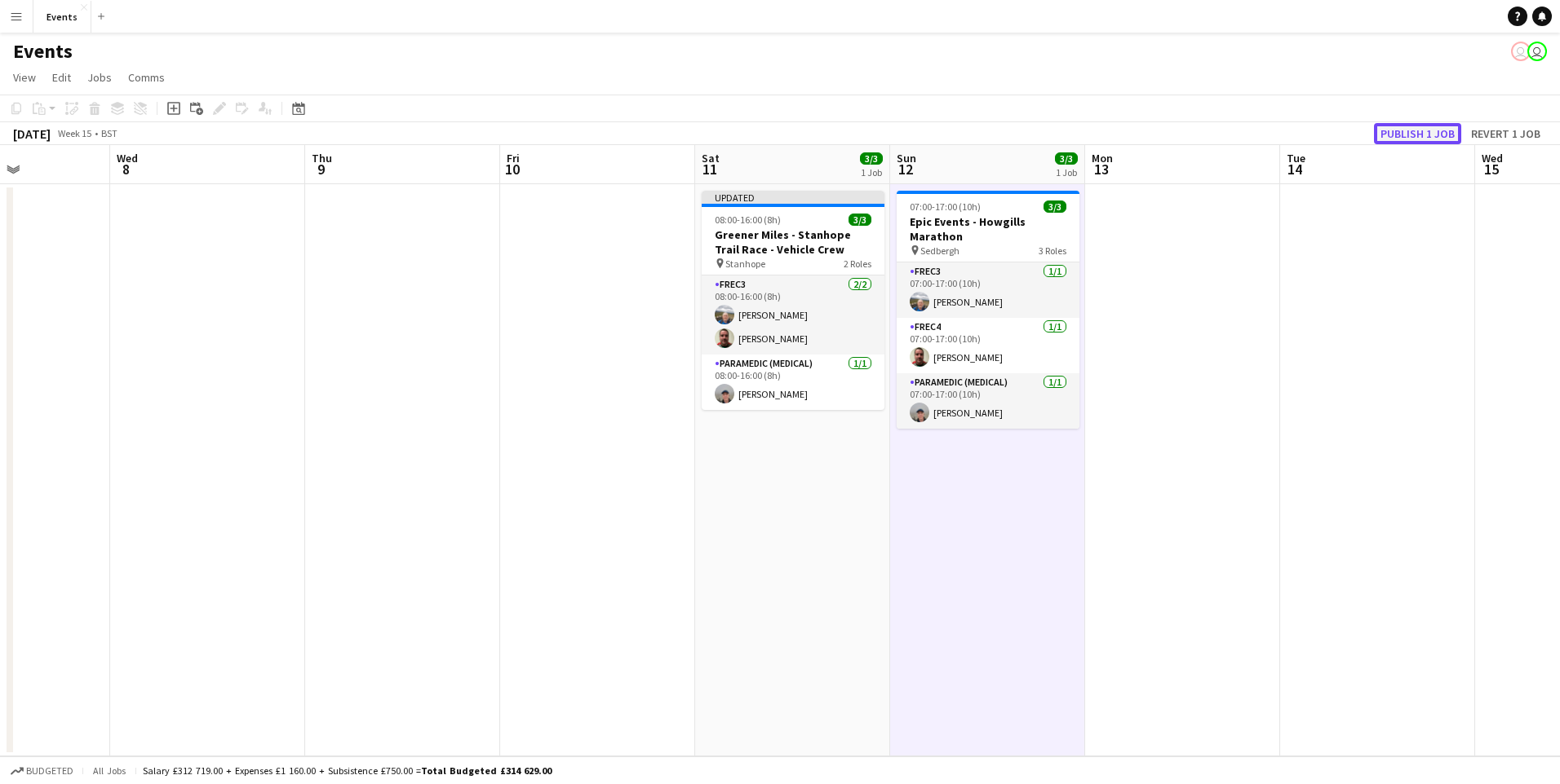
click at [1399, 138] on button "Publish 1 job" at bounding box center [1417, 134] width 87 height 22
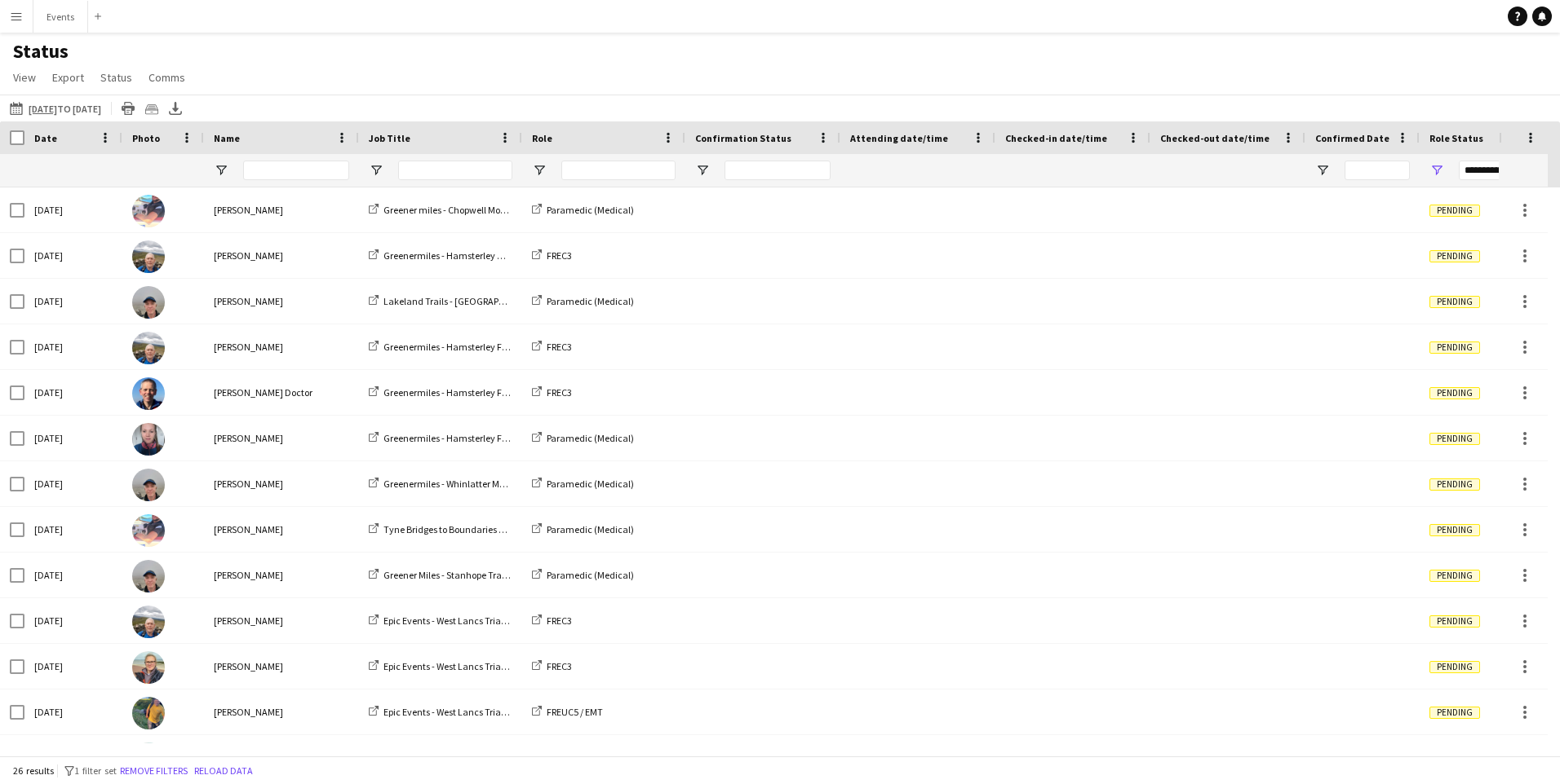
scroll to position [60, 0]
